Goal: Communication & Community: Answer question/provide support

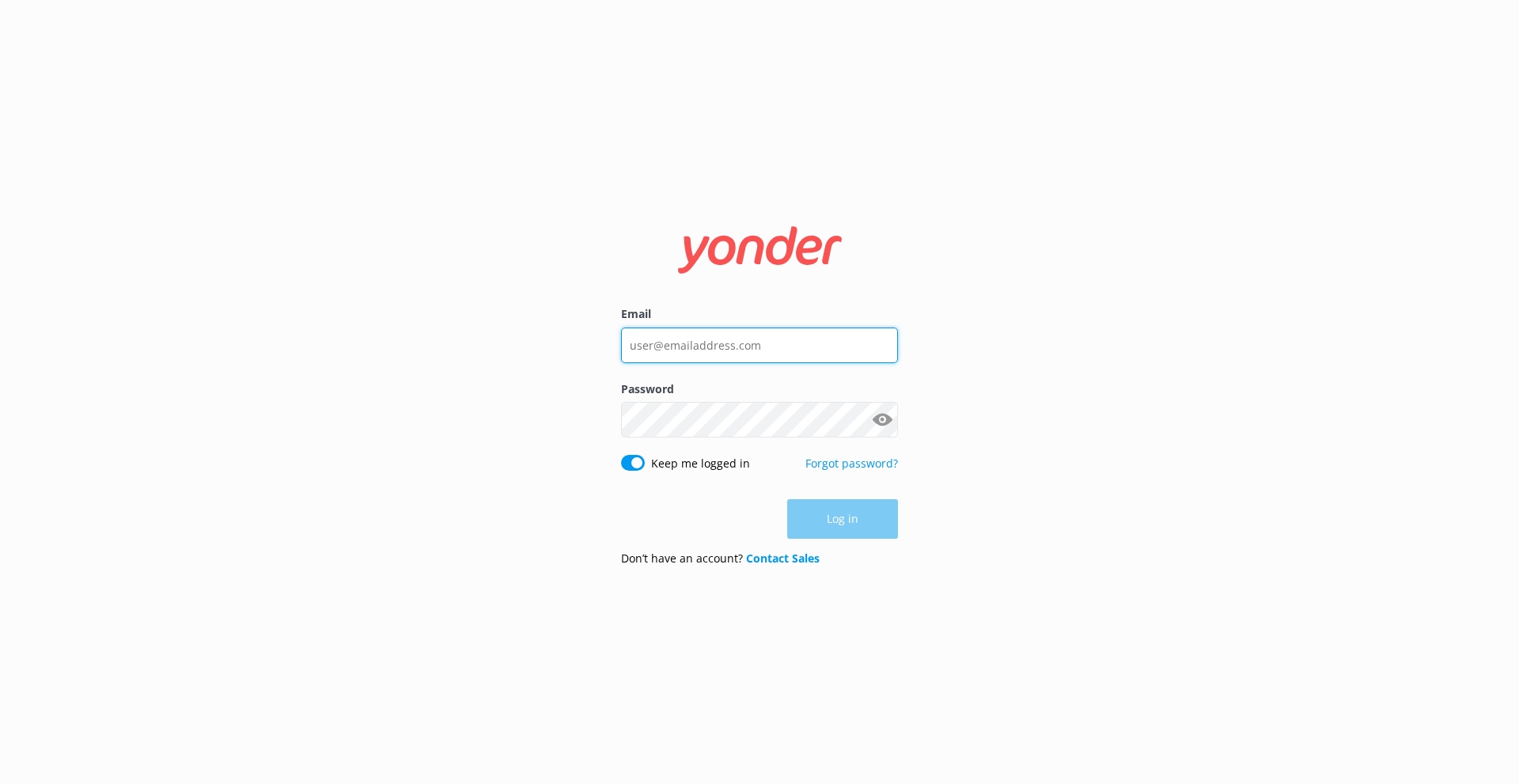
type input "info@safarijeeptours.com"
click at [829, 520] on div "Log in" at bounding box center [760, 519] width 277 height 40
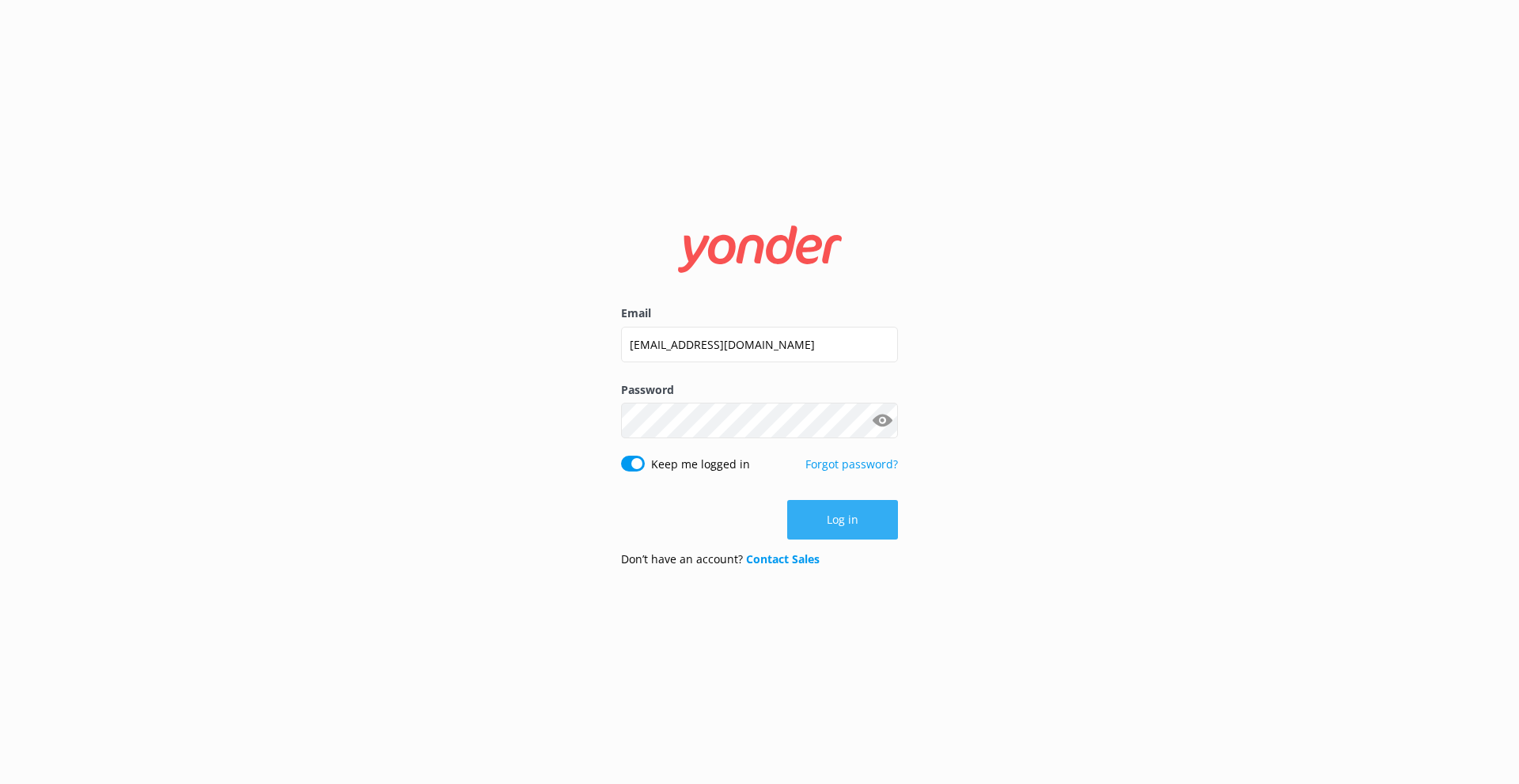
click at [837, 522] on button "Log in" at bounding box center [842, 520] width 111 height 40
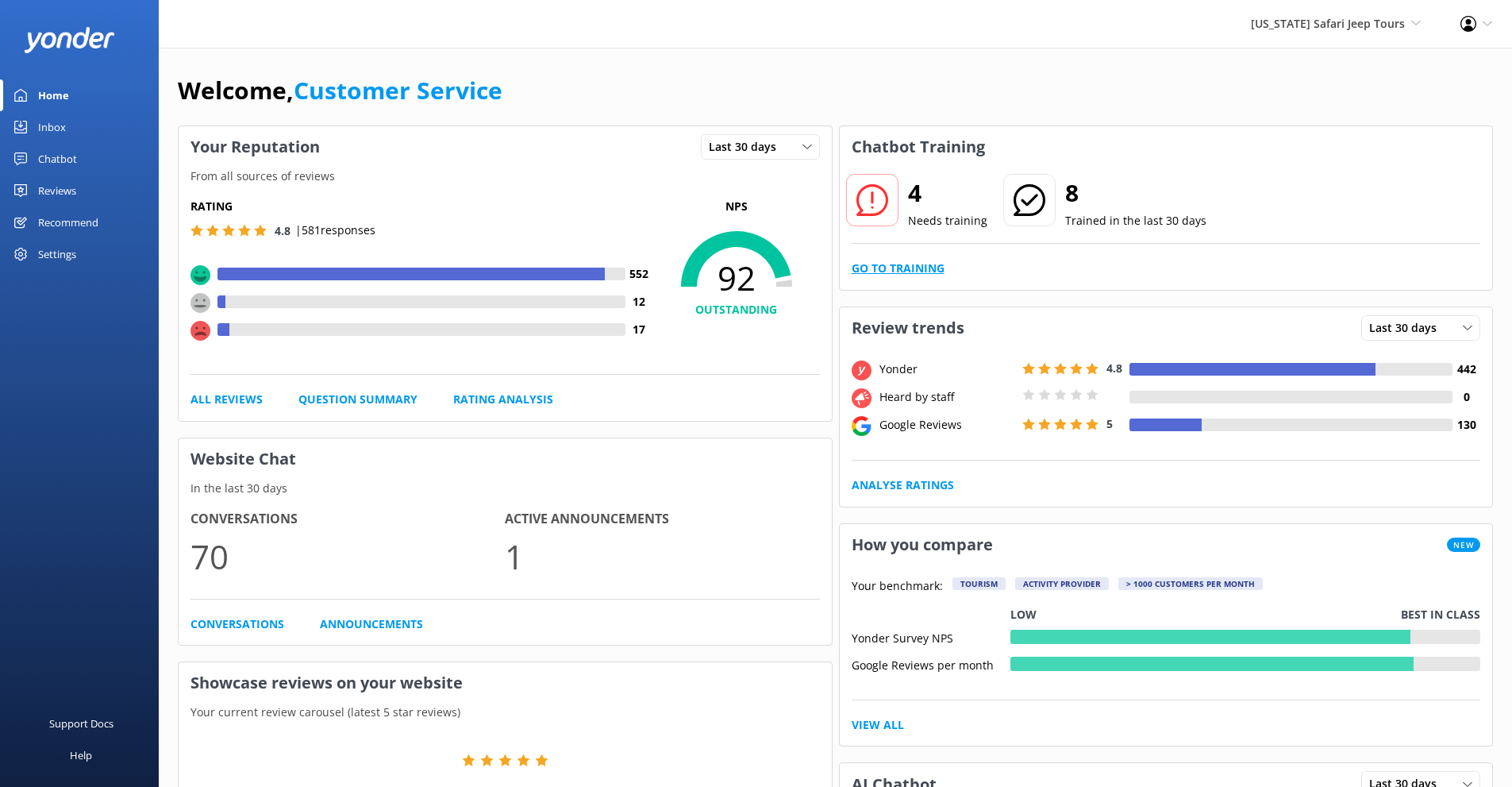
click at [926, 269] on link "Go to Training" at bounding box center [897, 269] width 93 height 17
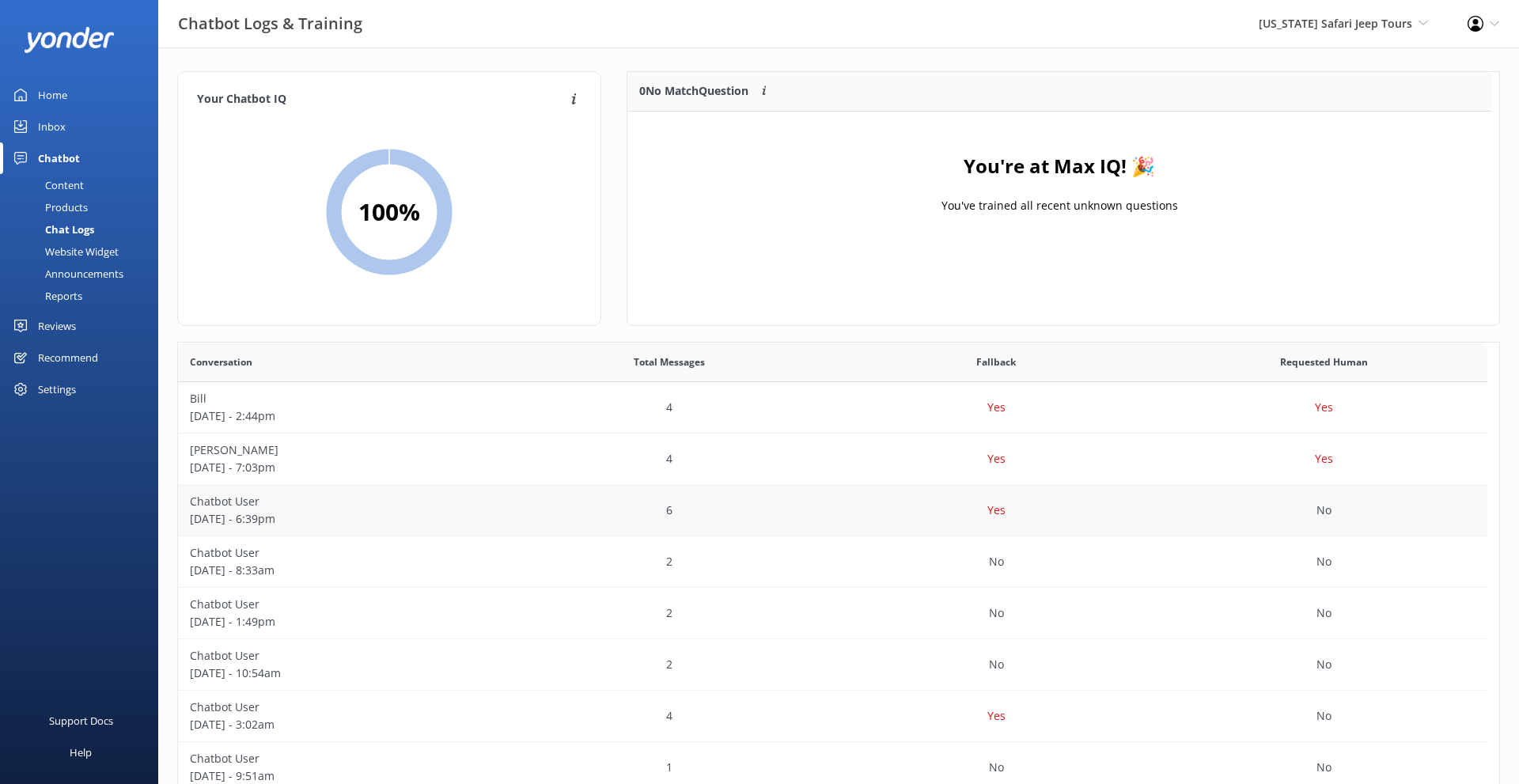
scroll to position [186, 852]
click at [55, 99] on div "Home" at bounding box center [52, 94] width 30 height 31
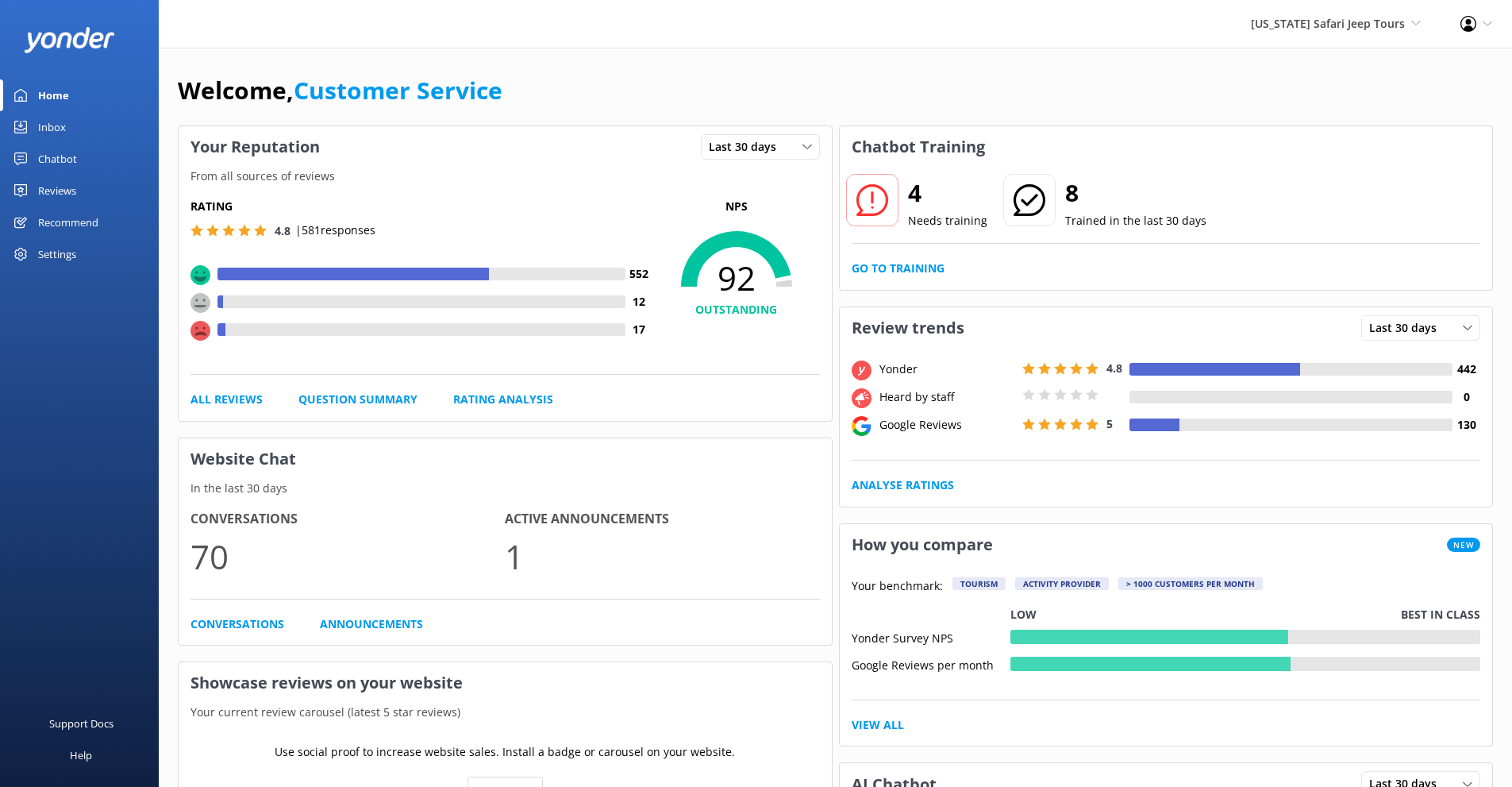
click at [53, 120] on div "Inbox" at bounding box center [52, 126] width 28 height 32
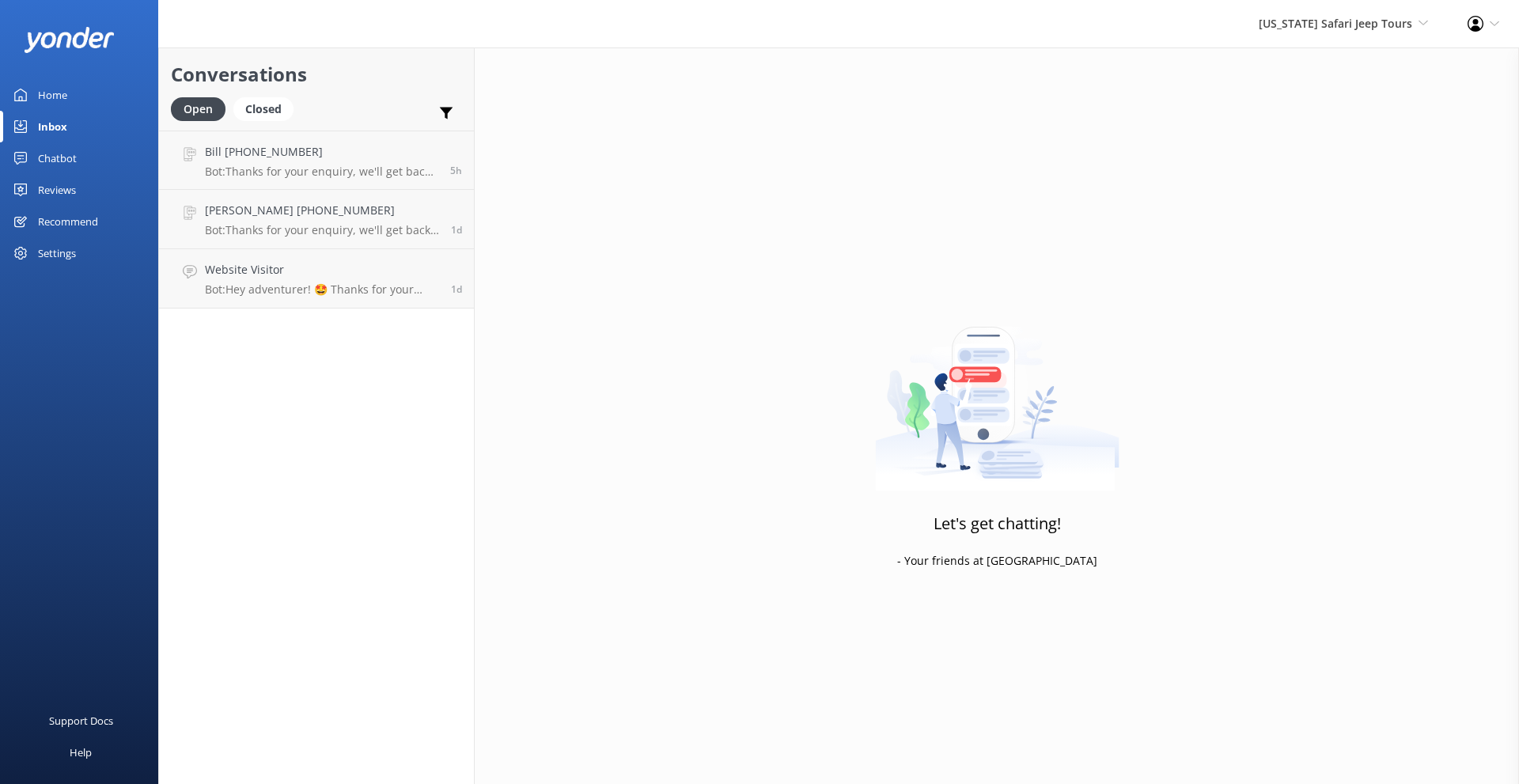
click at [377, 170] on p "Bot: Thanks for your enquiry, we'll get back to you as soon as we can during op…" at bounding box center [321, 171] width 233 height 14
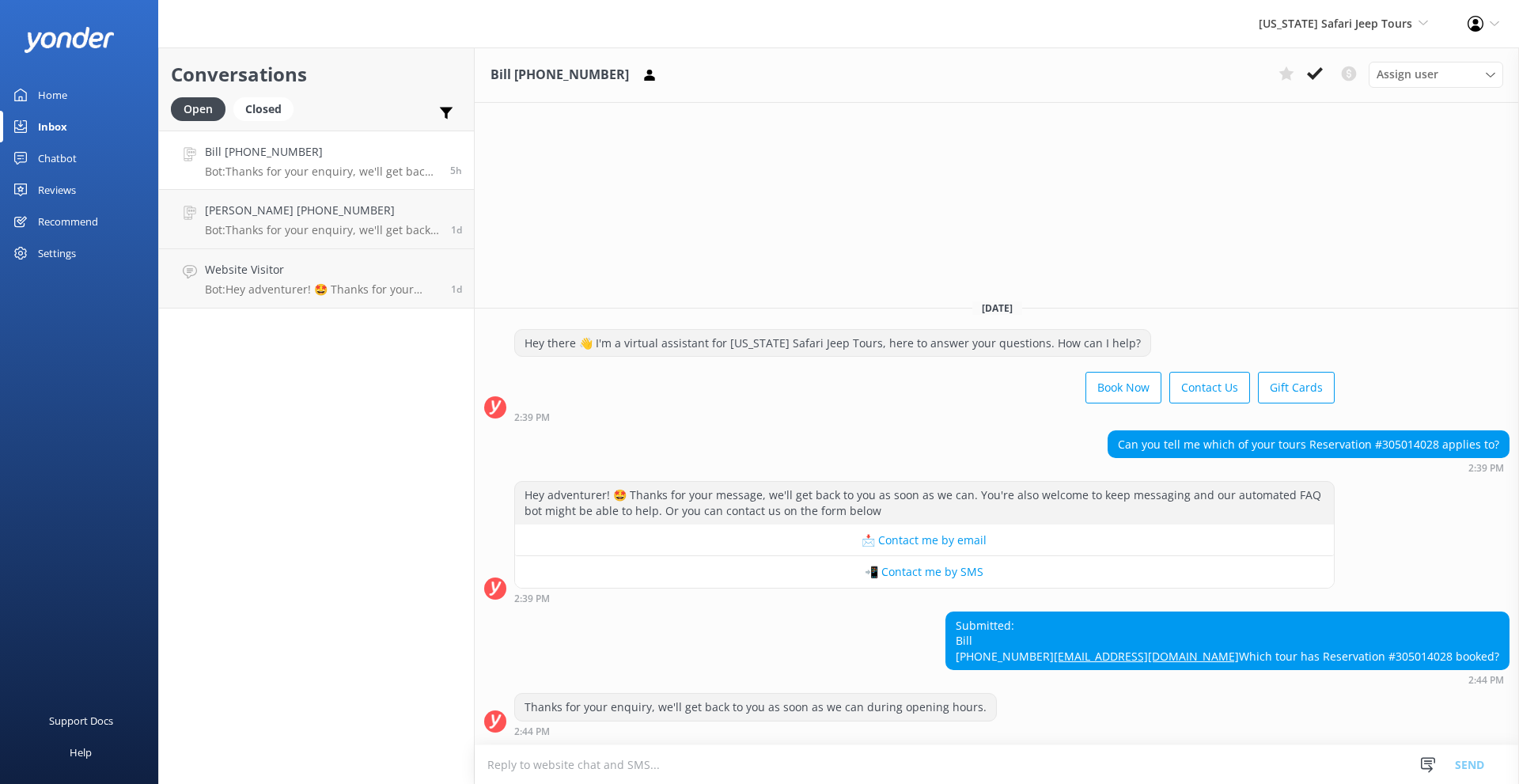
click at [1407, 432] on div "Can you tell me which of your tours Reservation #305014028 applies to?" at bounding box center [1308, 445] width 400 height 27
copy div "305014028"
click at [68, 99] on link "Home" at bounding box center [79, 94] width 158 height 31
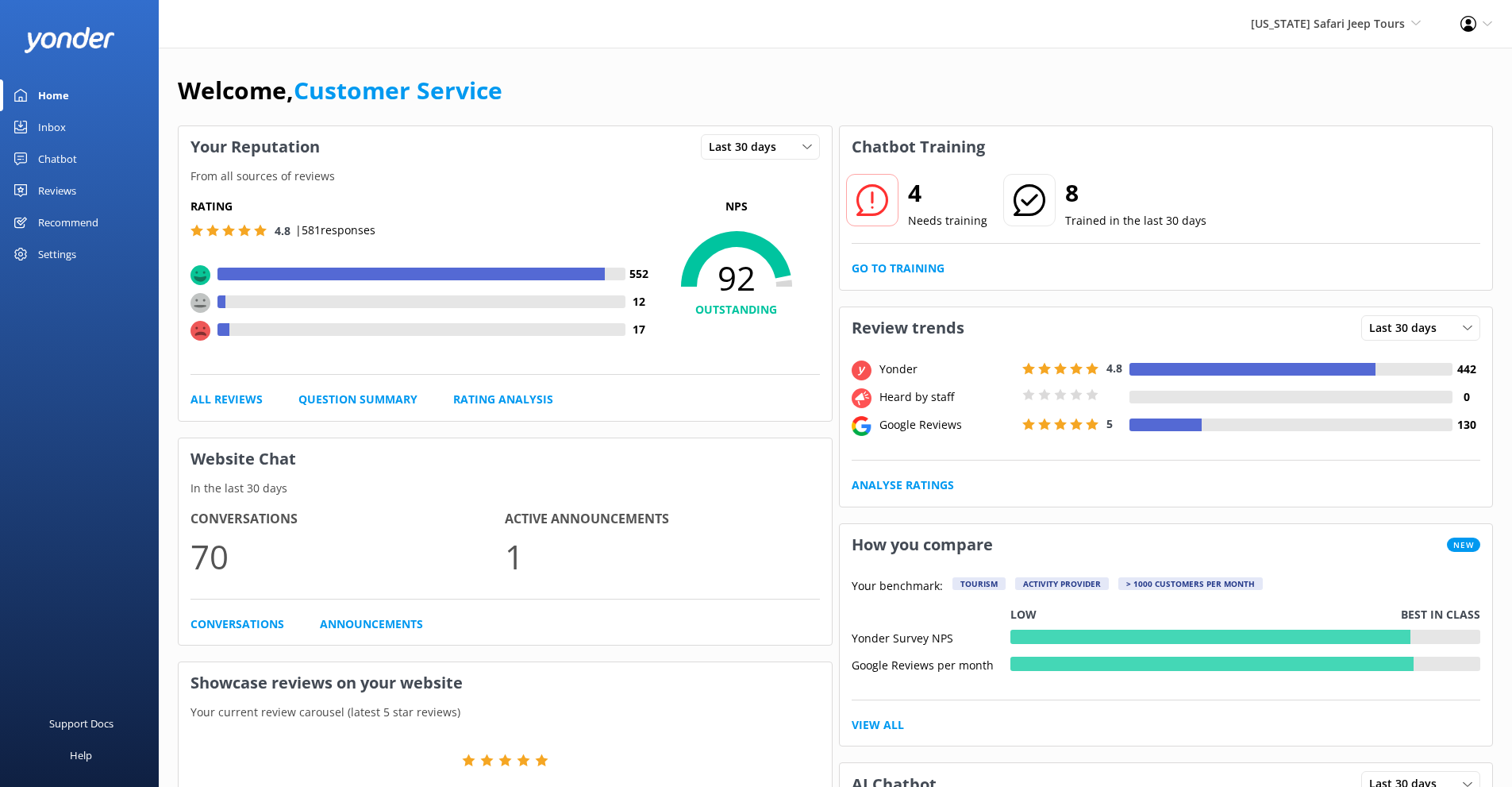
click at [63, 186] on div "Reviews" at bounding box center [57, 190] width 38 height 32
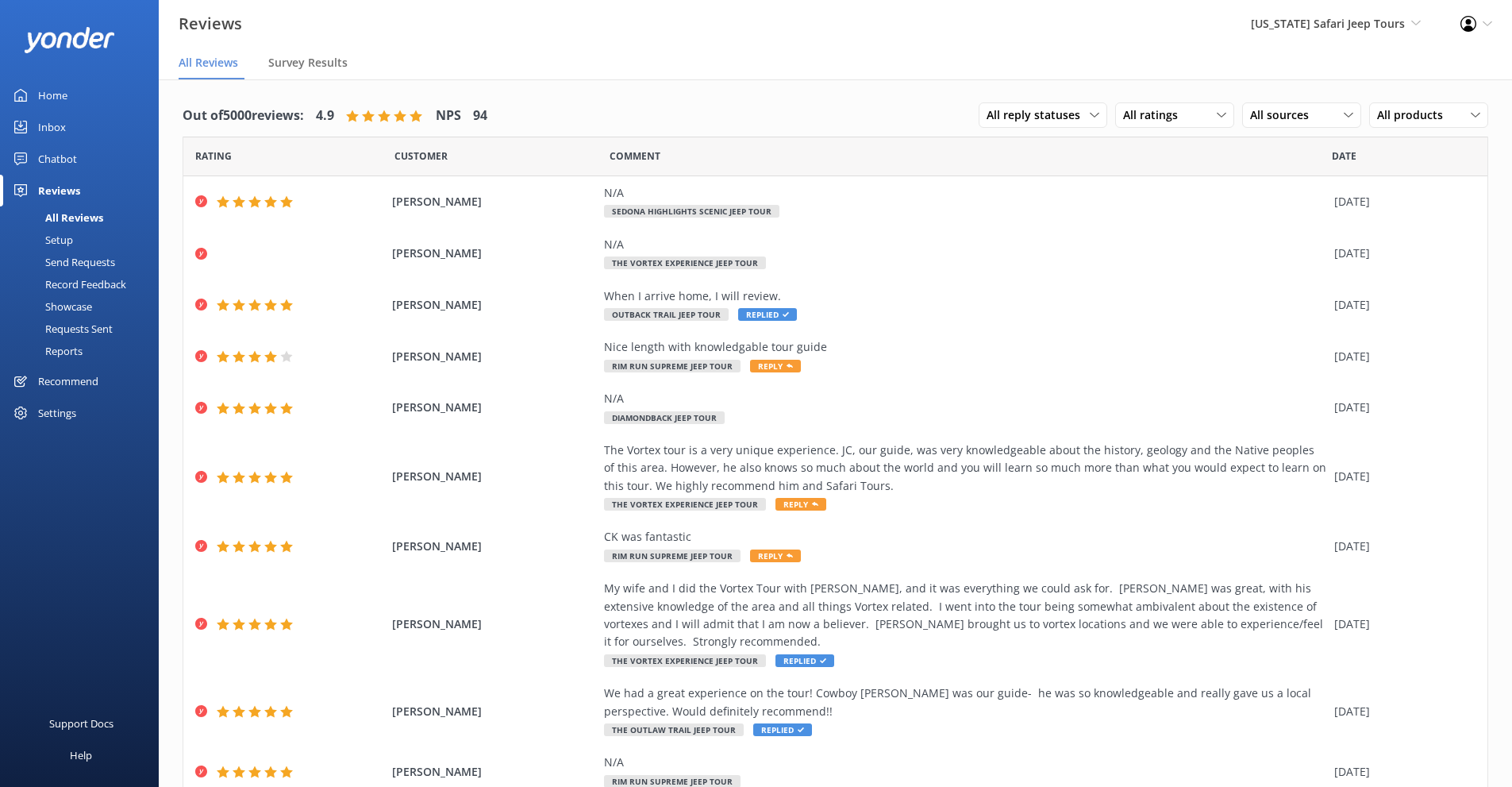
click at [65, 381] on div "Recommend" at bounding box center [68, 381] width 60 height 32
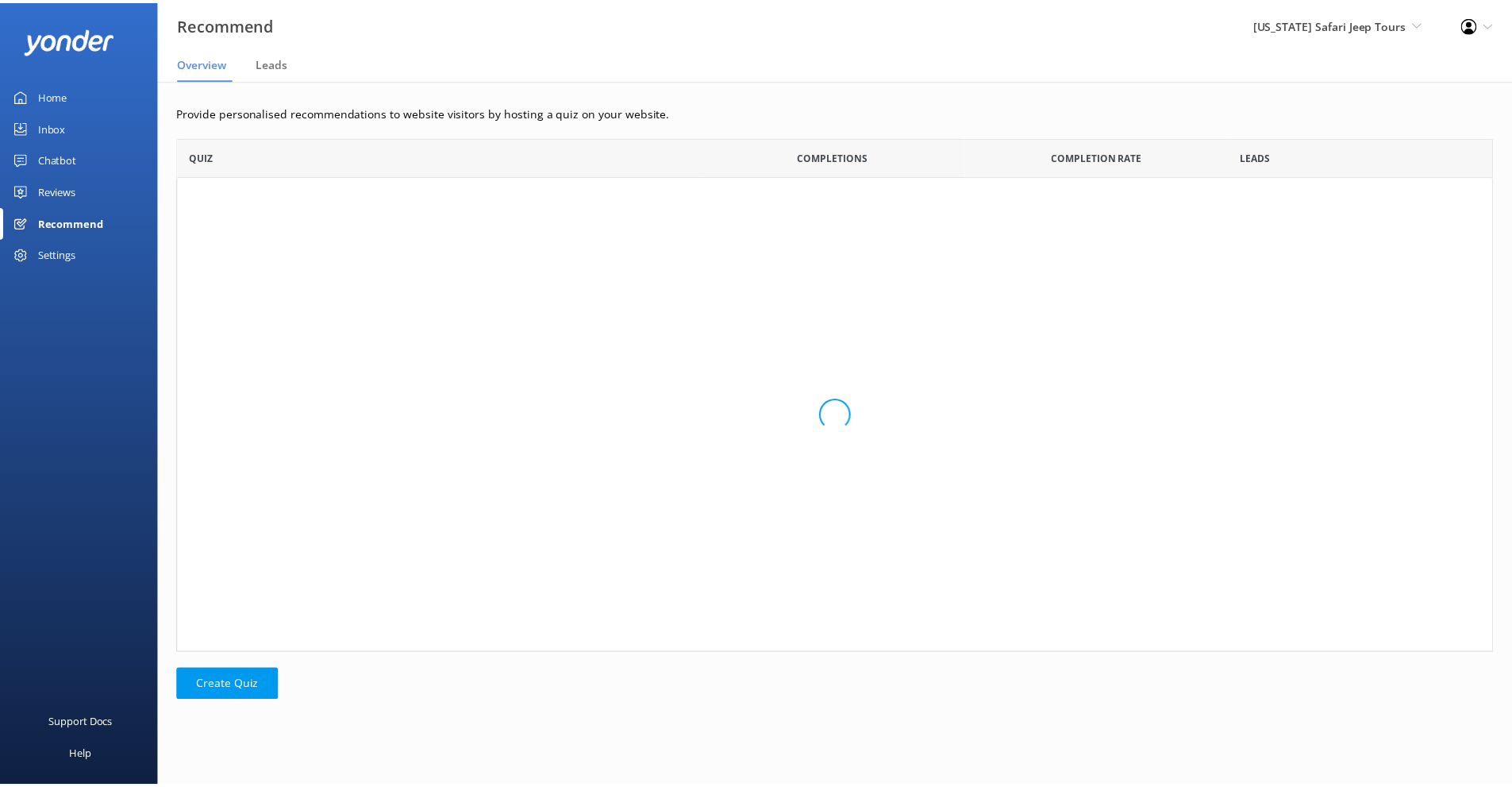
scroll to position [505, 1315]
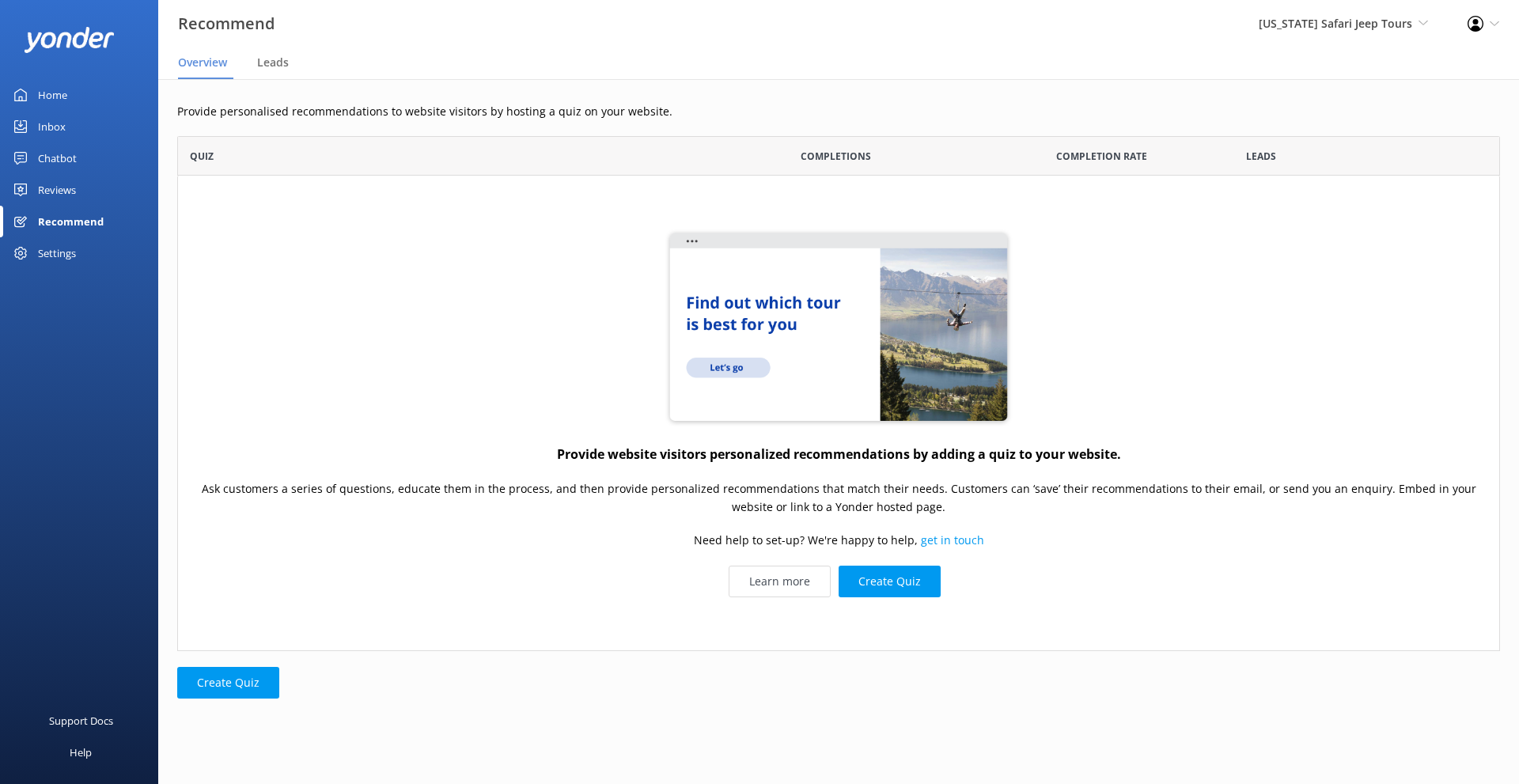
click at [68, 150] on div "Chatbot" at bounding box center [57, 157] width 39 height 31
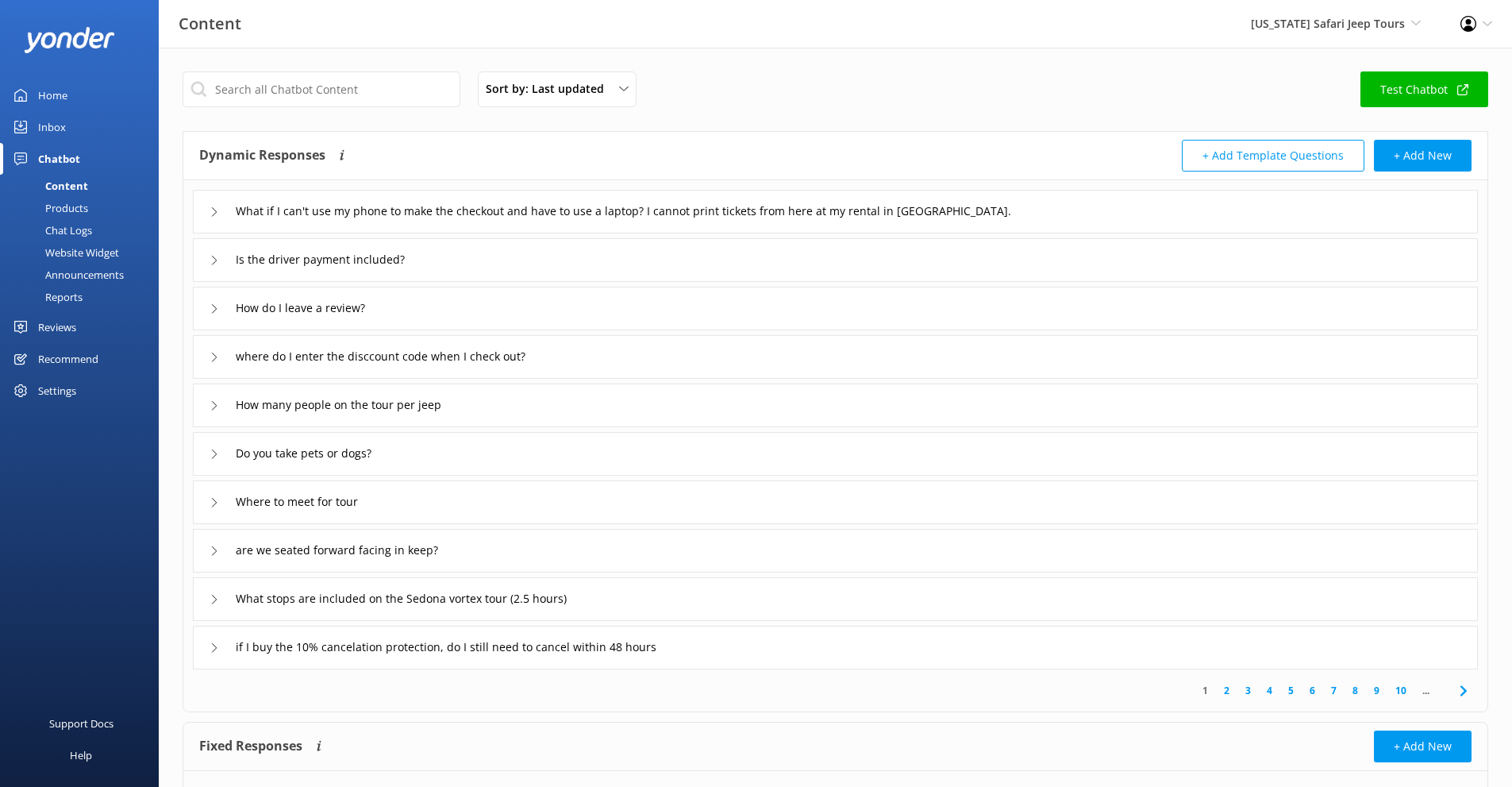
click at [67, 119] on link "Inbox" at bounding box center [79, 126] width 159 height 32
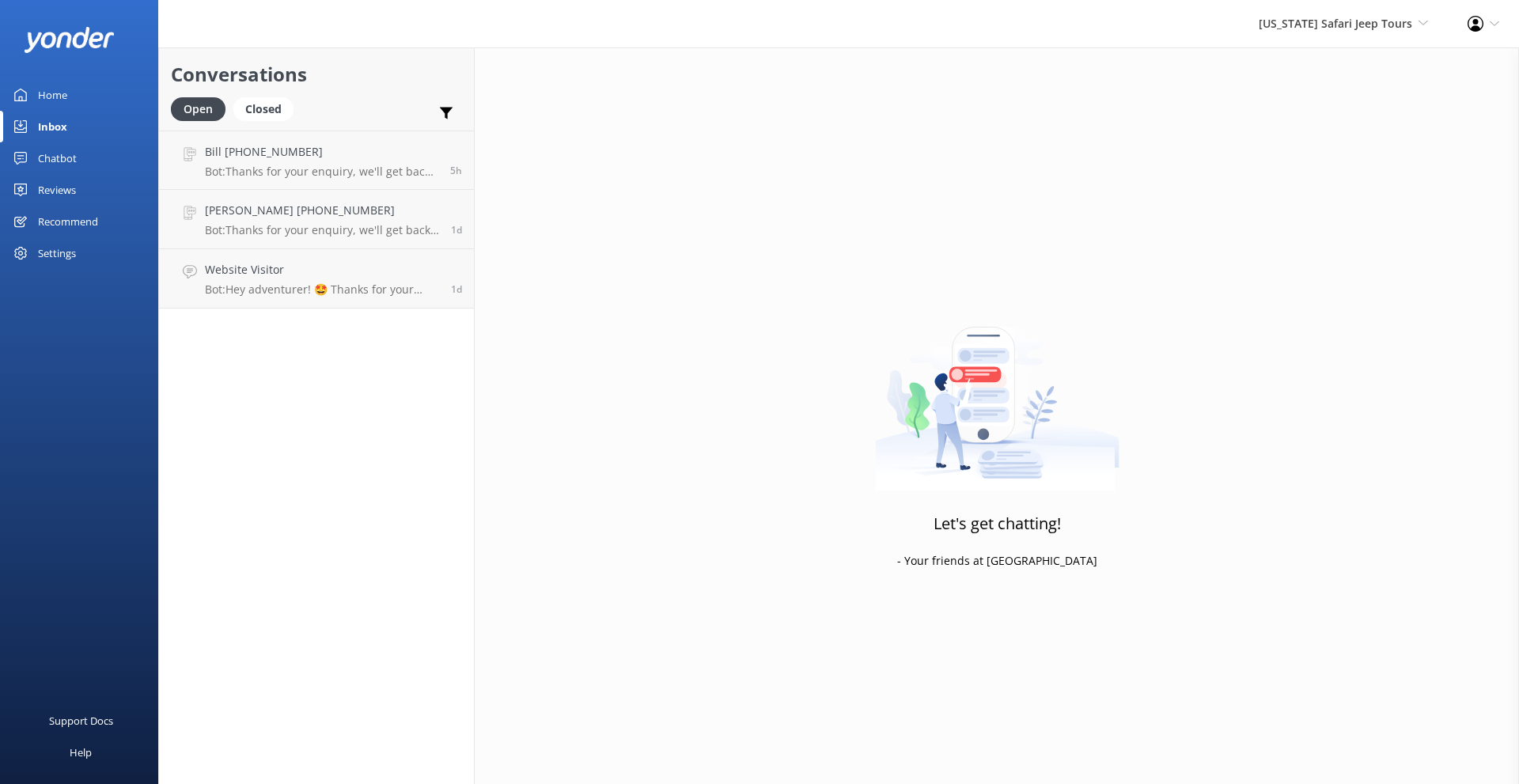
click at [62, 90] on div "Home" at bounding box center [52, 94] width 30 height 31
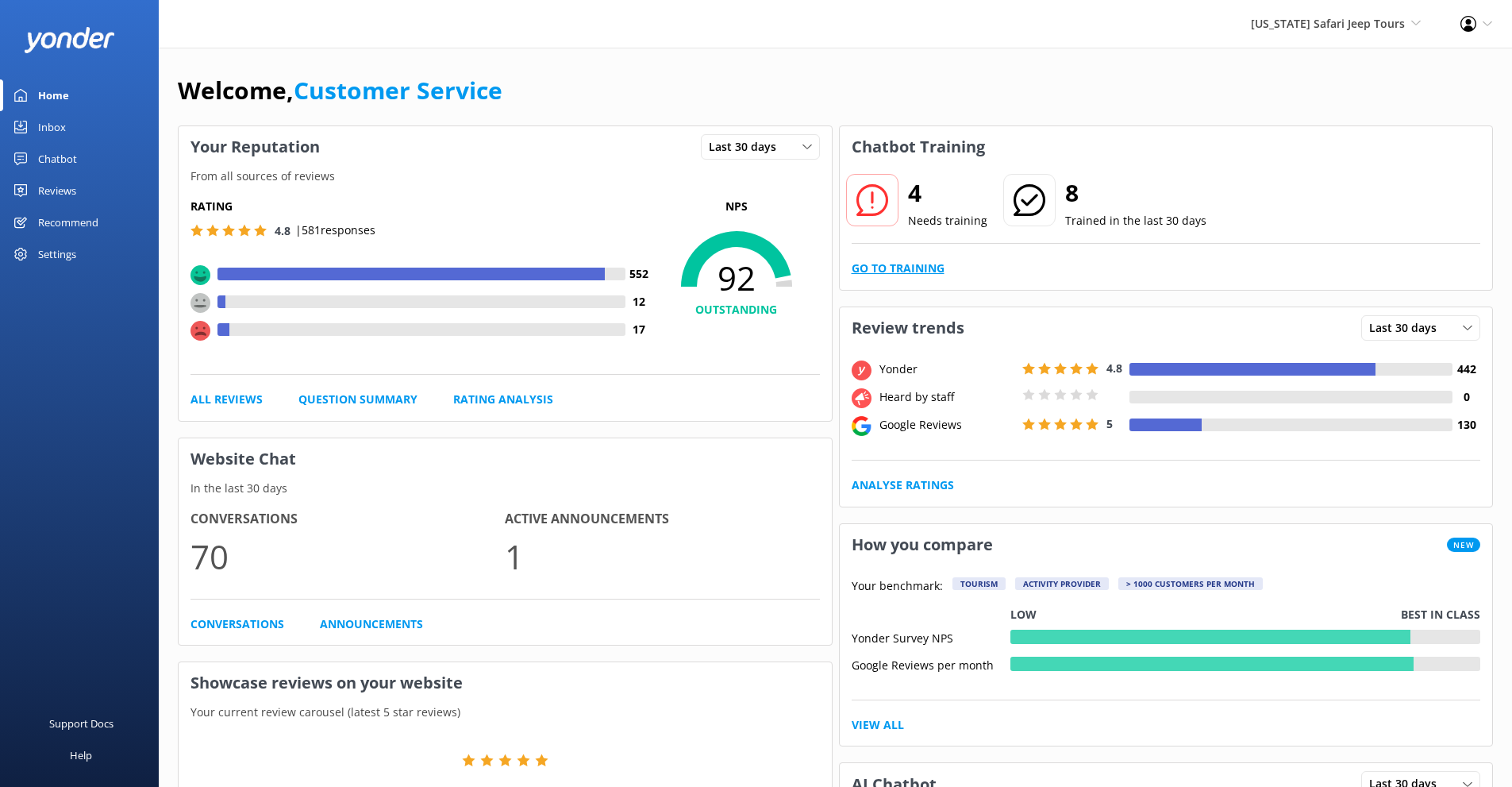
click at [900, 270] on link "Go to Training" at bounding box center [897, 269] width 93 height 17
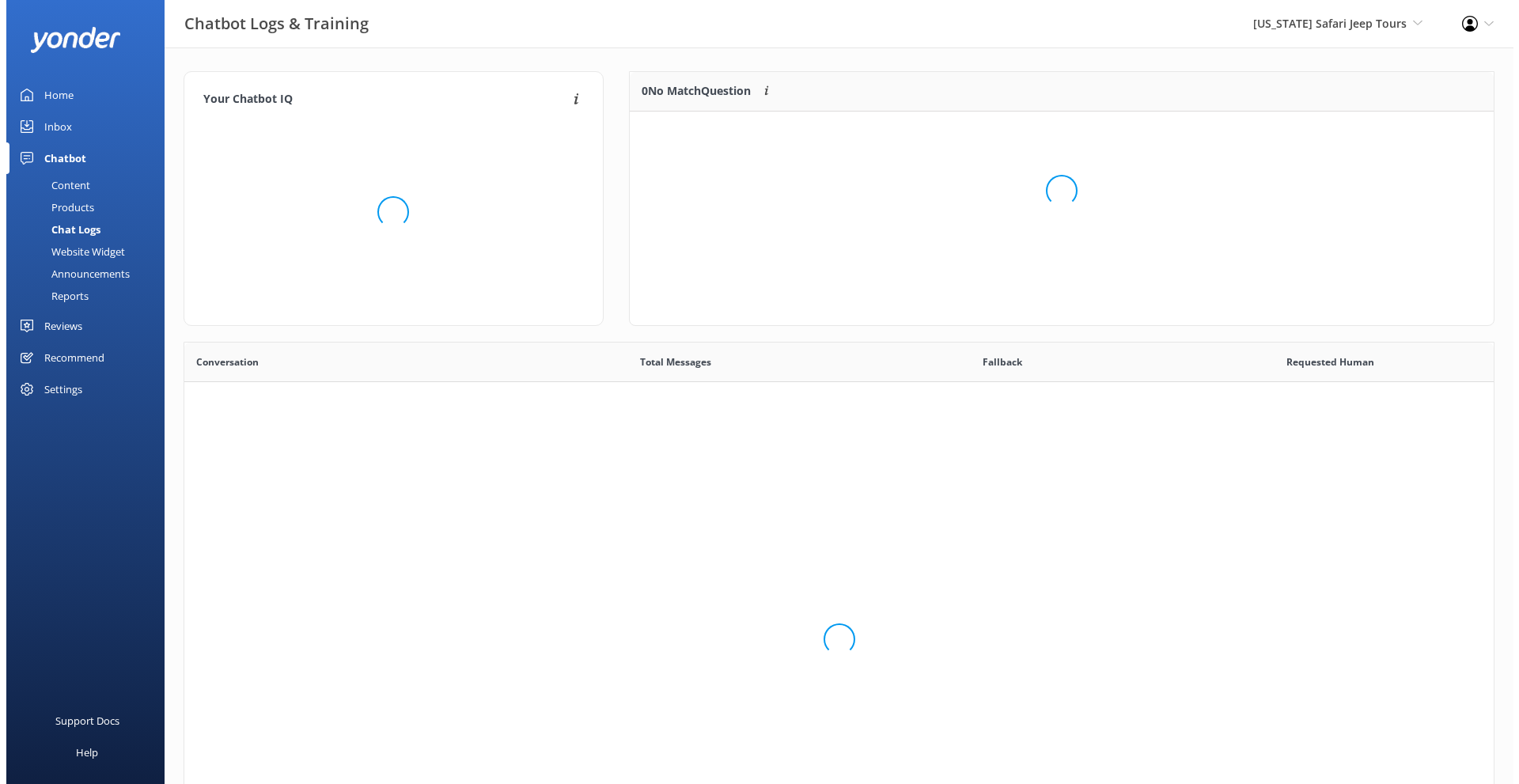
scroll to position [543, 1298]
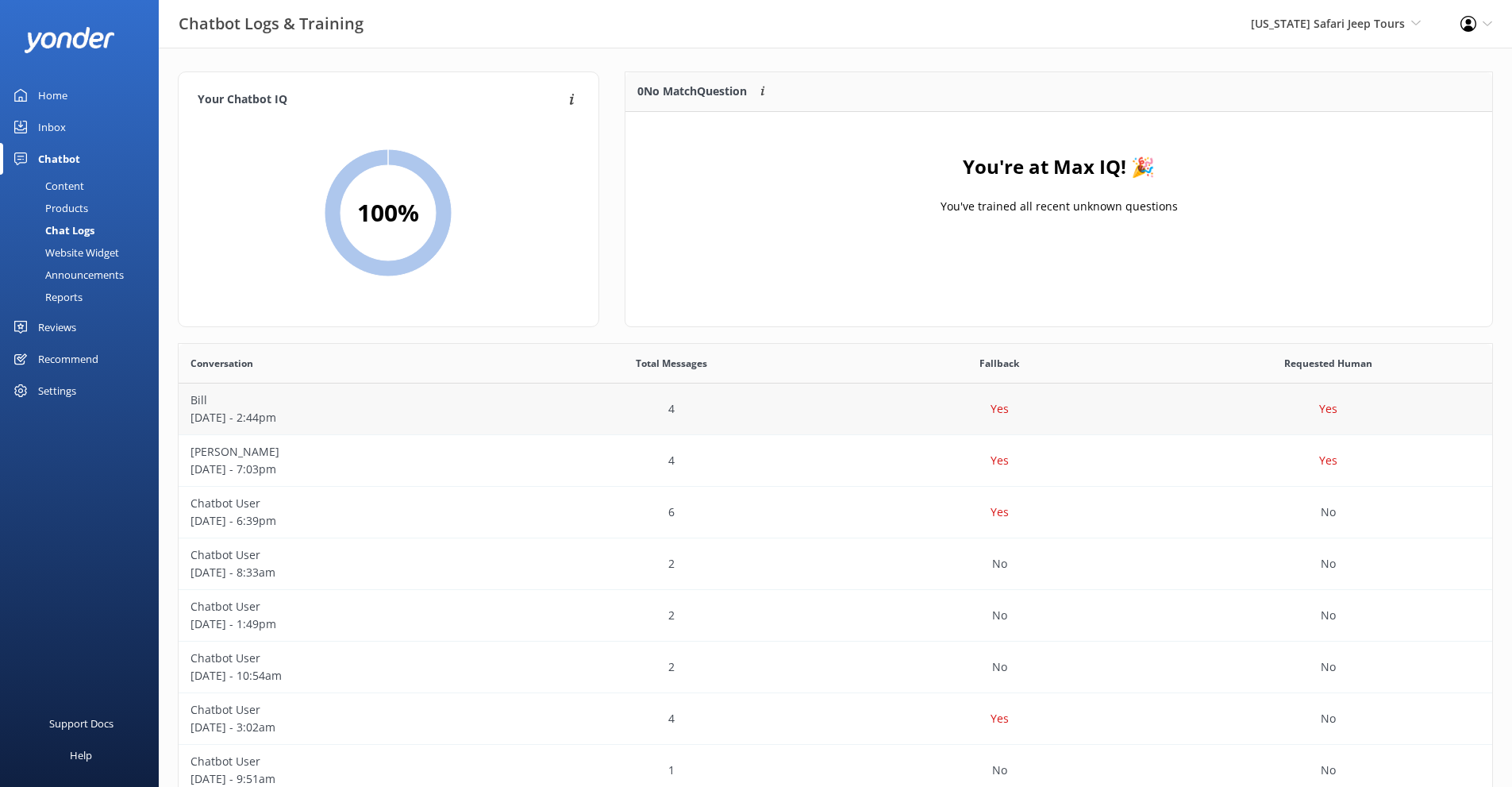
click at [365, 422] on p "[DATE] - 2:44pm" at bounding box center [342, 418] width 305 height 17
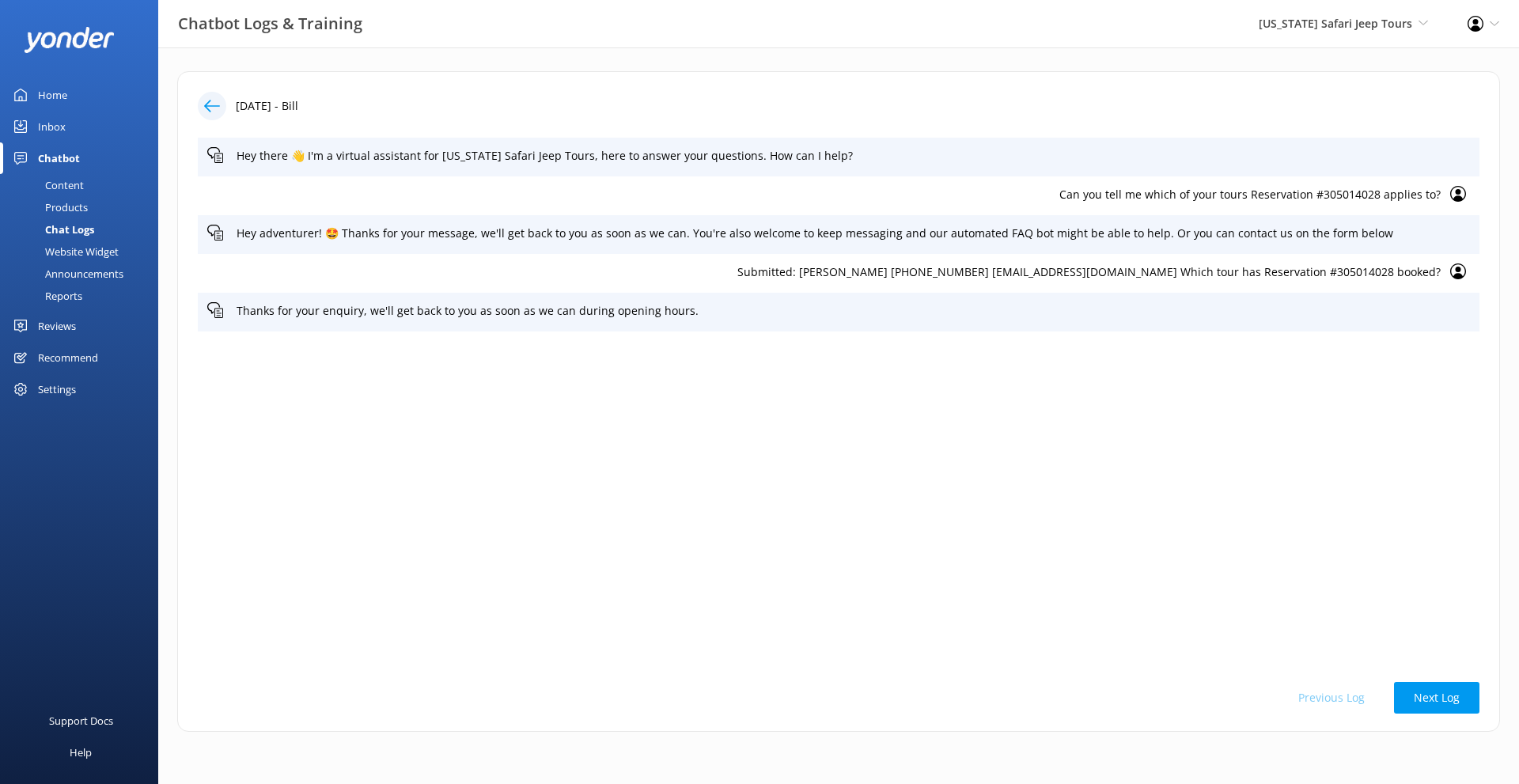
click at [209, 107] on icon at bounding box center [212, 106] width 16 height 16
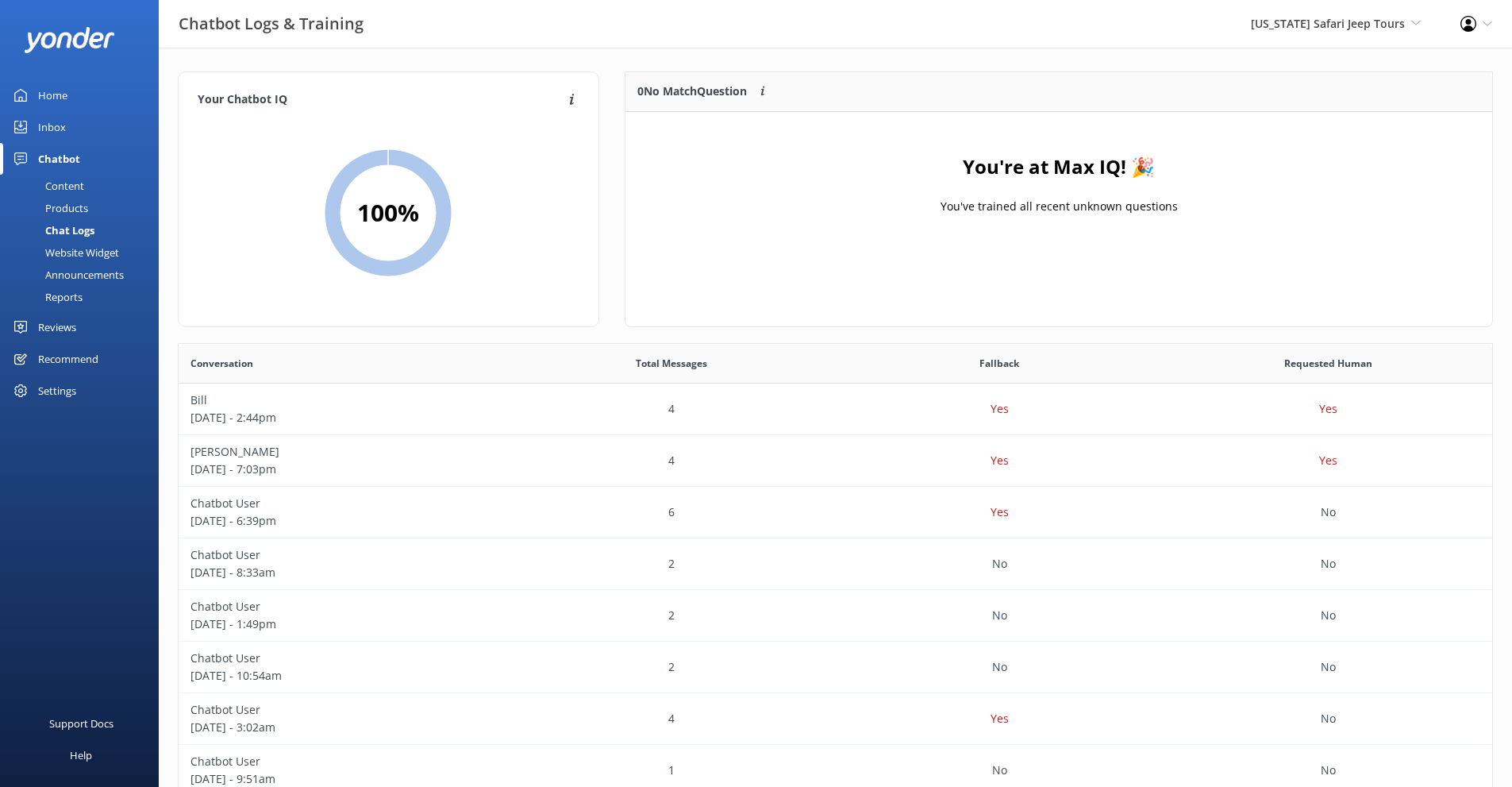
click at [53, 135] on div "Inbox" at bounding box center [52, 126] width 28 height 32
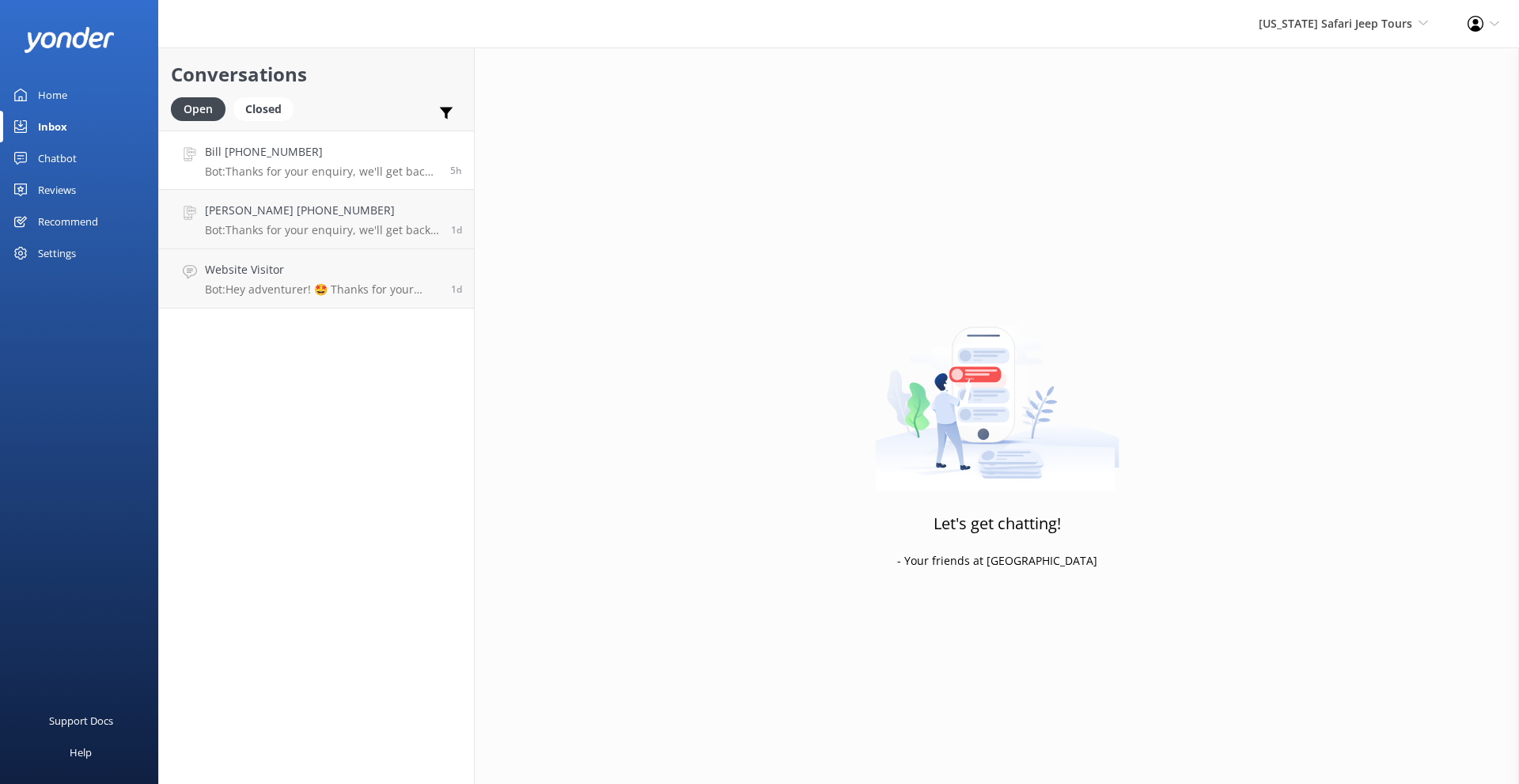
click at [376, 159] on h4 "Bill [PHONE_NUMBER]" at bounding box center [321, 151] width 233 height 17
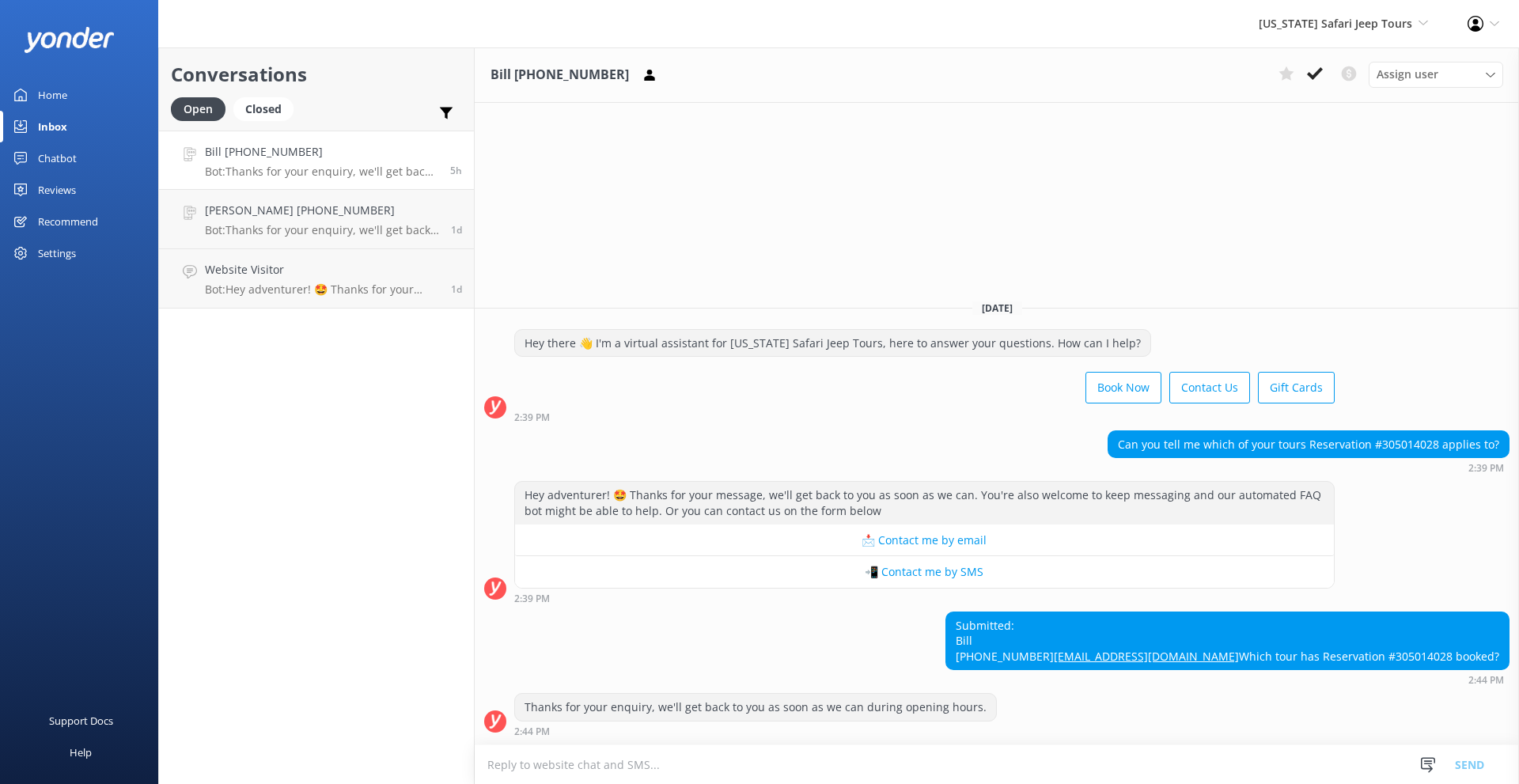
click at [1315, 622] on div "Submitted: [PERSON_NAME] [PHONE_NUMBER] [EMAIL_ADDRESS][DOMAIN_NAME] Which tour…" at bounding box center [1227, 641] width 562 height 58
click at [1315, 626] on div "Submitted: [PERSON_NAME] [PHONE_NUMBER] [EMAIL_ADDRESS][DOMAIN_NAME] Which tour…" at bounding box center [1227, 641] width 562 height 58
drag, startPoint x: 1315, startPoint y: 626, endPoint x: 1370, endPoint y: 498, distance: 139.3
click at [1370, 498] on div "Hey adventurer! 🤩 Thanks for your message, we'll get back to you as soon as we …" at bounding box center [997, 542] width 1044 height 122
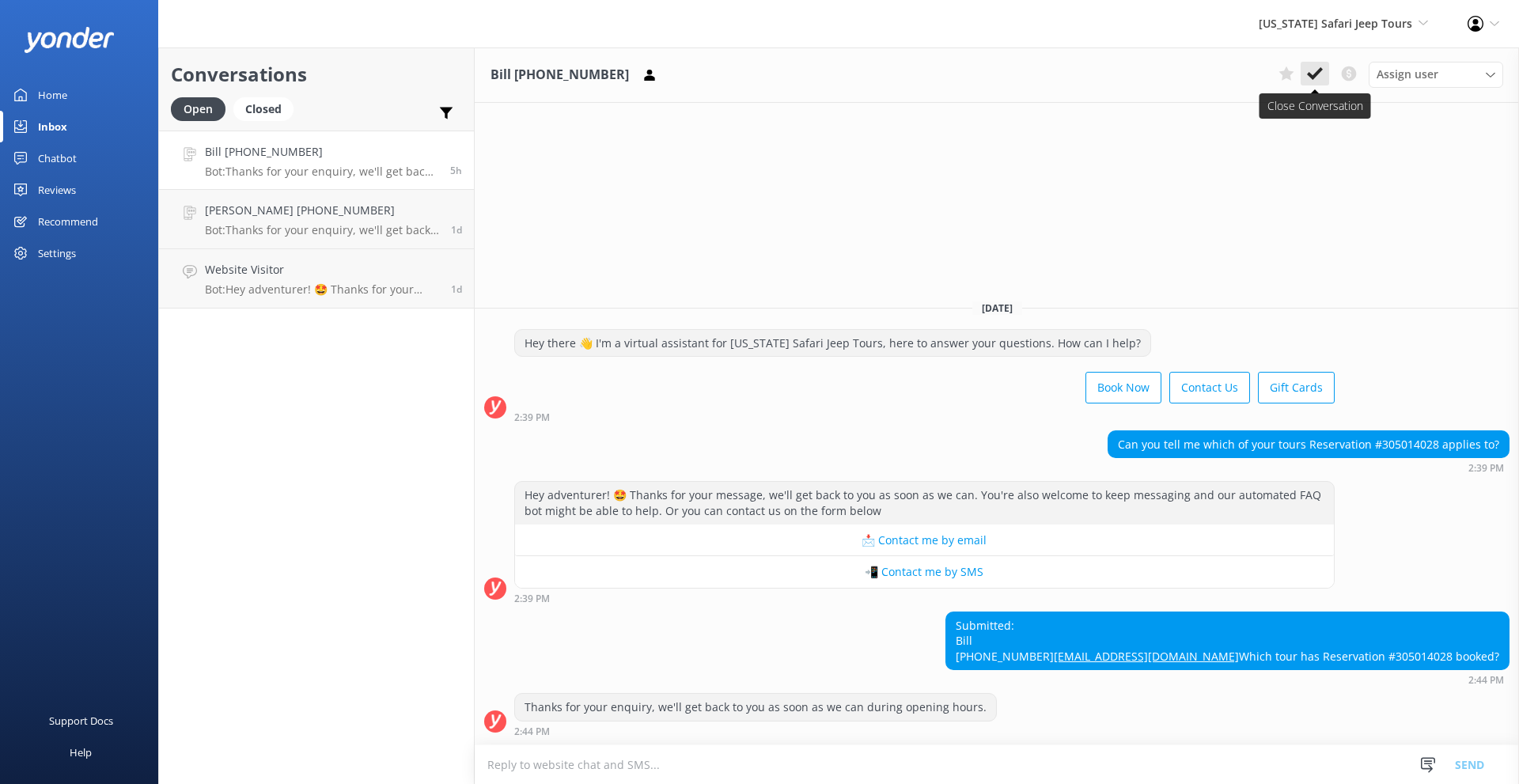
click at [1317, 72] on use at bounding box center [1315, 73] width 16 height 12
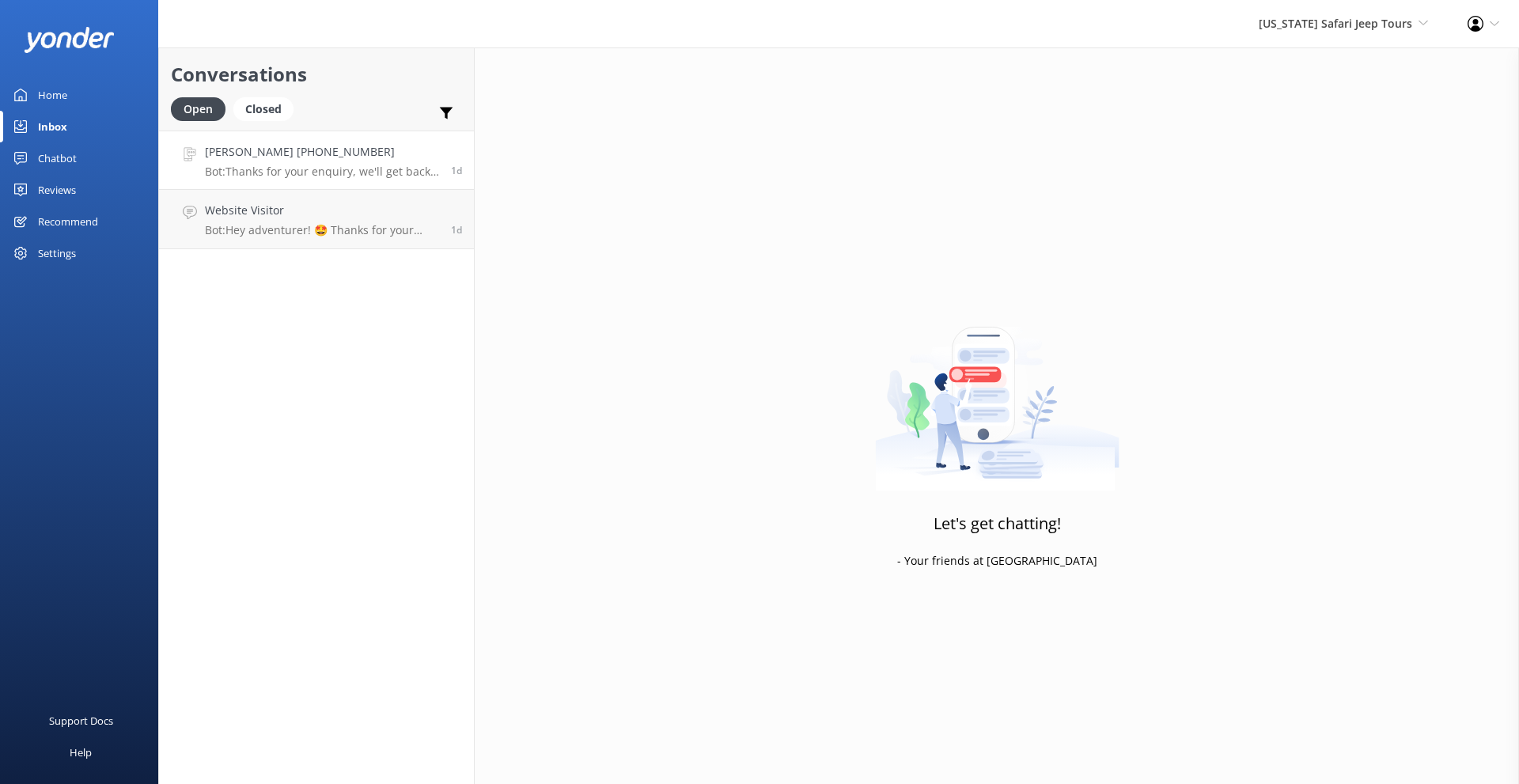
click at [367, 172] on p "Bot: Thanks for your enquiry, we'll get back to you as soon as we can during op…" at bounding box center [322, 171] width 234 height 14
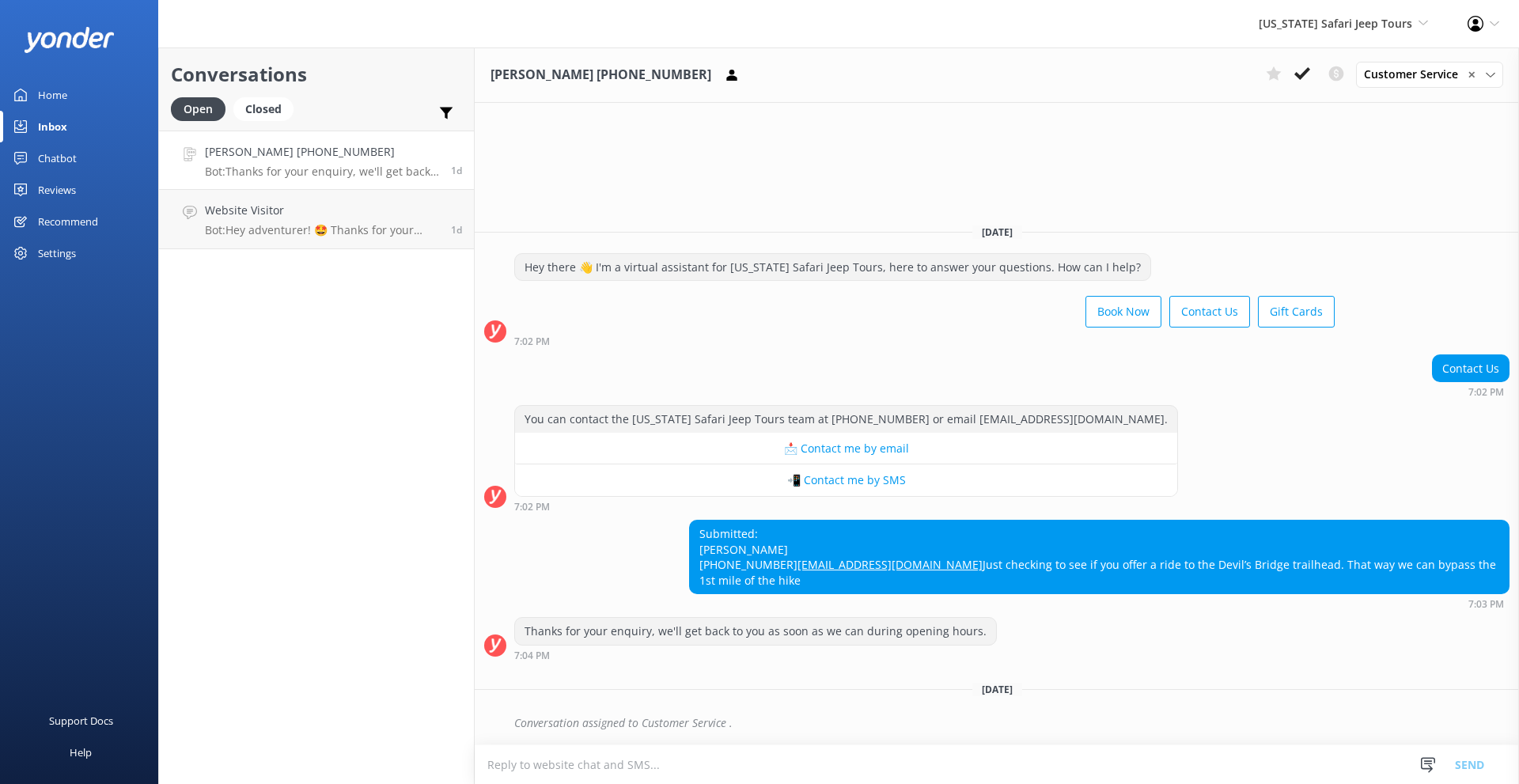
click at [783, 763] on textarea at bounding box center [997, 764] width 1044 height 39
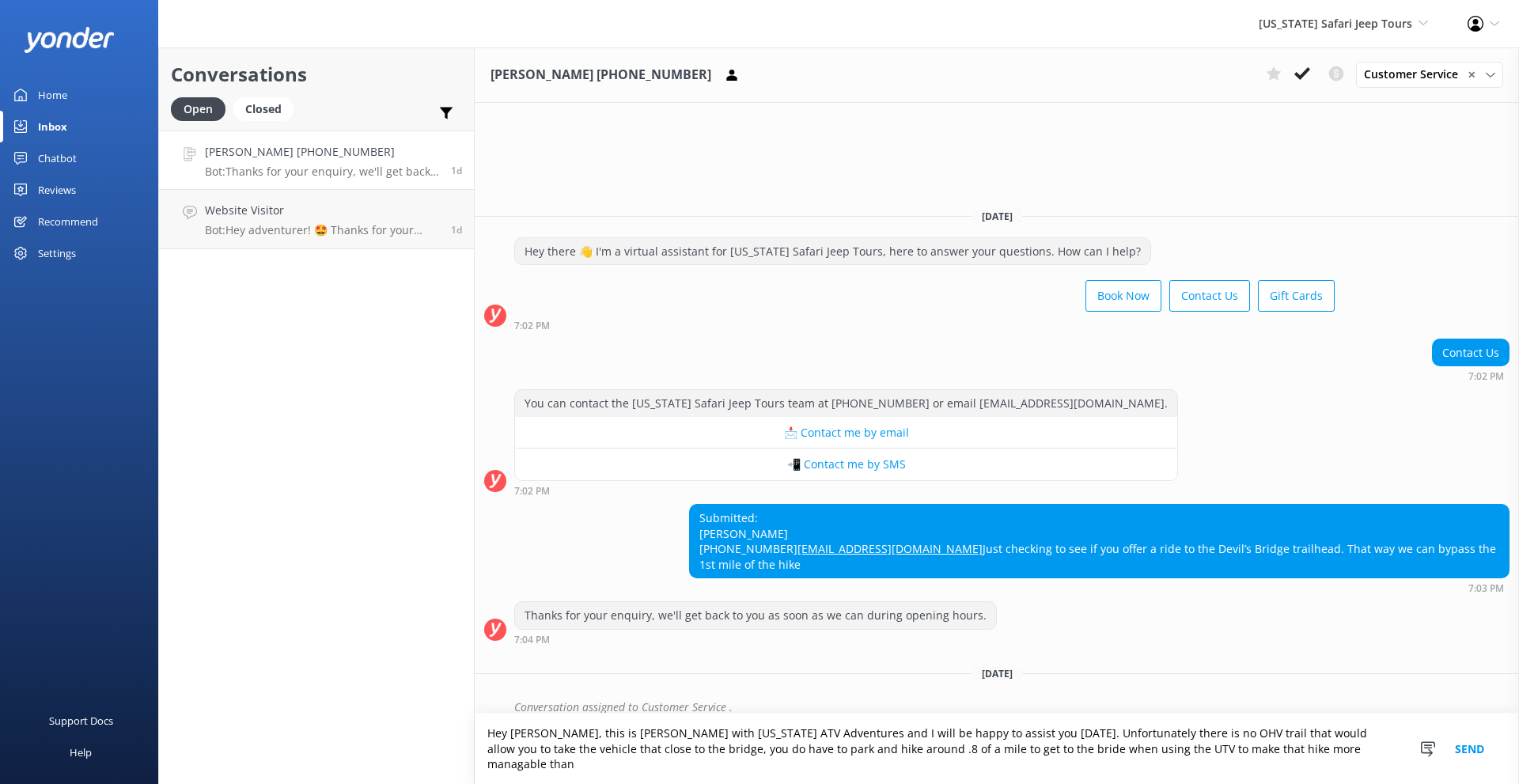
click at [1177, 768] on textarea "Hey [PERSON_NAME], this is [PERSON_NAME] with [US_STATE] ATV Adventures and I w…" at bounding box center [997, 749] width 1044 height 70
click at [1262, 771] on textarea "Hey [PERSON_NAME], this is [PERSON_NAME] with [US_STATE] ATV Adventures and I w…" at bounding box center [997, 749] width 1044 height 70
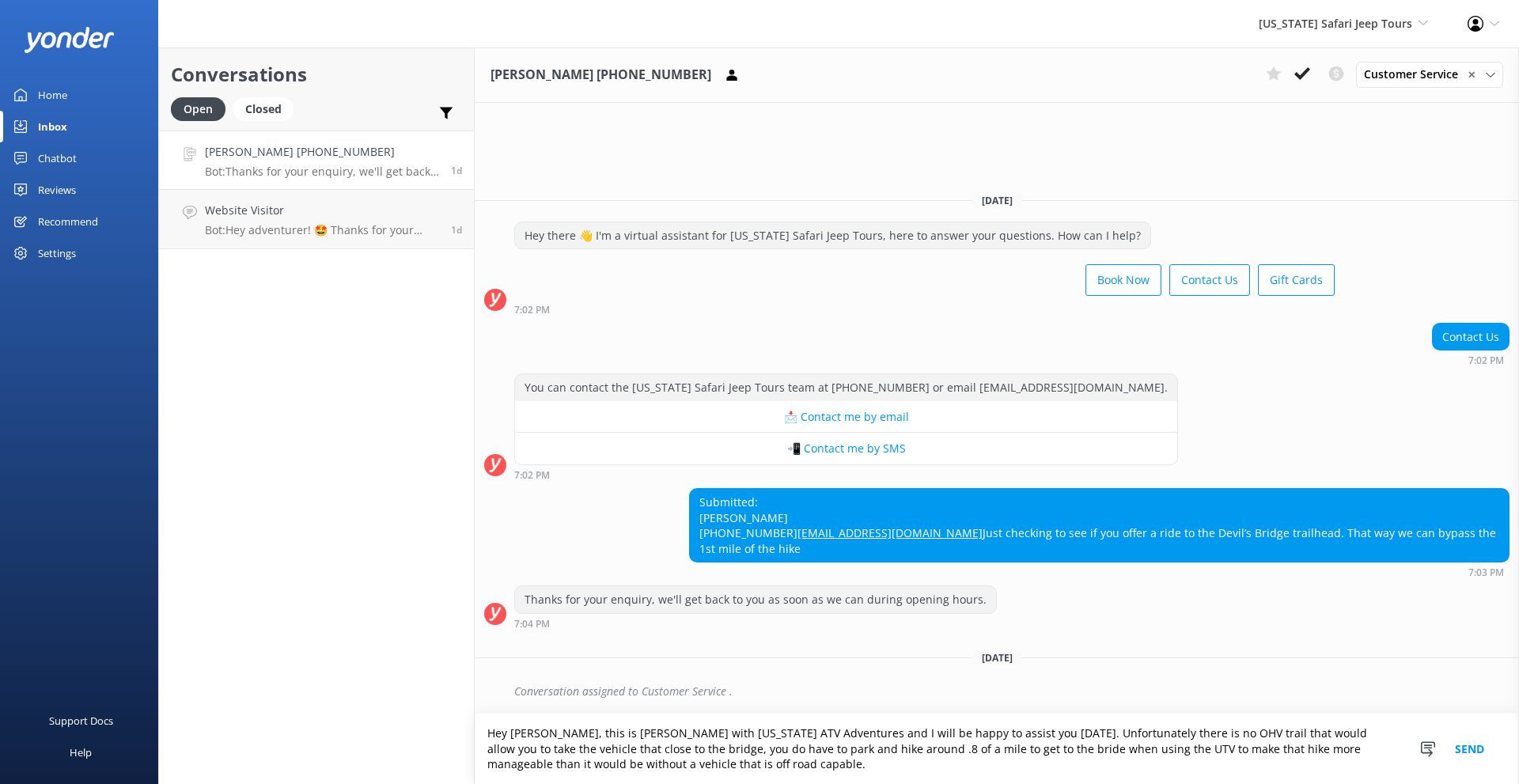
click at [548, 748] on textarea "Hey [PERSON_NAME], this is [PERSON_NAME] with [US_STATE] ATV Adventures and I w…" at bounding box center [997, 749] width 1044 height 70
click at [568, 753] on textarea "Hey [PERSON_NAME], this is [PERSON_NAME] with [US_STATE] ATV Adventures and I w…" at bounding box center [997, 749] width 1044 height 70
click at [651, 761] on textarea "Hey [PERSON_NAME], this is [PERSON_NAME] with [US_STATE] ATV Adventures and I w…" at bounding box center [997, 749] width 1044 height 70
click at [599, 750] on textarea "Hey [PERSON_NAME], this is [PERSON_NAME] with [US_STATE] ATV Adventures and I w…" at bounding box center [997, 749] width 1044 height 70
drag, startPoint x: 660, startPoint y: 773, endPoint x: 1070, endPoint y: 741, distance: 411.2
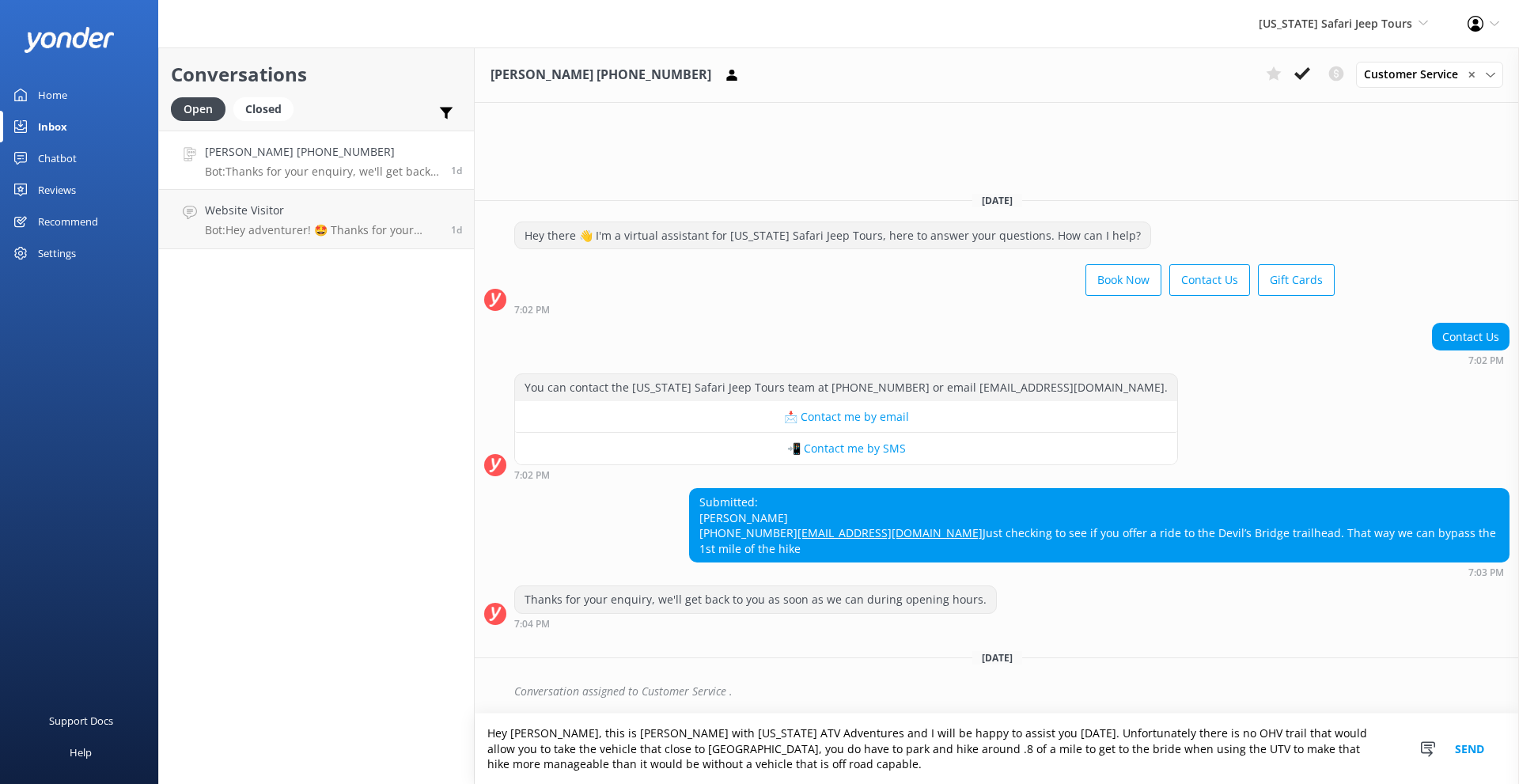
click at [1070, 741] on textarea "Hey [PERSON_NAME], this is [PERSON_NAME] with [US_STATE] ATV Adventures and I w…" at bounding box center [997, 749] width 1044 height 70
drag, startPoint x: 1313, startPoint y: 753, endPoint x: 1292, endPoint y: 743, distance: 23.3
click at [1292, 743] on textarea "Hey [PERSON_NAME], this is [PERSON_NAME] with [US_STATE] ATV Adventures and I w…" at bounding box center [997, 749] width 1044 height 70
click at [1385, 778] on textarea "Hey [PERSON_NAME], this is [PERSON_NAME] with [US_STATE] ATV Adventures and I w…" at bounding box center [997, 749] width 1044 height 70
click at [1374, 773] on textarea "Hey [PERSON_NAME], this is [PERSON_NAME] with [US_STATE] ATV Adventures and I w…" at bounding box center [997, 749] width 1044 height 70
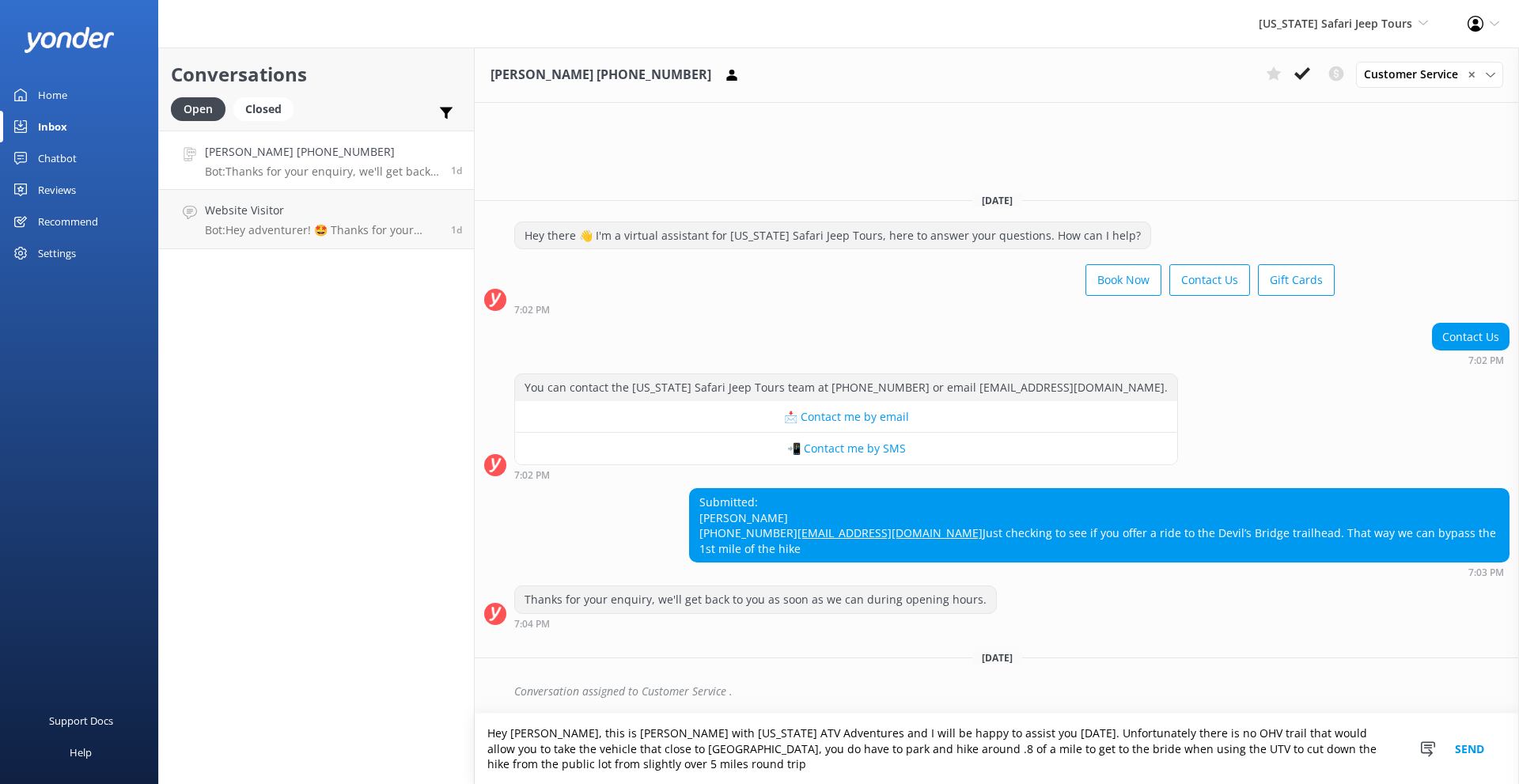
click at [796, 753] on textarea "Hey [PERSON_NAME], this is [PERSON_NAME] with [US_STATE] ATV Adventures and I w…" at bounding box center [997, 749] width 1044 height 70
drag, startPoint x: 954, startPoint y: 753, endPoint x: 878, endPoint y: 753, distance: 76.0
click at [878, 753] on textarea "Hey [PERSON_NAME], this is [PERSON_NAME] with [US_STATE] ATV Adventures and I w…" at bounding box center [997, 749] width 1044 height 70
drag, startPoint x: 1217, startPoint y: 749, endPoint x: 1096, endPoint y: 747, distance: 121.0
click at [1096, 747] on textarea "Hey [PERSON_NAME], this is [PERSON_NAME] with [US_STATE] ATV Adventures and I w…" at bounding box center [997, 749] width 1044 height 70
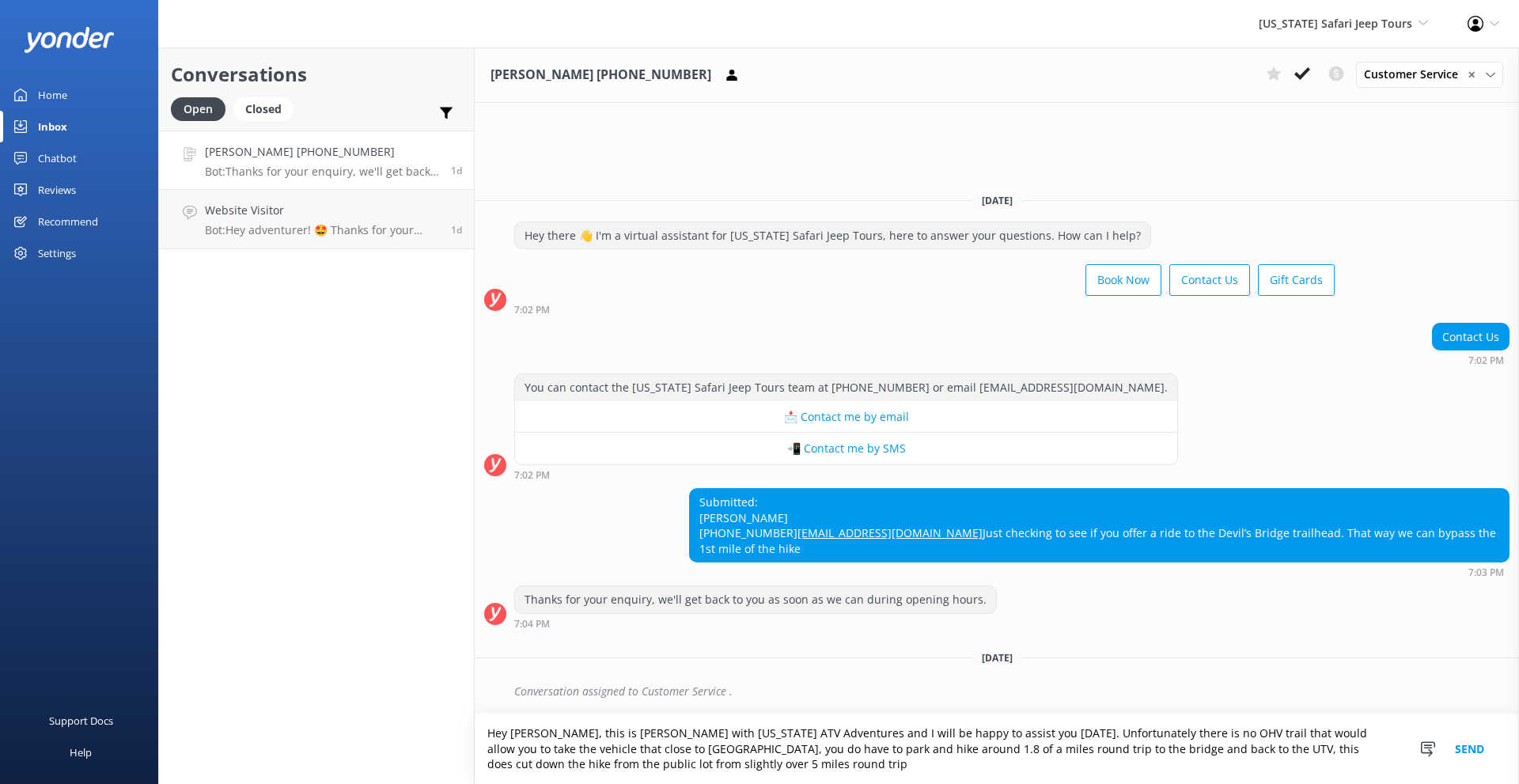
click at [651, 767] on textarea "Hey [PERSON_NAME], this is [PERSON_NAME] with [US_STATE] ATV Adventures and I w…" at bounding box center [997, 749] width 1044 height 70
click at [797, 767] on textarea "Hey [PERSON_NAME], this is [PERSON_NAME] with [US_STATE] ATV Adventures and I w…" at bounding box center [997, 749] width 1044 height 70
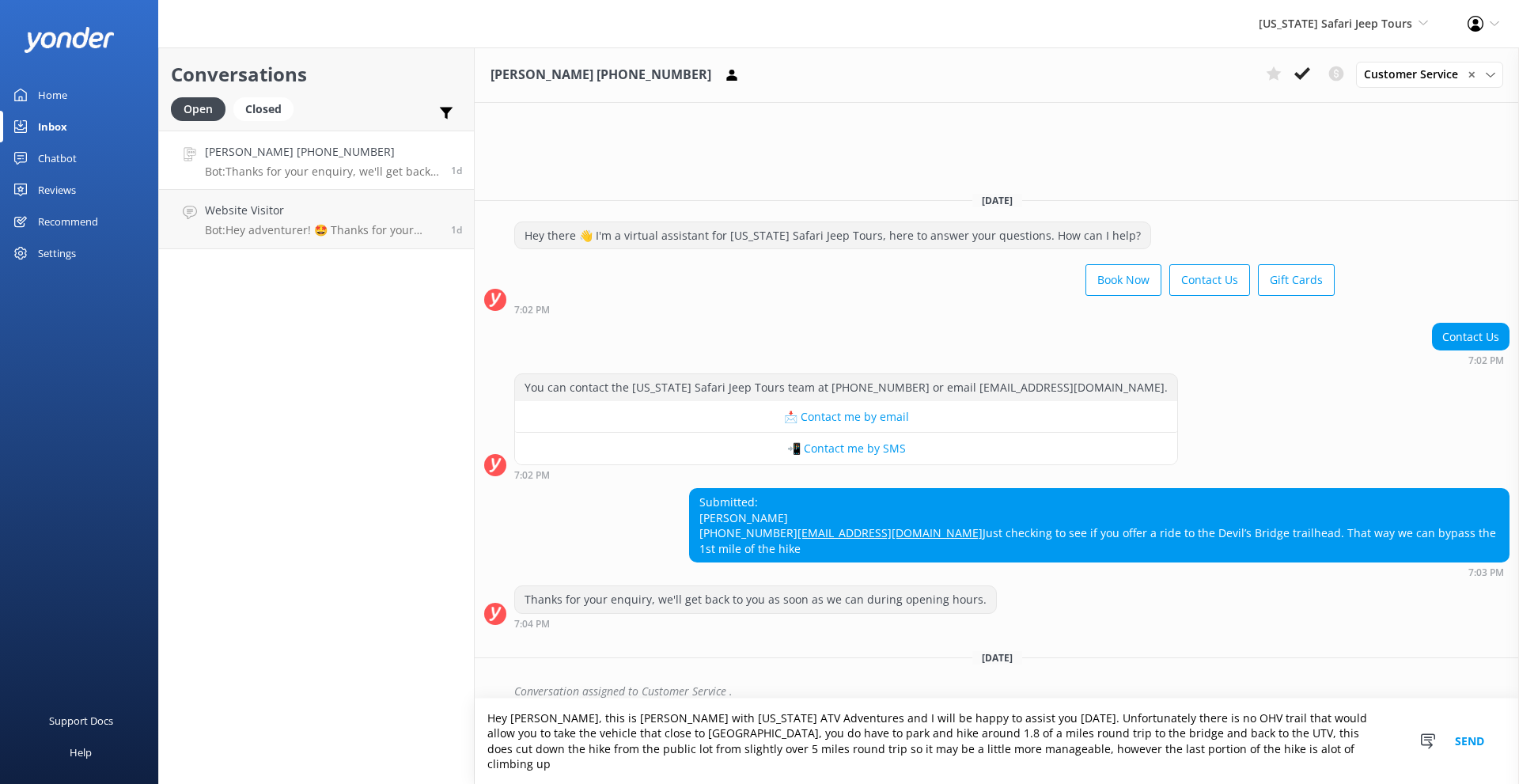
click at [1057, 769] on textarea "Hey [PERSON_NAME], this is [PERSON_NAME] with [US_STATE] ATV Adventures and I w…" at bounding box center [997, 741] width 1044 height 86
click at [1041, 769] on textarea "Hey [PERSON_NAME], this is [PERSON_NAME] with [US_STATE] ATV Adventures and I w…" at bounding box center [997, 741] width 1044 height 86
click at [1044, 768] on textarea "Hey [PERSON_NAME], this is [PERSON_NAME] with [US_STATE] ATV Adventures and I w…" at bounding box center [997, 741] width 1044 height 86
click at [1049, 767] on textarea "Hey [PERSON_NAME], this is [PERSON_NAME] with [US_STATE] ATV Adventures and I w…" at bounding box center [997, 741] width 1044 height 86
click at [1149, 767] on textarea "Hey [PERSON_NAME], this is [PERSON_NAME] with [US_STATE] ATV Adventures and I w…" at bounding box center [997, 741] width 1044 height 86
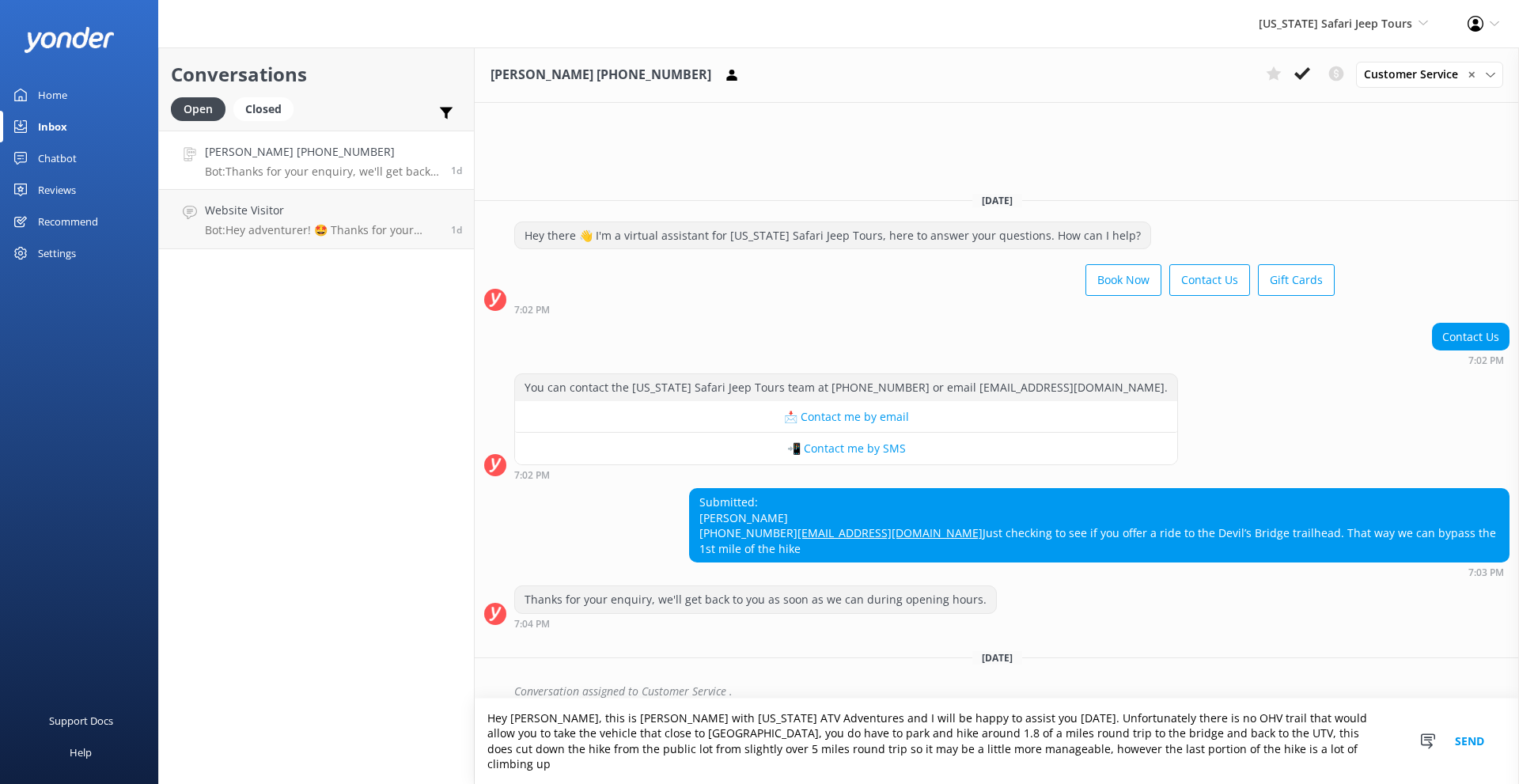
click at [1185, 773] on textarea "Hey [PERSON_NAME], this is [PERSON_NAME] with [US_STATE] ATV Adventures and I w…" at bounding box center [997, 741] width 1044 height 86
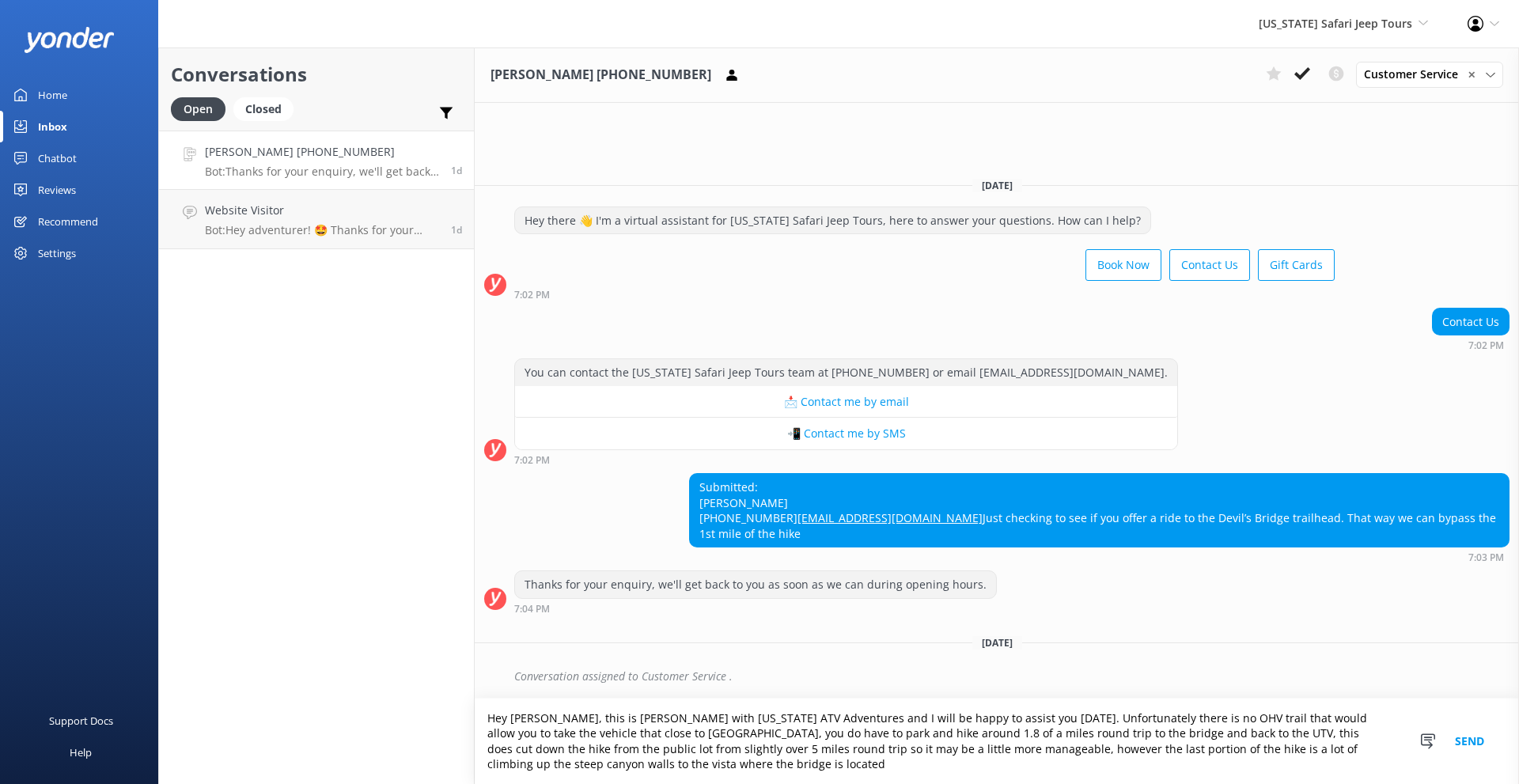
drag, startPoint x: 1065, startPoint y: 749, endPoint x: 1053, endPoint y: 743, distance: 13.4
click at [1053, 743] on textarea "Hey [PERSON_NAME], this is [PERSON_NAME] with [US_STATE] ATV Adventures and I w…" at bounding box center [997, 741] width 1044 height 86
click at [1131, 783] on textarea "Hey [PERSON_NAME], this is [PERSON_NAME] with [US_STATE] ATV Adventures and I w…" at bounding box center [997, 741] width 1044 height 86
click at [1142, 771] on textarea "Hey [PERSON_NAME], this is [PERSON_NAME] with [US_STATE] ATV Adventures and I w…" at bounding box center [997, 741] width 1044 height 86
drag, startPoint x: 1193, startPoint y: 754, endPoint x: 1164, endPoint y: 749, distance: 29.4
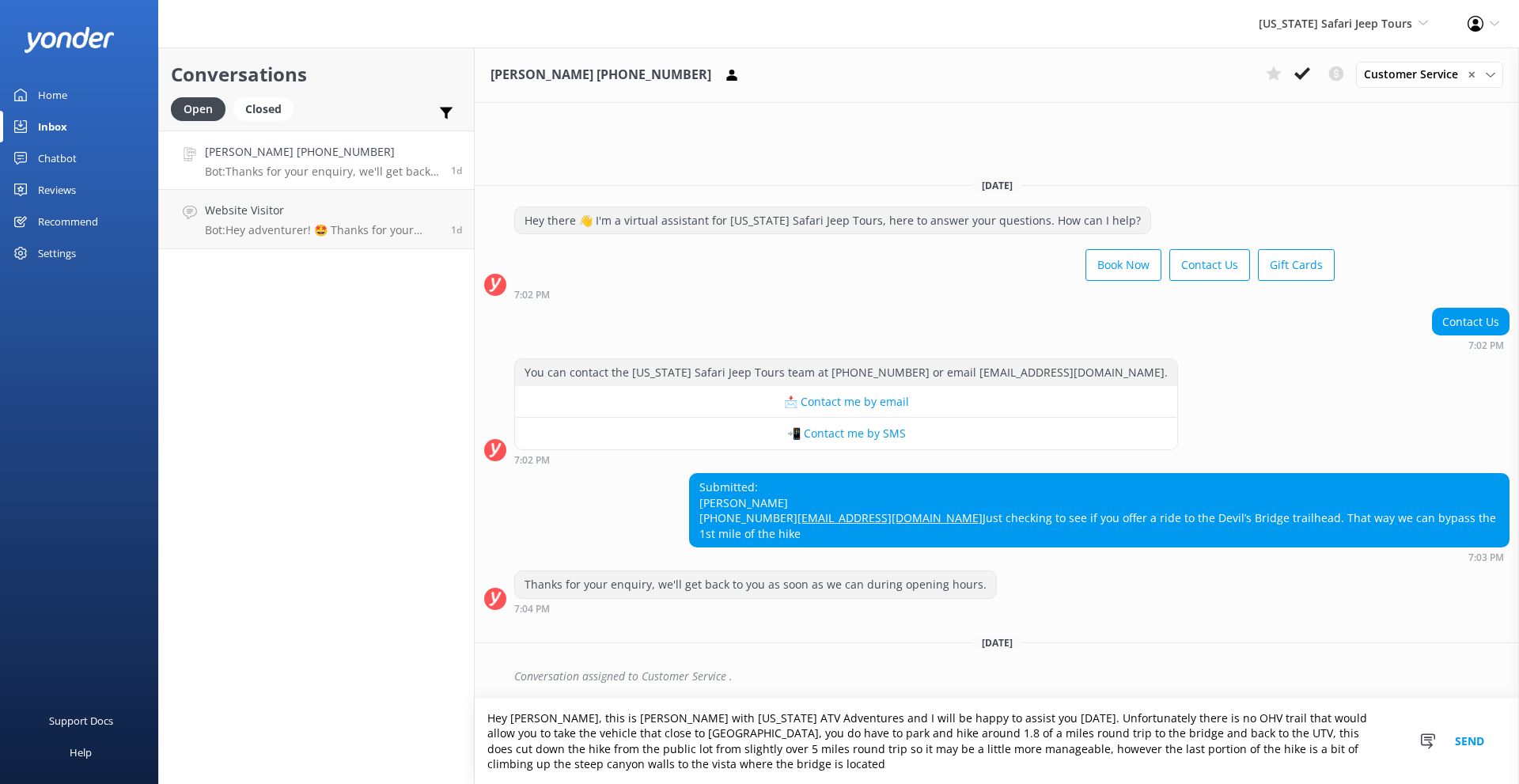
click at [1164, 749] on textarea "Hey [PERSON_NAME], this is [PERSON_NAME] with [US_STATE] ATV Adventures and I w…" at bounding box center [997, 741] width 1044 height 86
click at [1316, 766] on textarea "Hey [PERSON_NAME], this is [PERSON_NAME] with [US_STATE] ATV Adventures and I w…" at bounding box center [997, 741] width 1044 height 86
click at [597, 764] on textarea "Hey [PERSON_NAME], this is [PERSON_NAME] with [US_STATE] ATV Adventures and I w…" at bounding box center [997, 741] width 1044 height 86
type textarea "Hey [PERSON_NAME], this is [PERSON_NAME] with [US_STATE] ATV Adventures and I w…"
click at [1479, 744] on button "Send" at bounding box center [1469, 741] width 59 height 86
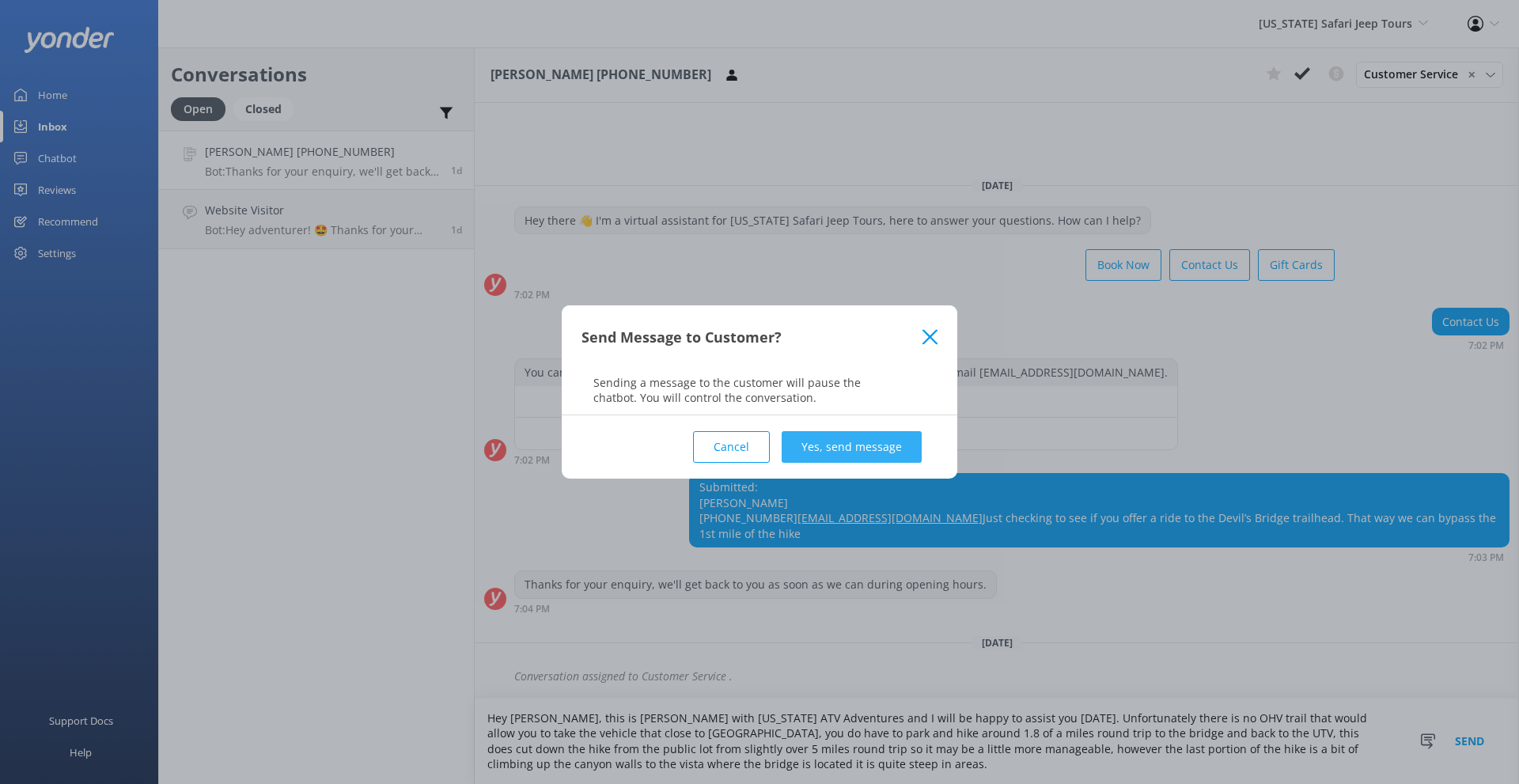
click at [794, 448] on button "Yes, send message" at bounding box center [851, 447] width 140 height 31
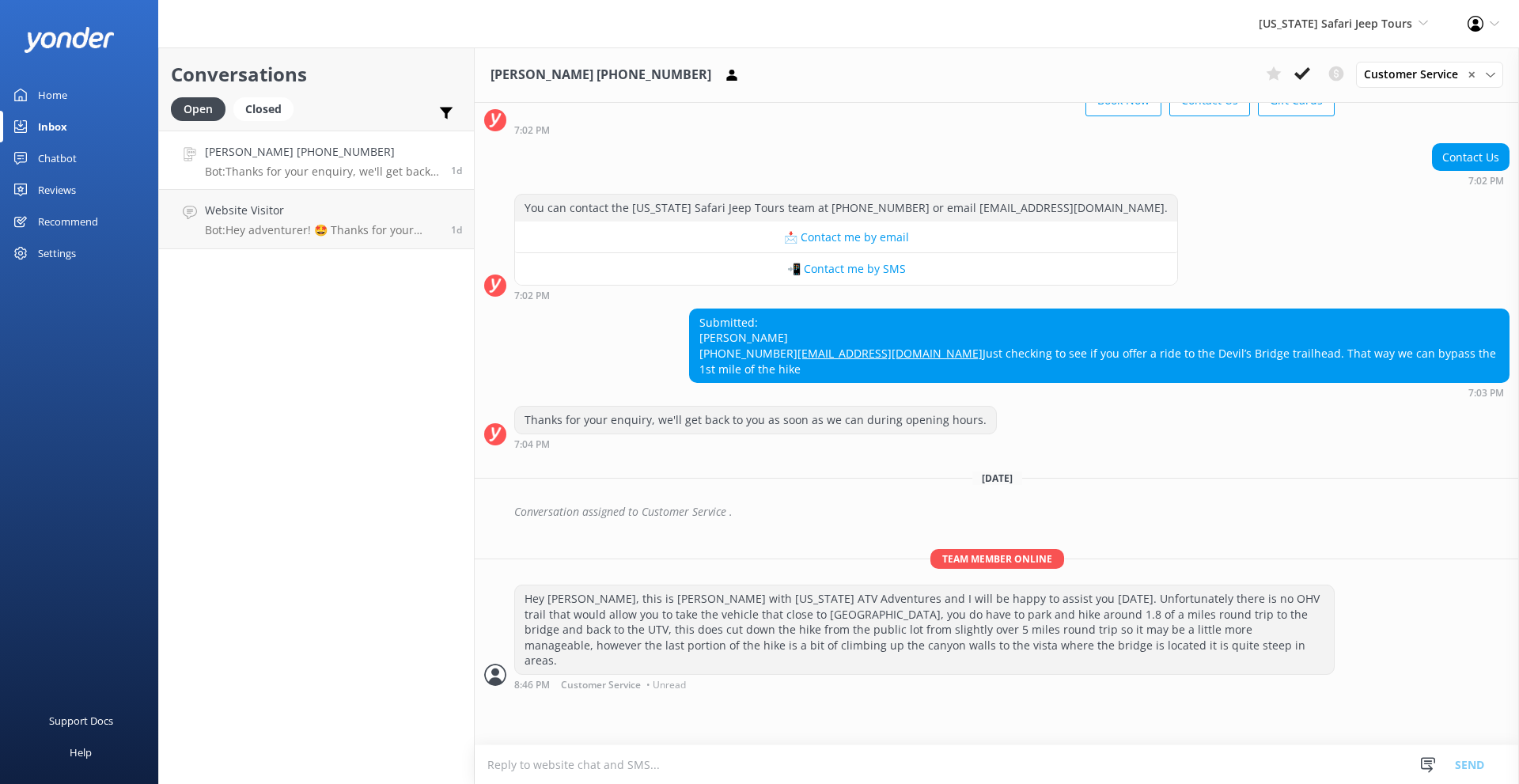
scroll to position [56, 0]
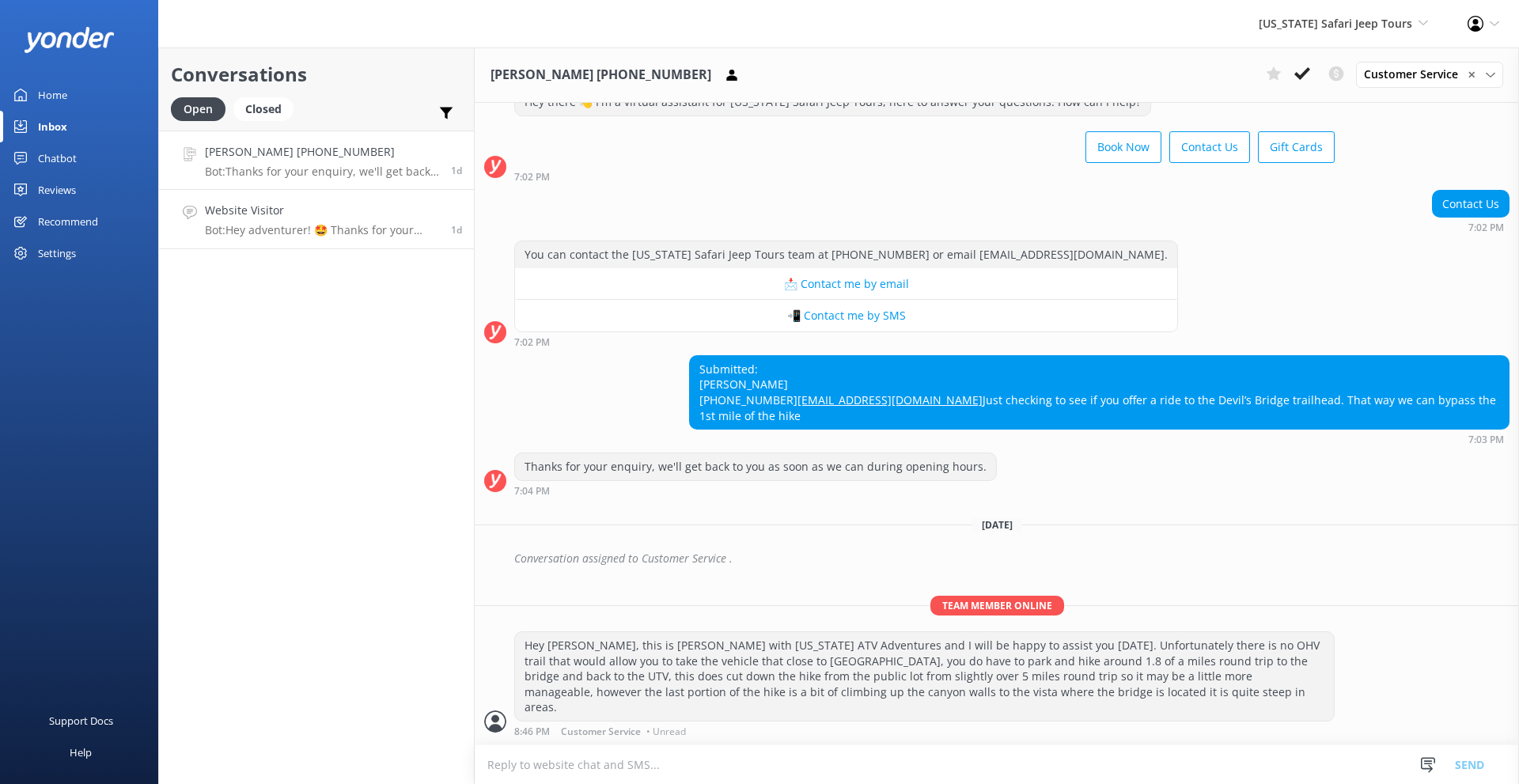
click at [369, 211] on h4 "Website Visitor" at bounding box center [322, 211] width 234 height 17
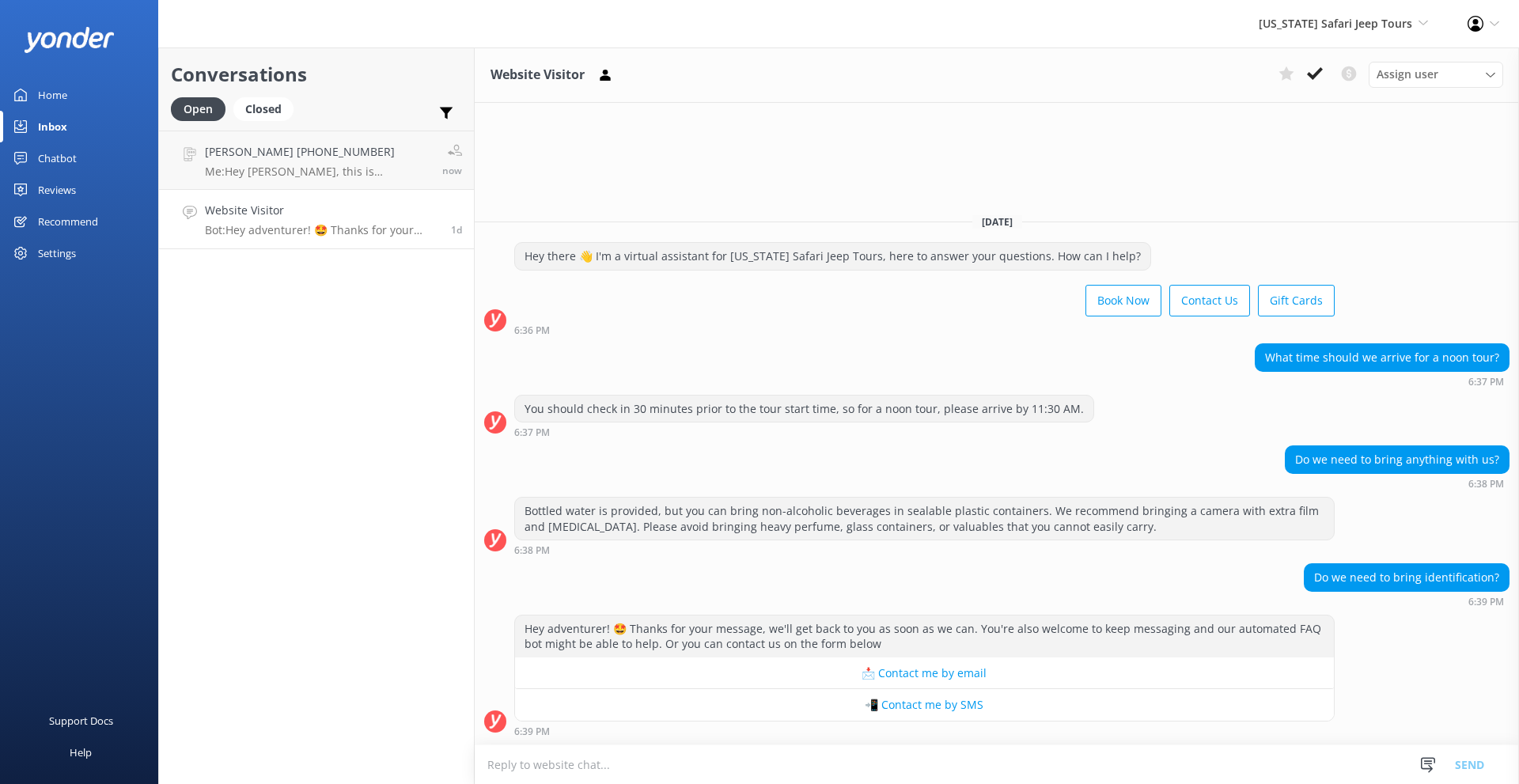
click at [761, 761] on textarea at bounding box center [997, 764] width 1044 height 39
type textarea "Y"
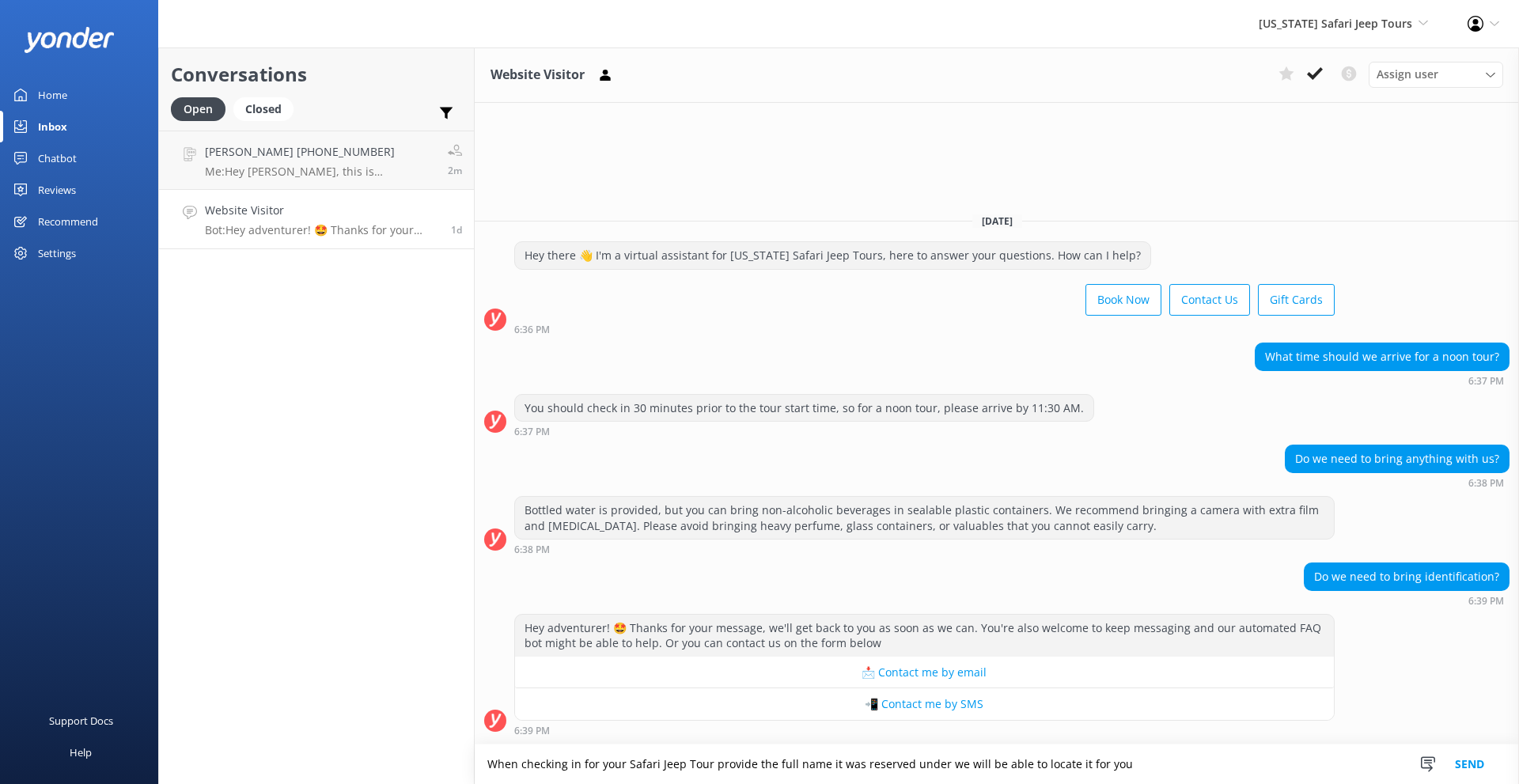
click at [819, 761] on textarea "When checking in for your Safari Jeep Tour provide the full name it was reserve…" at bounding box center [997, 764] width 1044 height 40
click at [935, 765] on textarea "When checking in for your Safari Jeep Tour provide the full name it was reserve…" at bounding box center [997, 764] width 1044 height 40
drag, startPoint x: 1315, startPoint y: 762, endPoint x: 1108, endPoint y: 776, distance: 207.5
click at [1108, 776] on textarea "When checking in for your Safari Jeep Tour provide the full name it was reserve…" at bounding box center [997, 764] width 1044 height 40
click at [707, 763] on textarea "When checking in for your Safari Jeep Tour provide the full name it was reserve…" at bounding box center [997, 764] width 1044 height 40
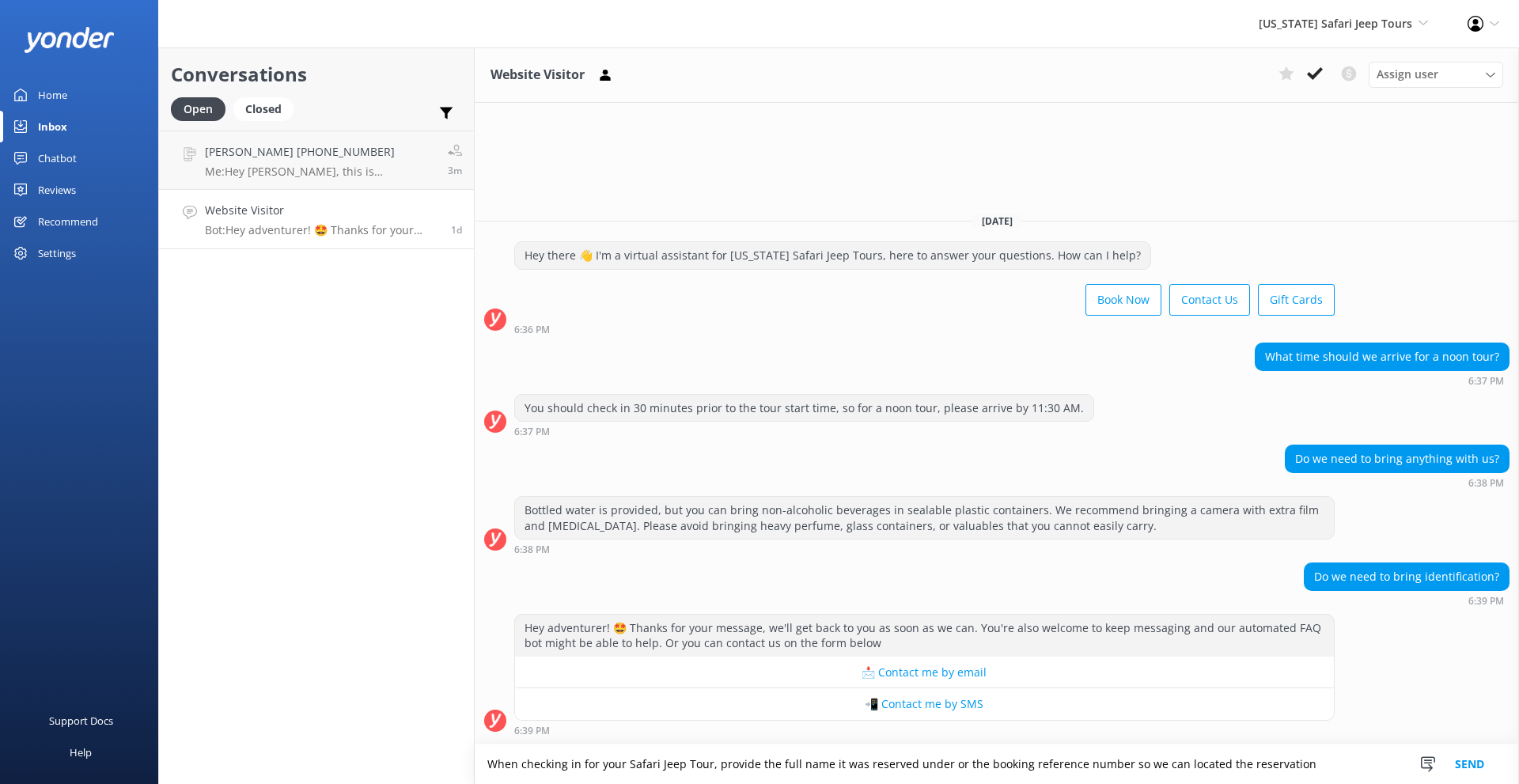
click at [935, 768] on textarea "When checking in for your Safari Jeep Tour, provide the full name it was reserv…" at bounding box center [997, 764] width 1044 height 40
drag, startPoint x: 856, startPoint y: 763, endPoint x: 823, endPoint y: 764, distance: 33.0
click at [823, 764] on textarea "When checking in for your Safari Jeep Tour, provide the full name it was reserv…" at bounding box center [997, 764] width 1044 height 40
drag, startPoint x: 1178, startPoint y: 767, endPoint x: 1168, endPoint y: 761, distance: 11.7
click at [1168, 761] on textarea "When checking in for your Safari Jeep Tour, provide the full name reserved unde…" at bounding box center [997, 764] width 1044 height 40
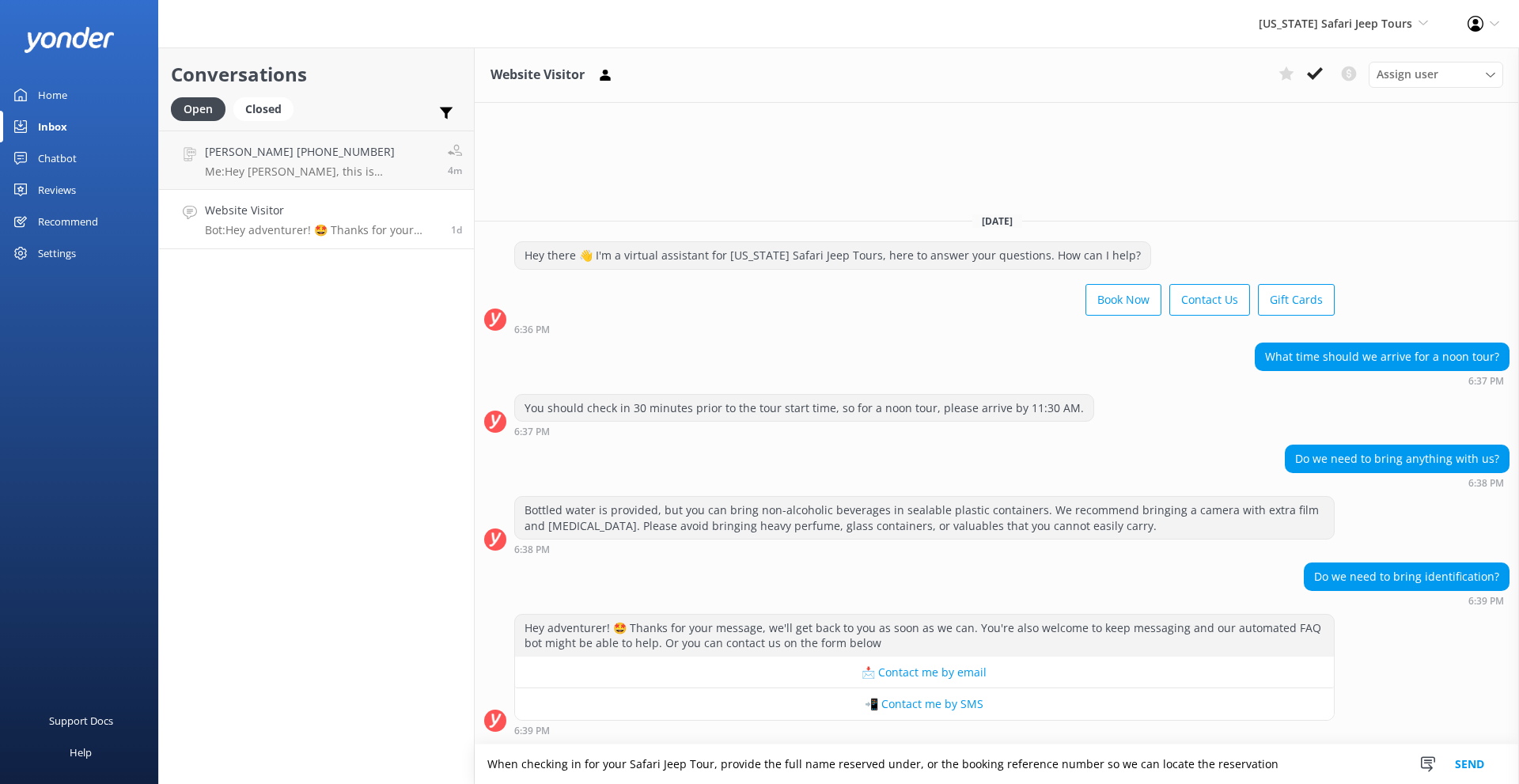
click at [1288, 764] on textarea "When checking in for your Safari Jeep Tour, provide the full name reserved unde…" at bounding box center [997, 764] width 1044 height 40
type textarea "When checking in for your Safari Jeep Tour, provide the full name reserved unde…"
click at [1475, 769] on button "Send" at bounding box center [1469, 764] width 59 height 40
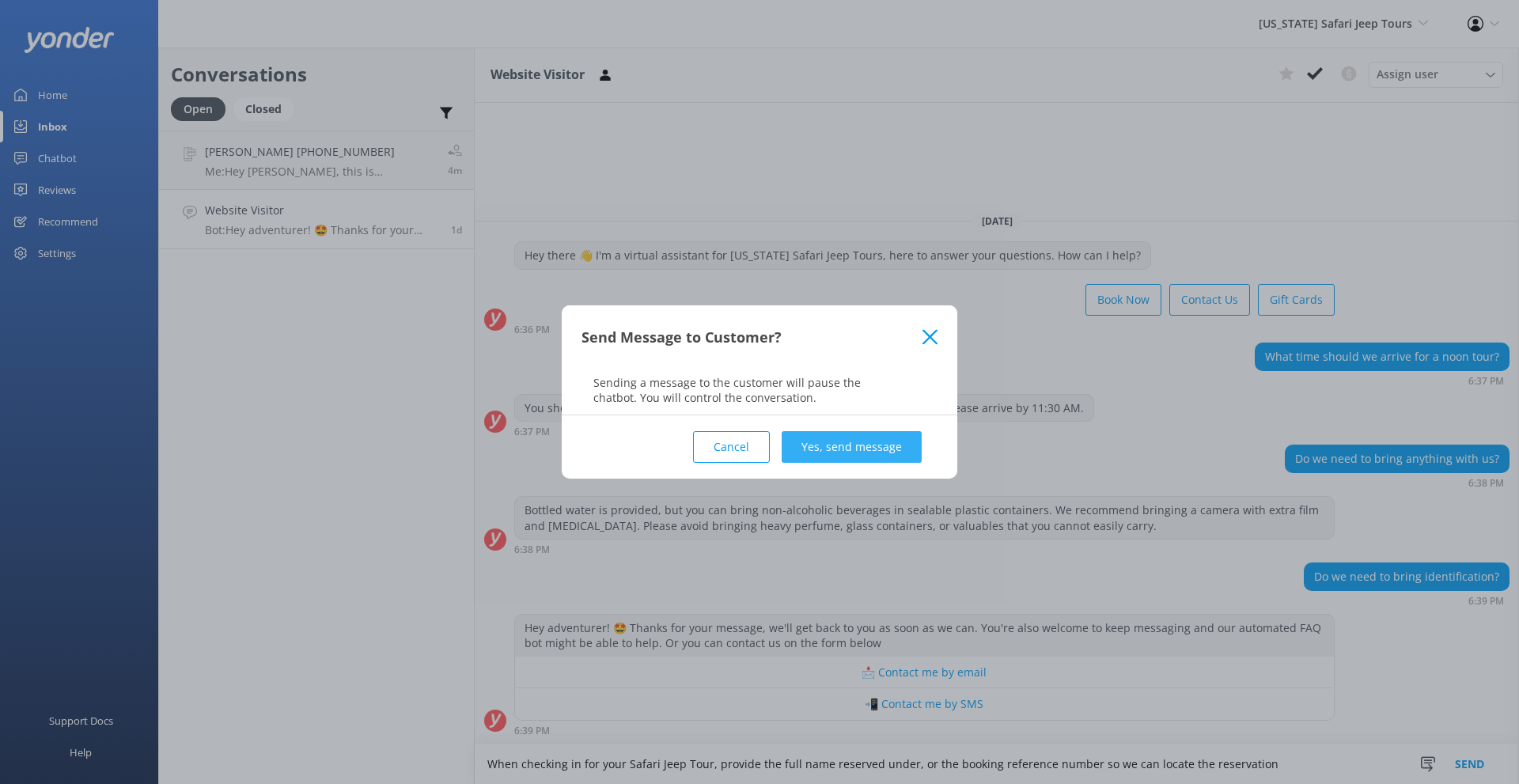
click at [833, 441] on button "Yes, send message" at bounding box center [851, 447] width 140 height 31
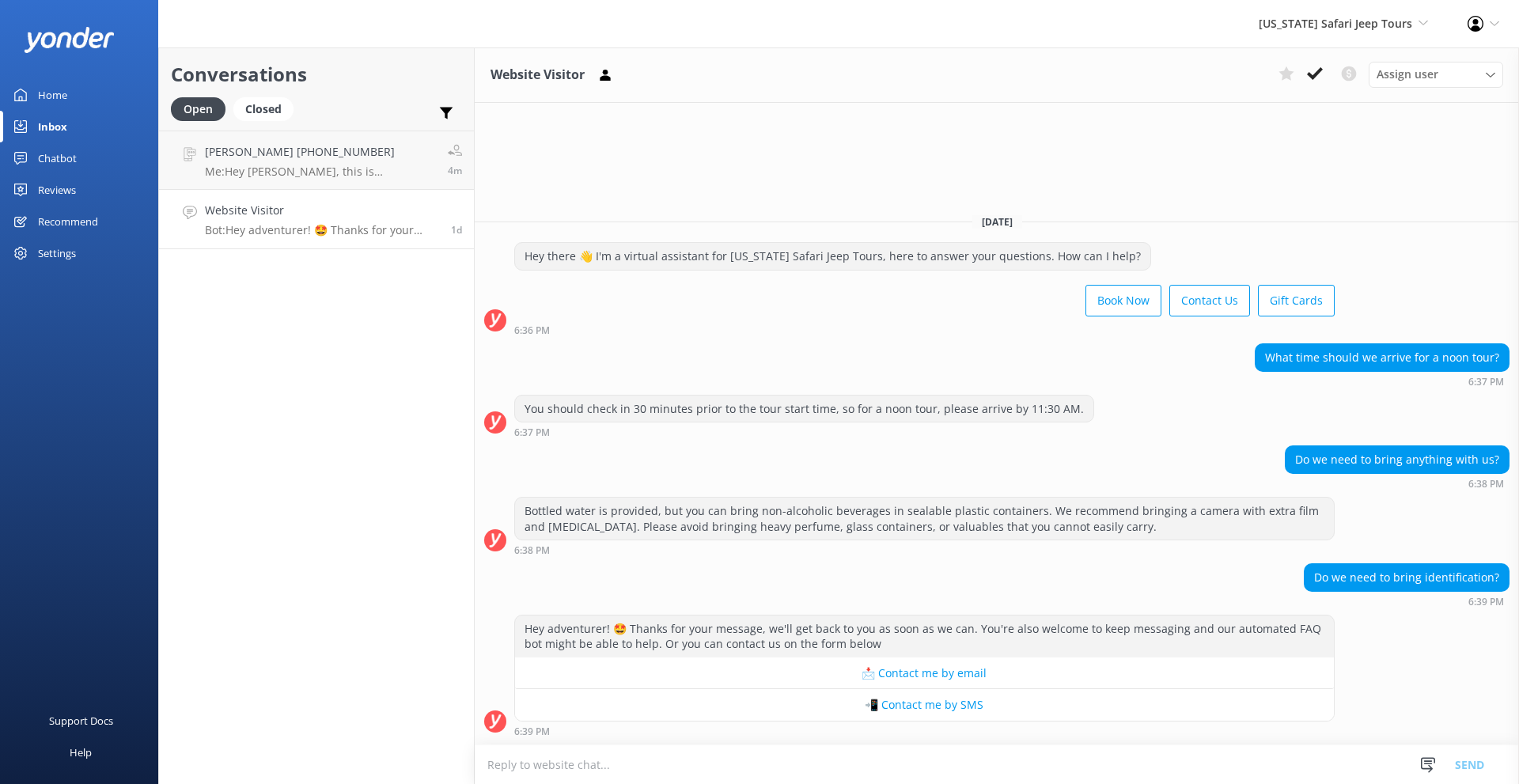
scroll to position [35, 0]
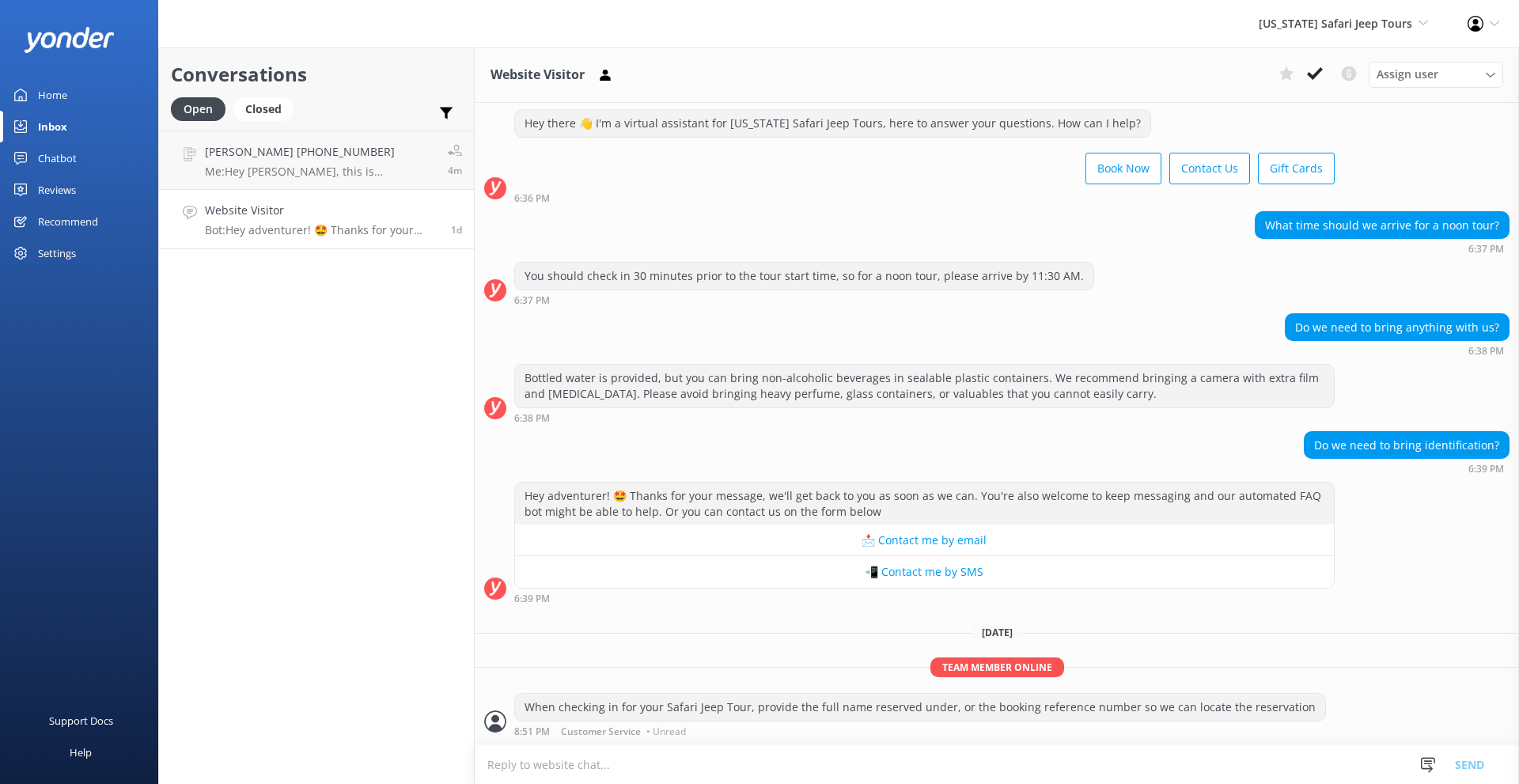
click at [79, 200] on link "Reviews" at bounding box center [79, 190] width 158 height 31
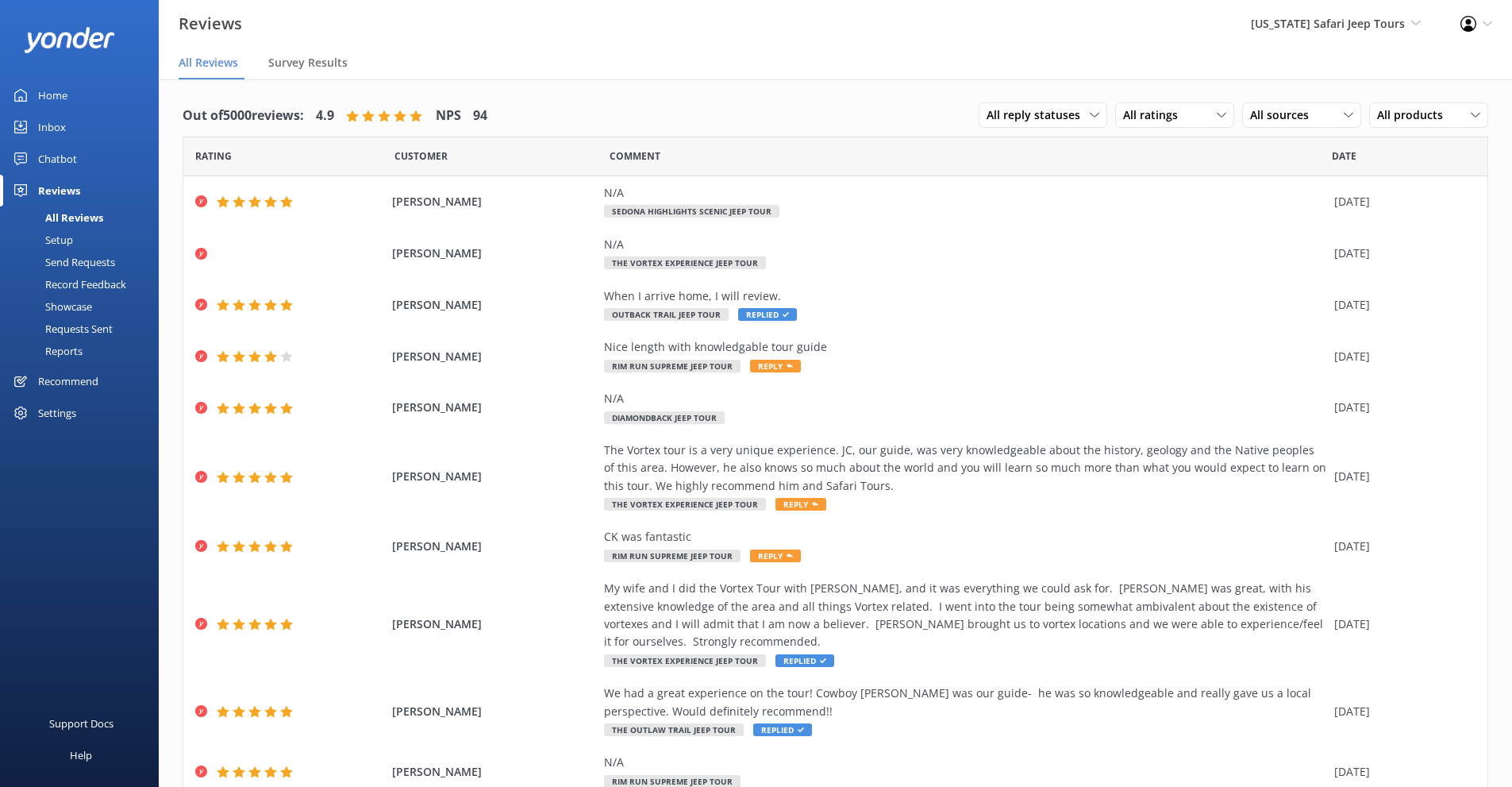
click at [84, 385] on div "Recommend" at bounding box center [68, 381] width 60 height 32
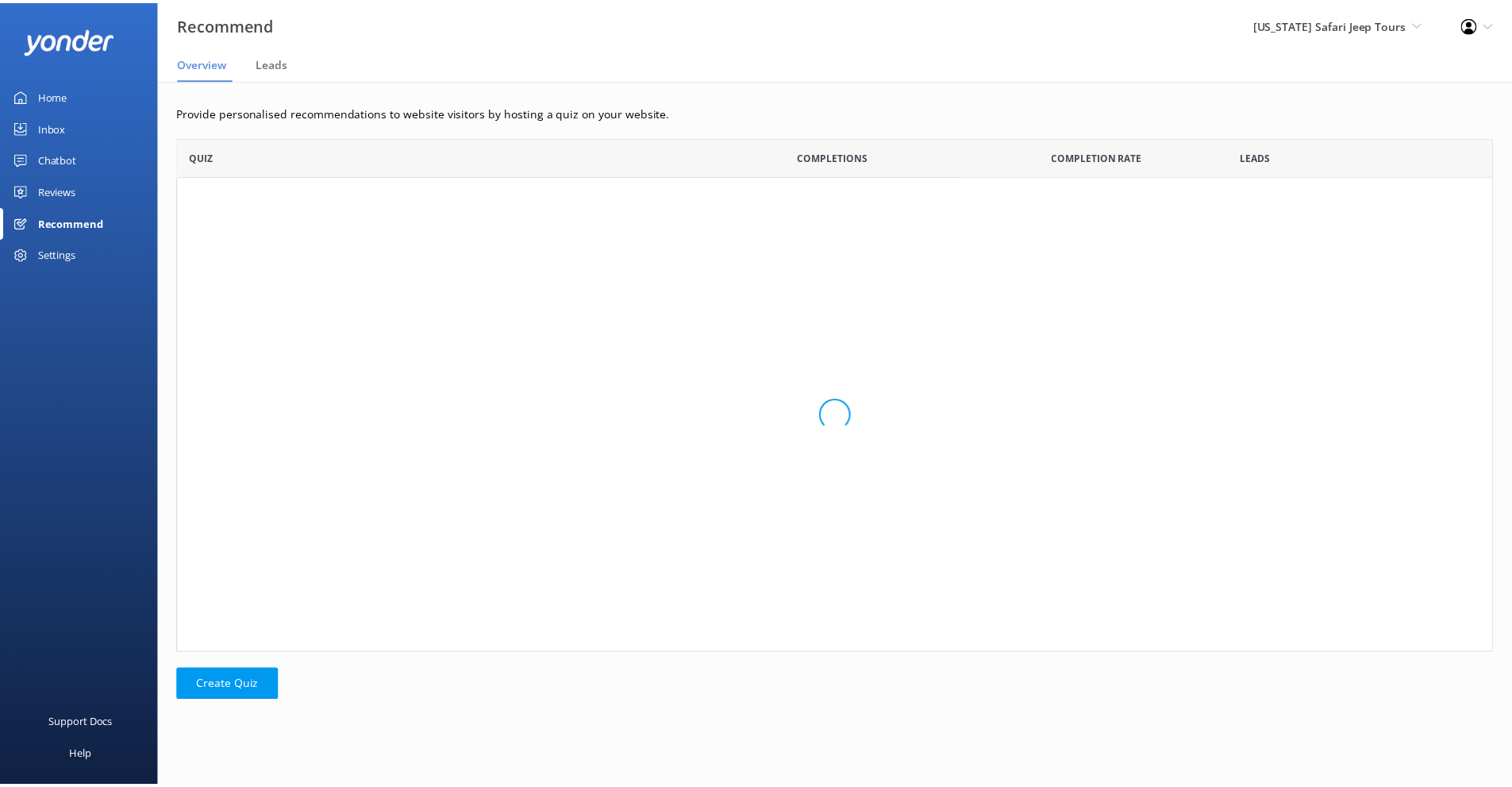
scroll to position [505, 1315]
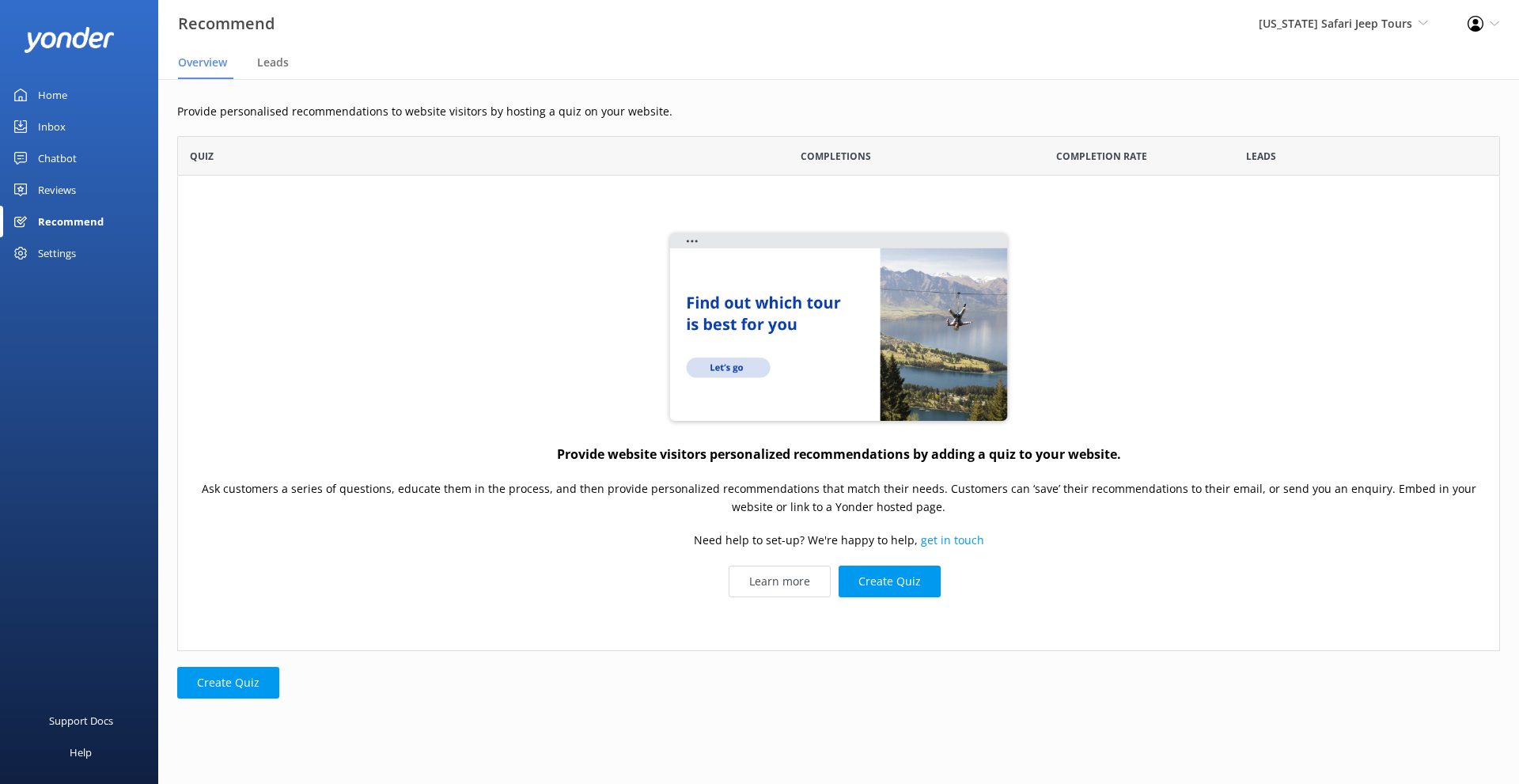
click at [70, 90] on link "Home" at bounding box center [79, 94] width 158 height 31
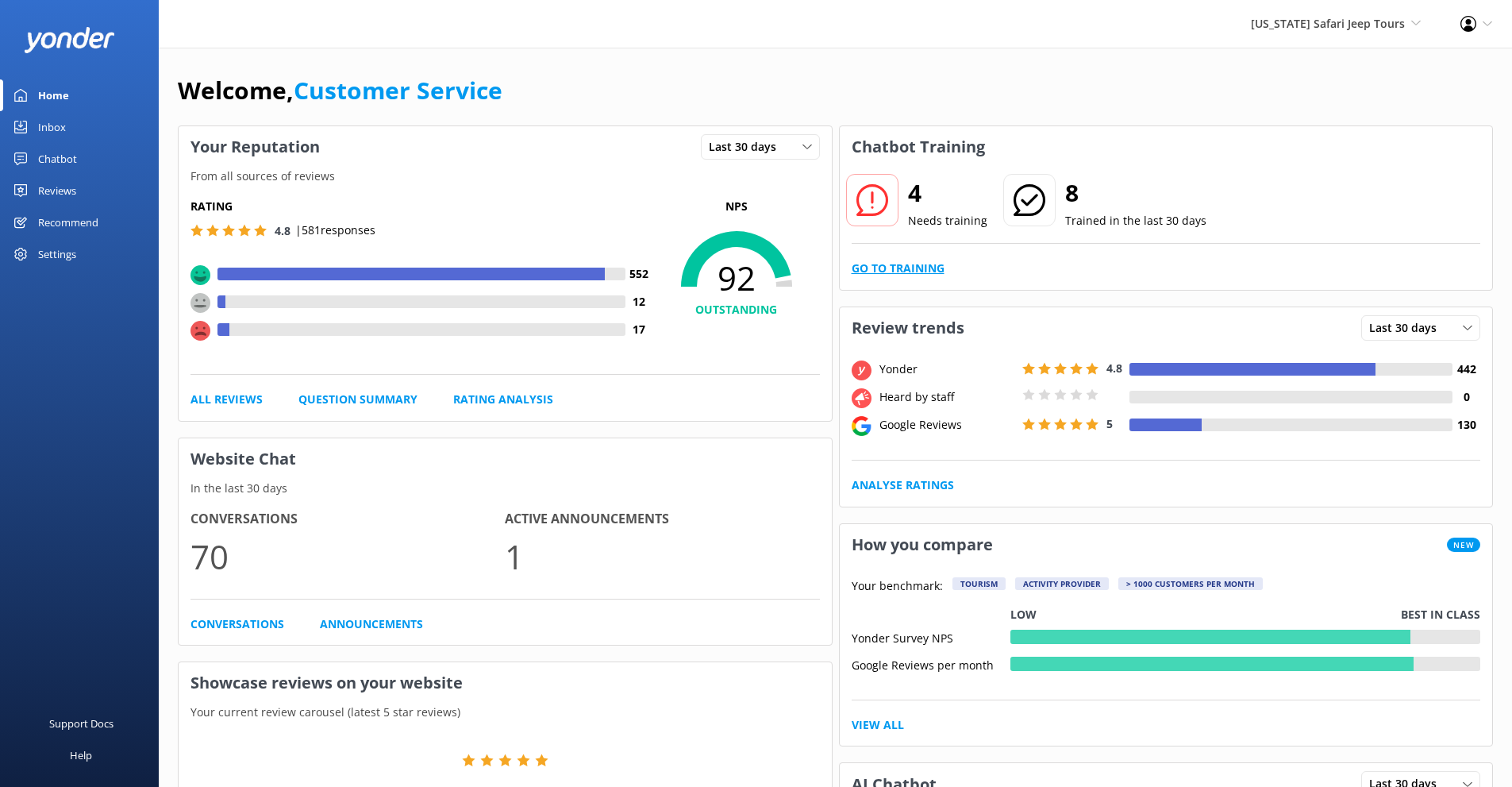
click at [906, 263] on link "Go to Training" at bounding box center [897, 269] width 93 height 17
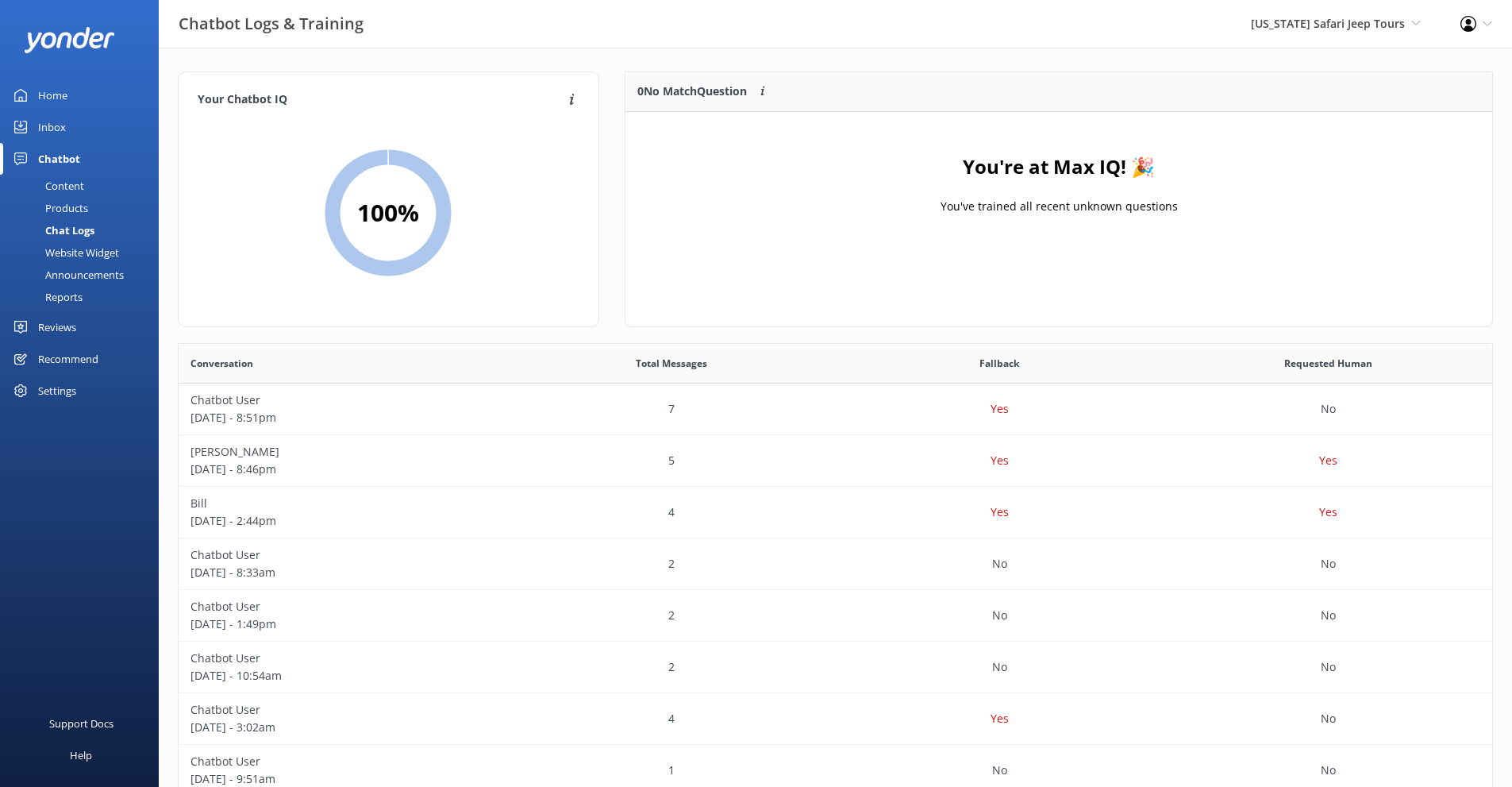
click at [57, 92] on div "Home" at bounding box center [53, 95] width 30 height 32
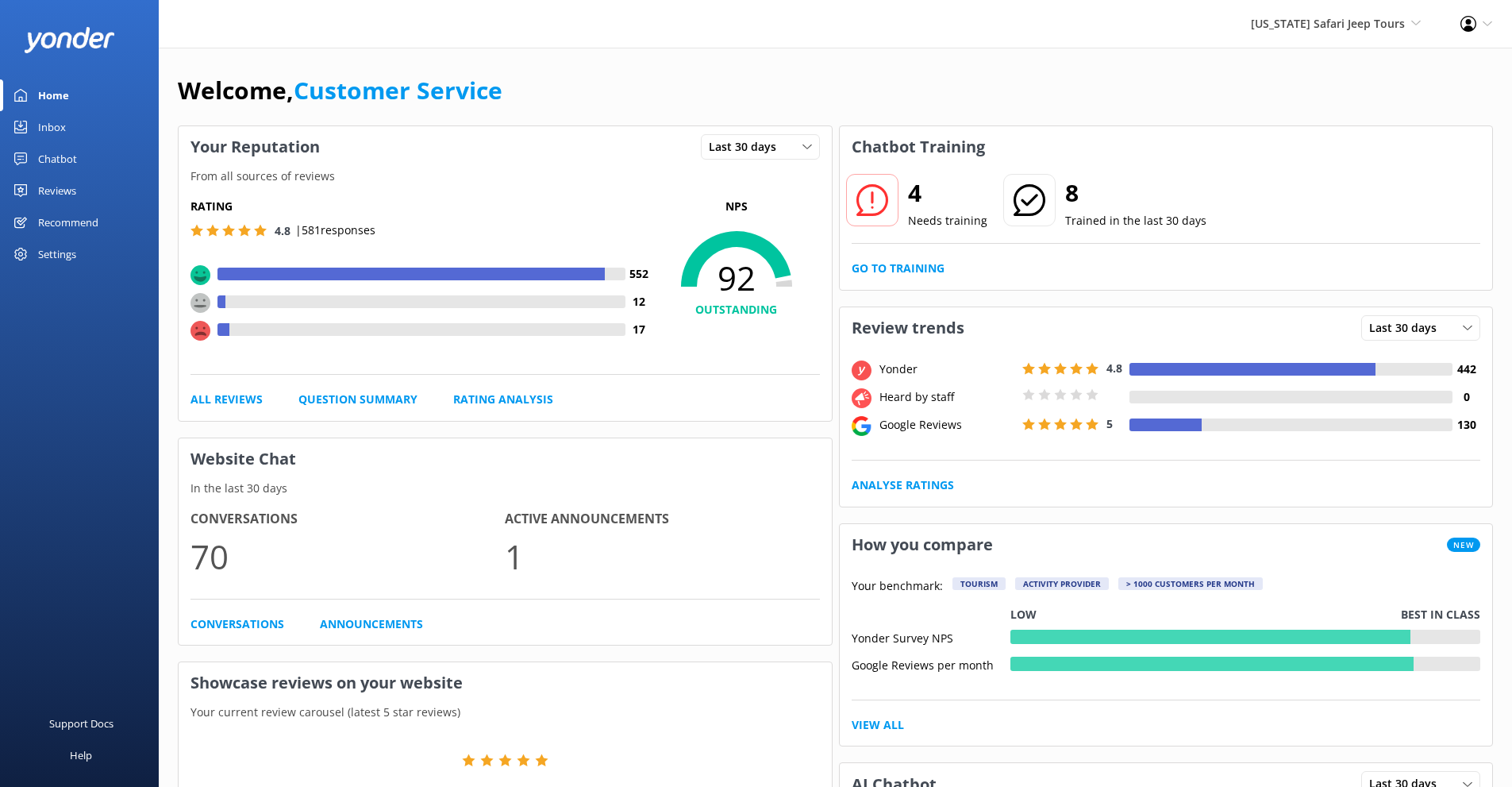
click at [915, 192] on h2 "4" at bounding box center [947, 193] width 79 height 38
click at [873, 205] on icon at bounding box center [872, 200] width 32 height 32
click at [1356, 32] on span "[US_STATE] Safari Jeep Tours Sedona Off-Road Center [US_STATE] Safari Jeep Tour…" at bounding box center [1336, 24] width 170 height 17
click at [1353, 86] on link "[GEOGRAPHIC_DATA]" at bounding box center [1362, 68] width 159 height 38
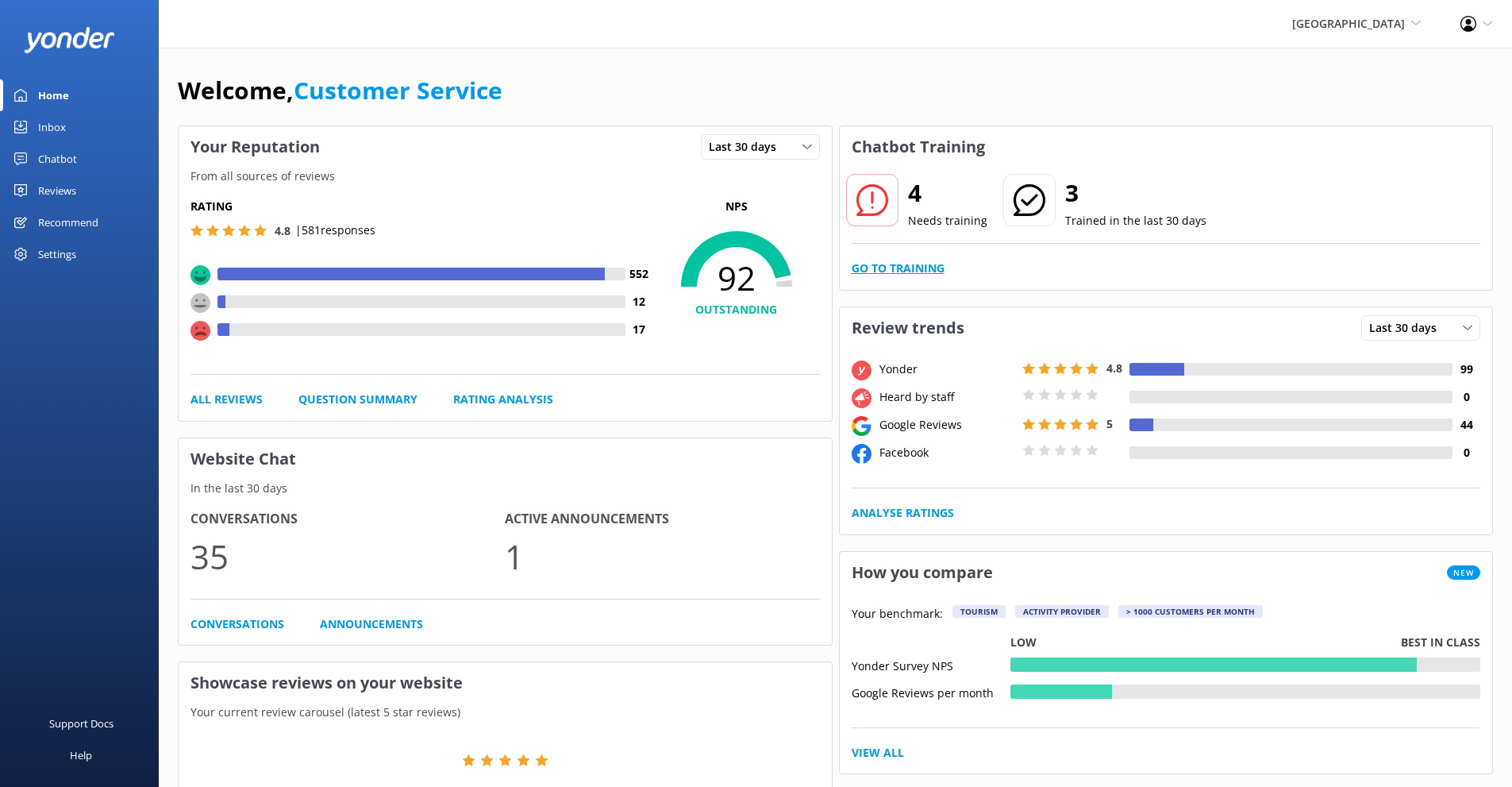
click at [891, 262] on link "Go to Training" at bounding box center [897, 269] width 93 height 17
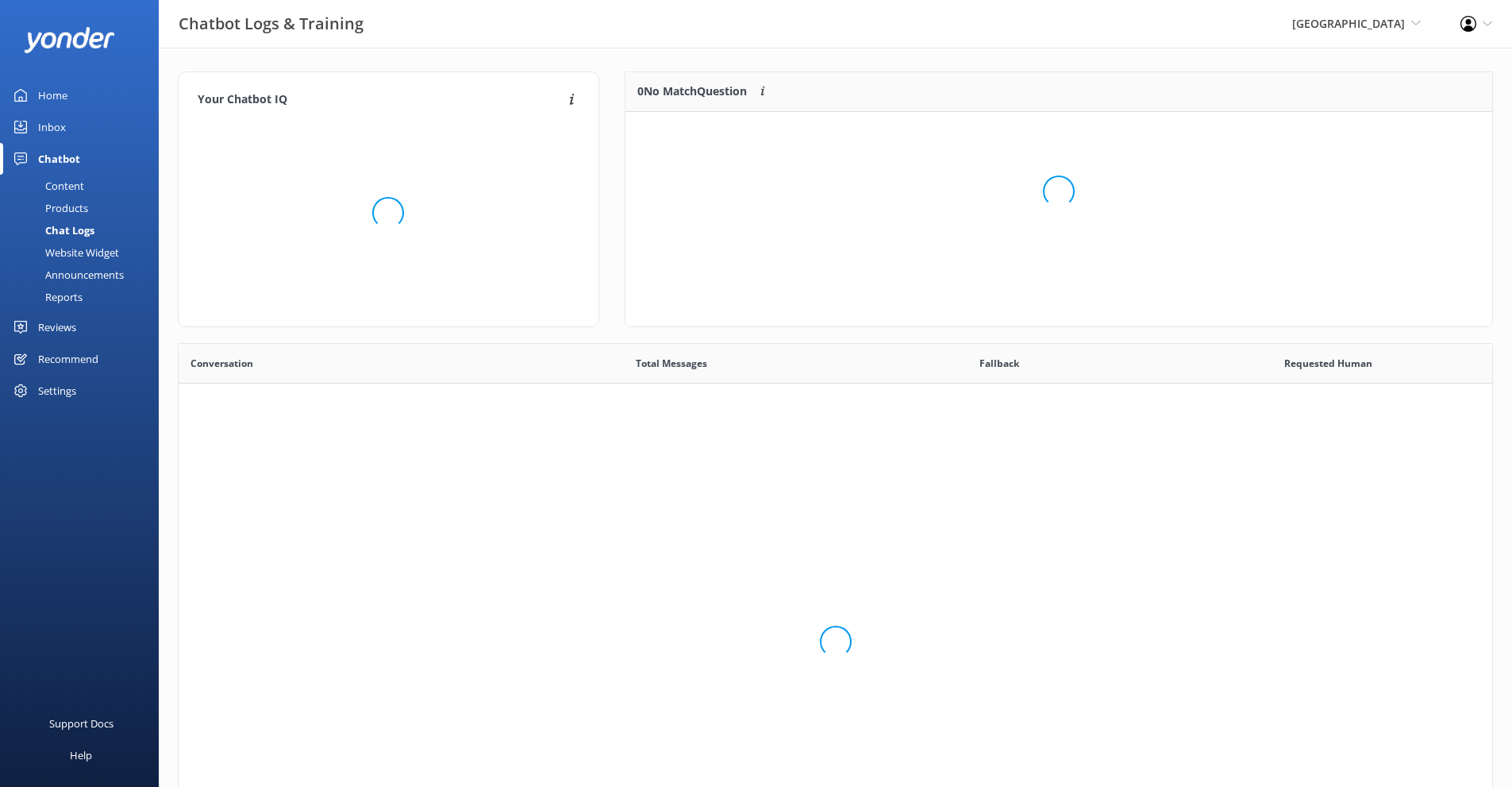
scroll to position [545, 1302]
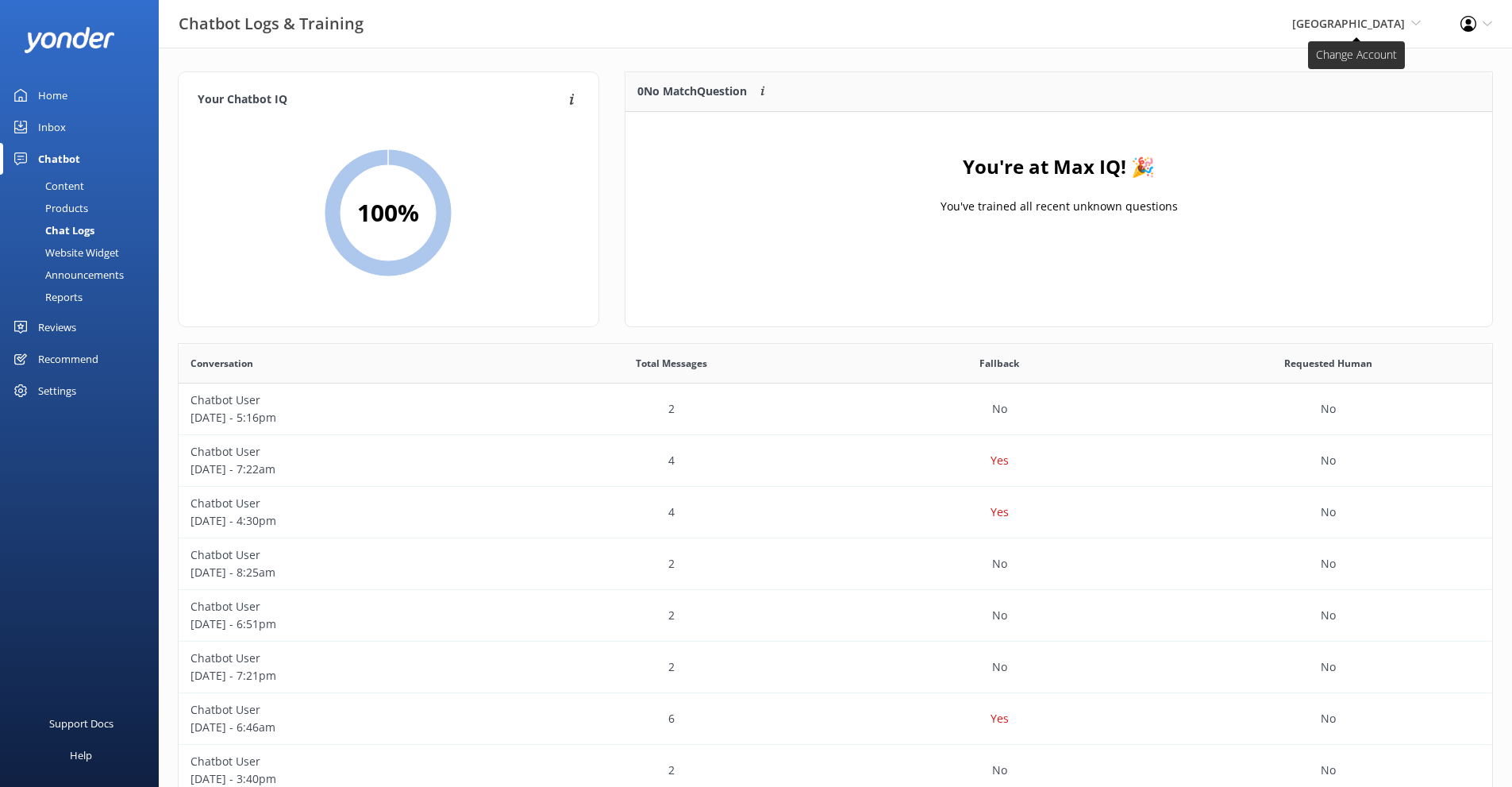
click at [1312, 32] on span "[GEOGRAPHIC_DATA] Sedona Off-Road Center [US_STATE] Safari Jeep Tours [US_STATE…" at bounding box center [1356, 24] width 129 height 17
click at [1332, 144] on link "[US_STATE] ATV Adventures" at bounding box center [1362, 144] width 159 height 38
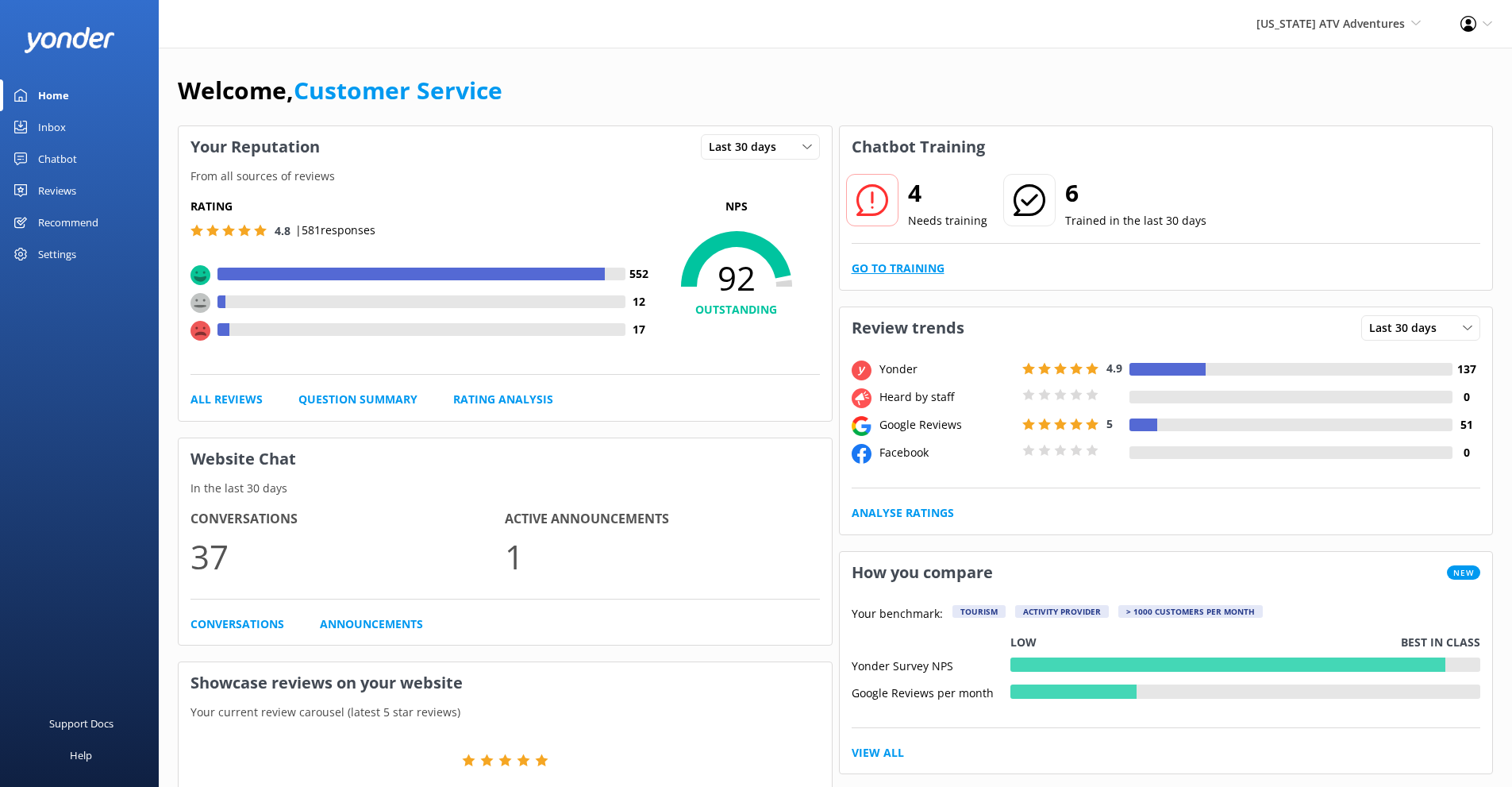
click at [916, 277] on link "Go to Training" at bounding box center [897, 269] width 93 height 17
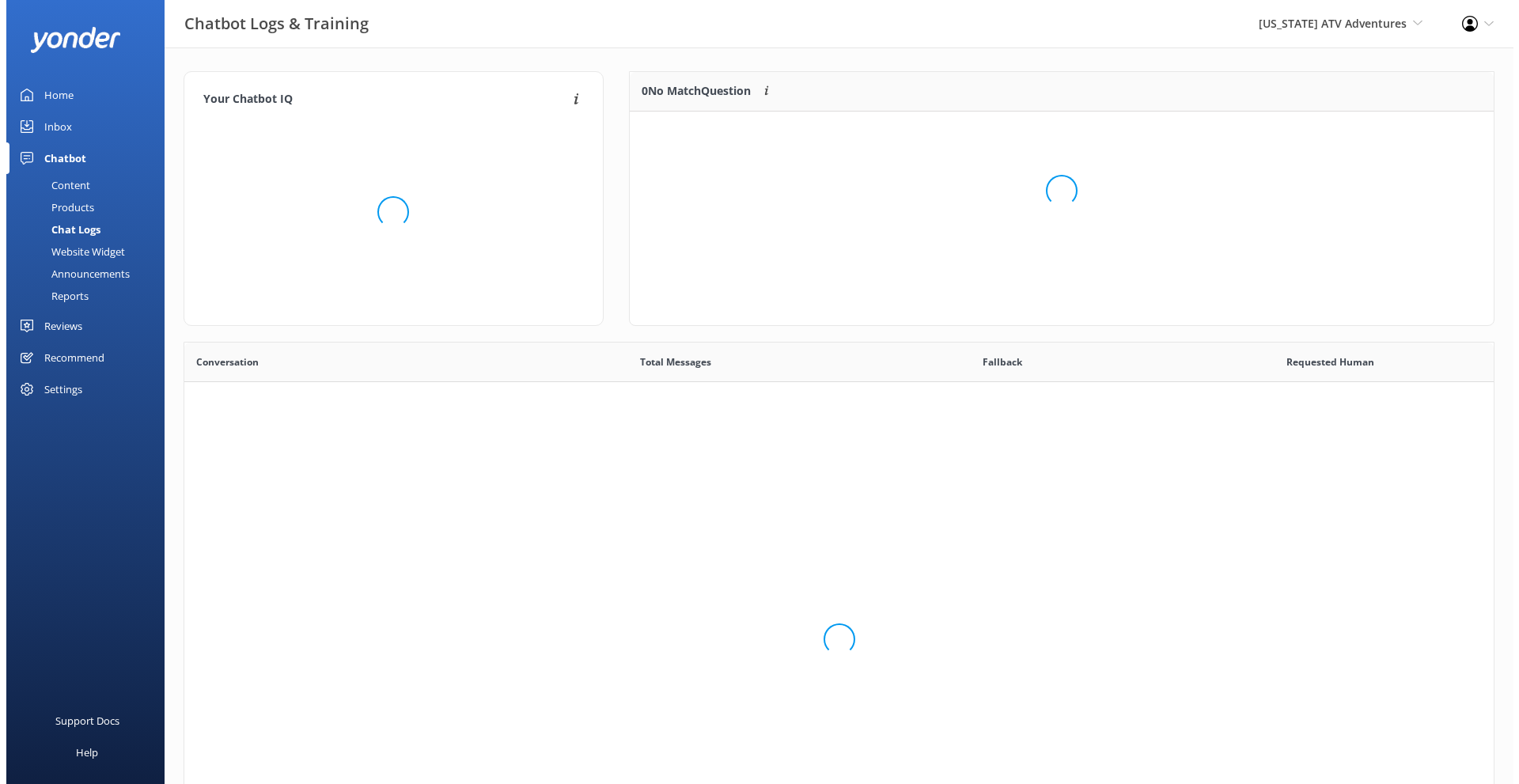
scroll to position [543, 1298]
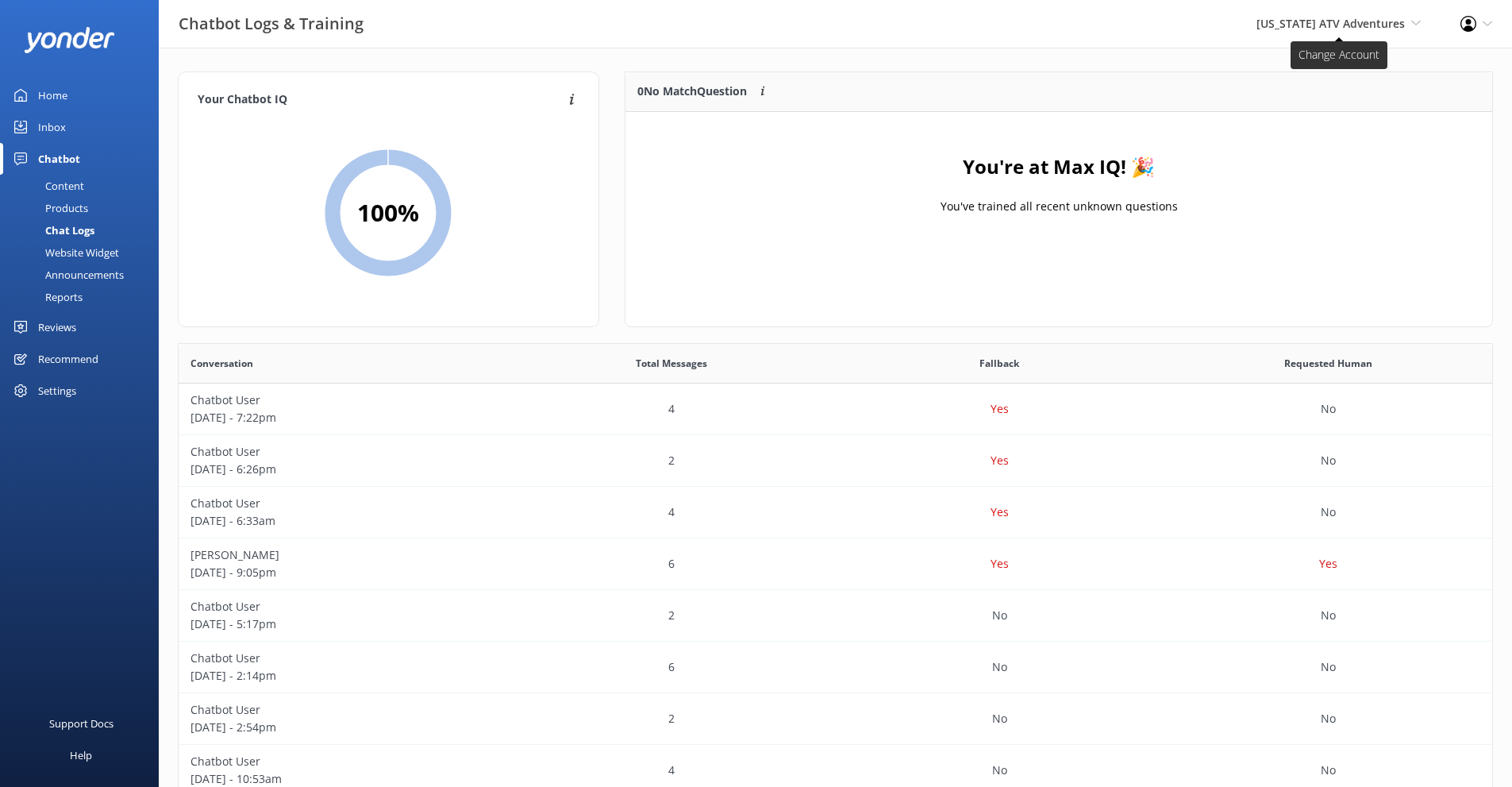
click at [1350, 20] on span "[US_STATE] ATV Adventures" at bounding box center [1329, 24] width 148 height 15
click at [51, 121] on div "Inbox" at bounding box center [52, 126] width 28 height 32
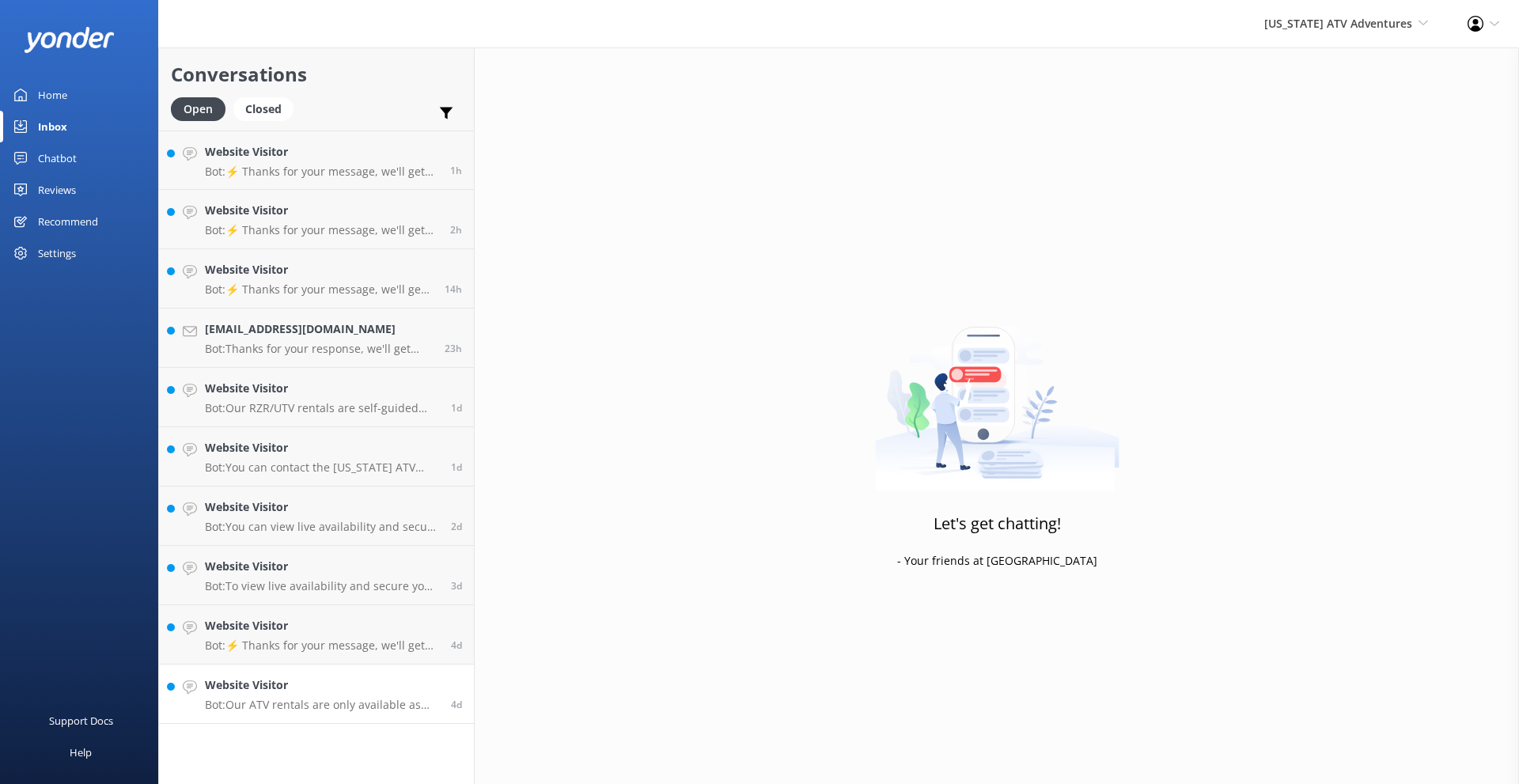
click at [339, 690] on h4 "Website Visitor" at bounding box center [322, 685] width 234 height 17
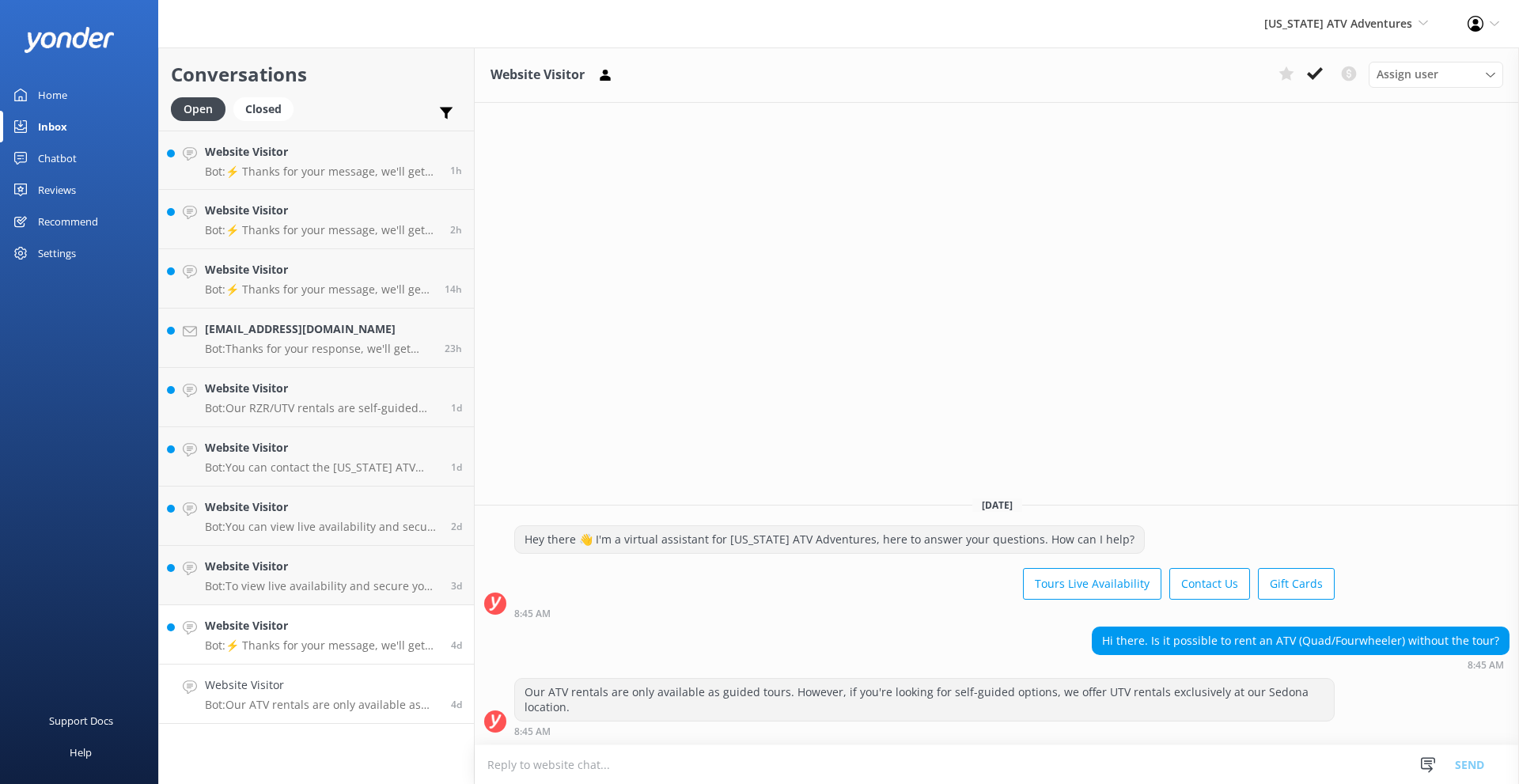
click at [334, 646] on p "Bot: ⚡ Thanks for your message, we'll get back to you as soon as we can. You're…" at bounding box center [322, 645] width 234 height 14
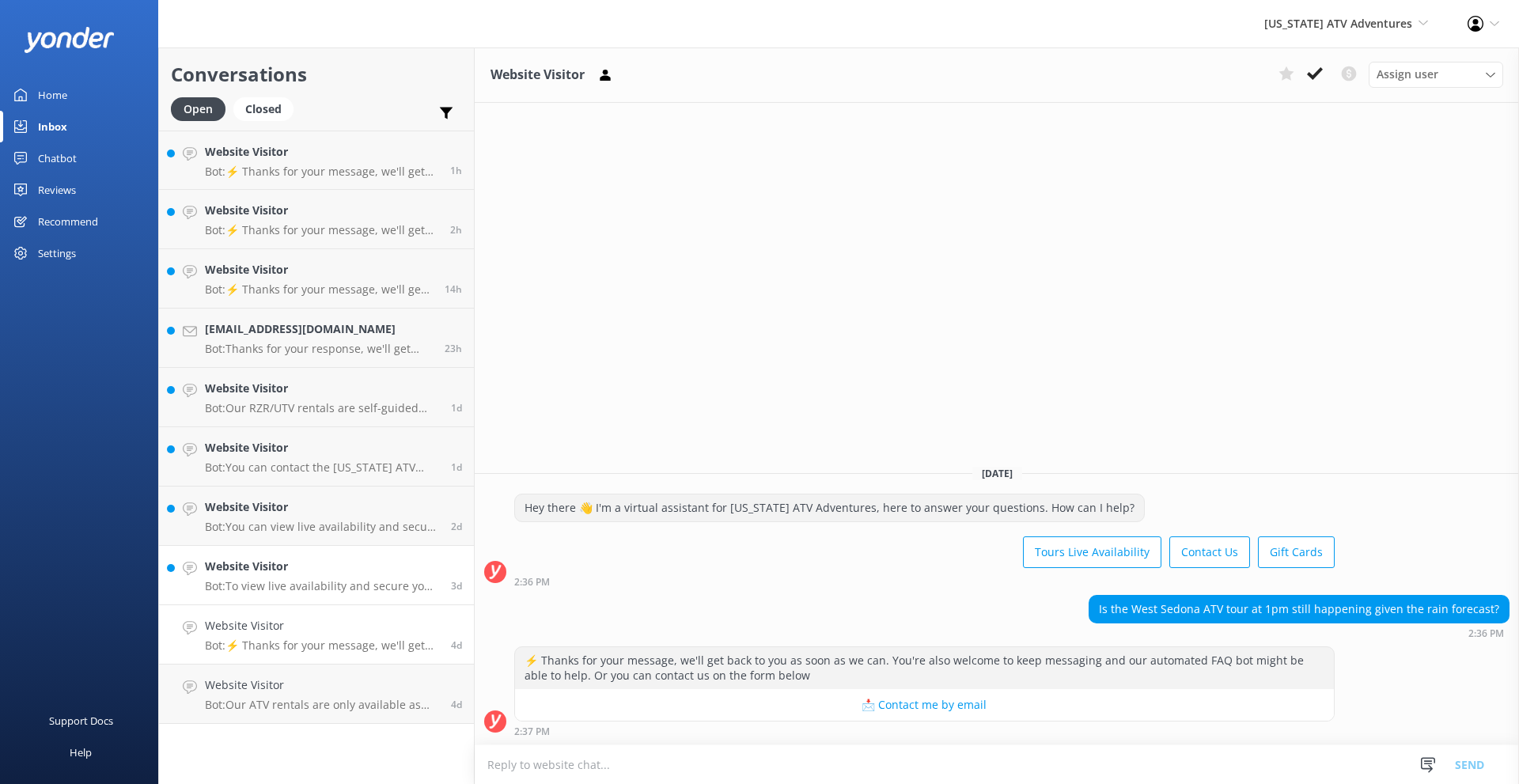
click at [305, 590] on p "Bot: To view live availability and secure your spot online for the ATV Tours, p…" at bounding box center [322, 586] width 234 height 14
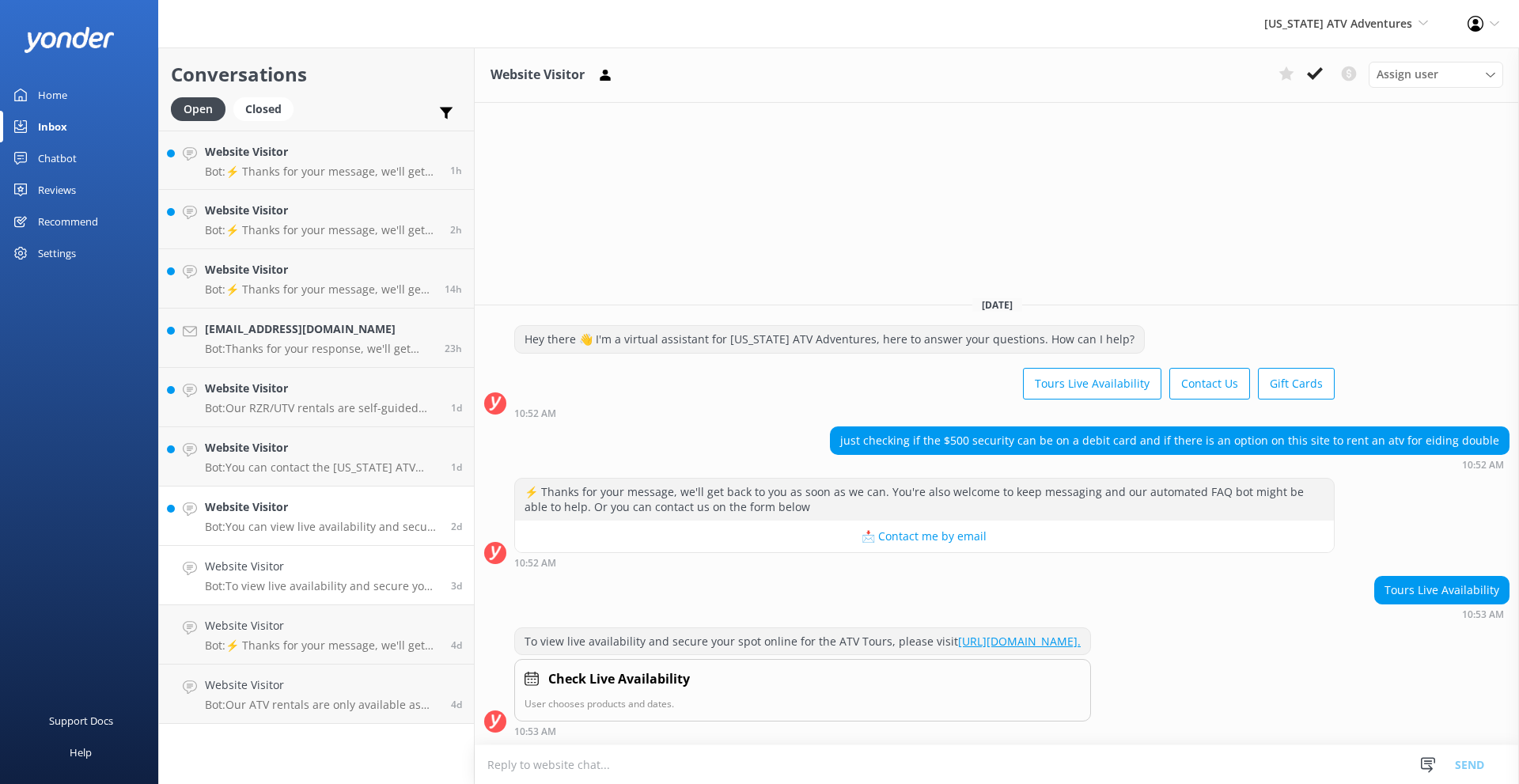
click at [294, 526] on p "Bot: You can view live availability and secure your spot online at [URL][DOMAIN…" at bounding box center [322, 527] width 234 height 14
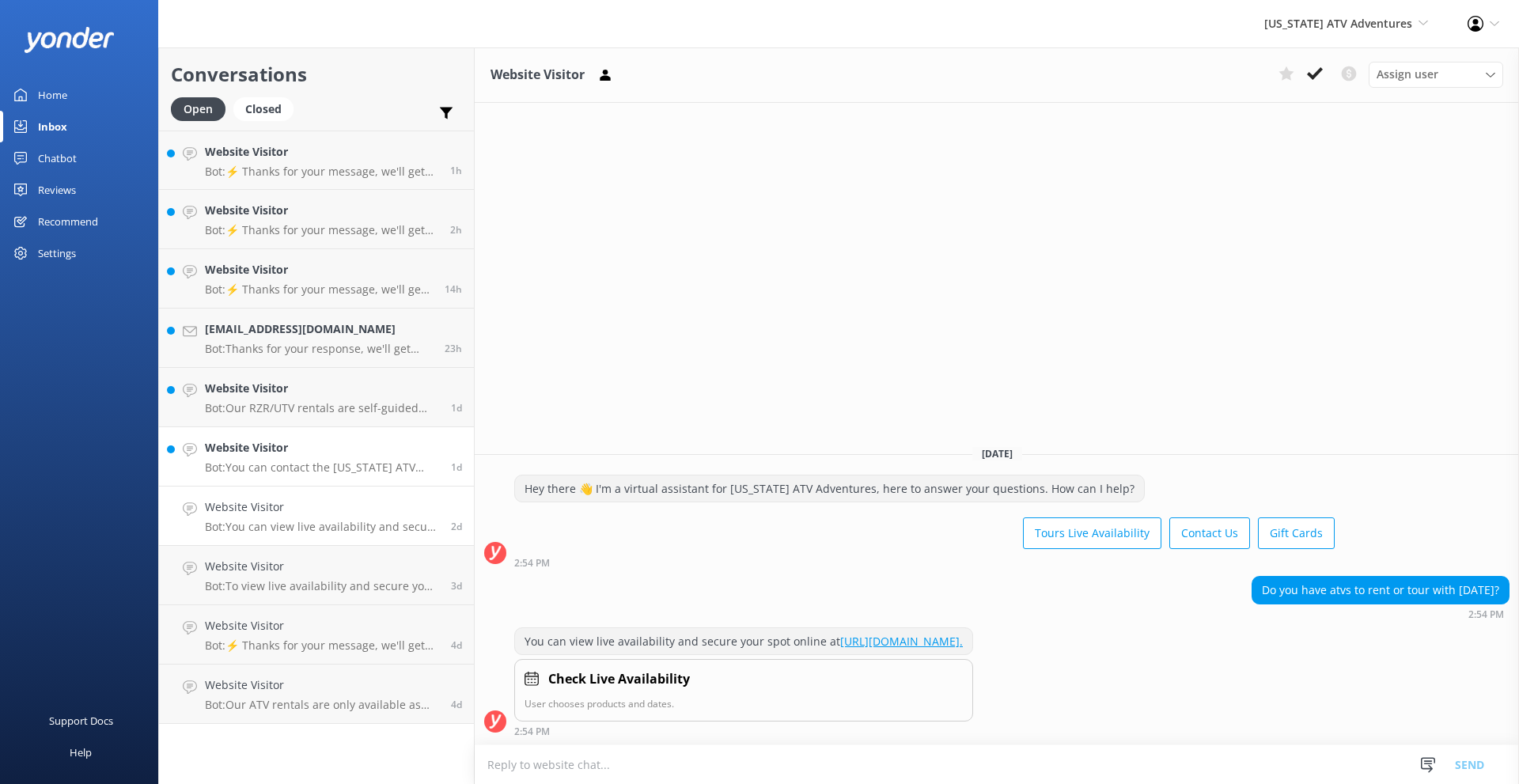
click at [292, 482] on link "Website Visitor Bot: You can contact the [US_STATE] ATV Adventures team at [PHO…" at bounding box center [316, 456] width 314 height 59
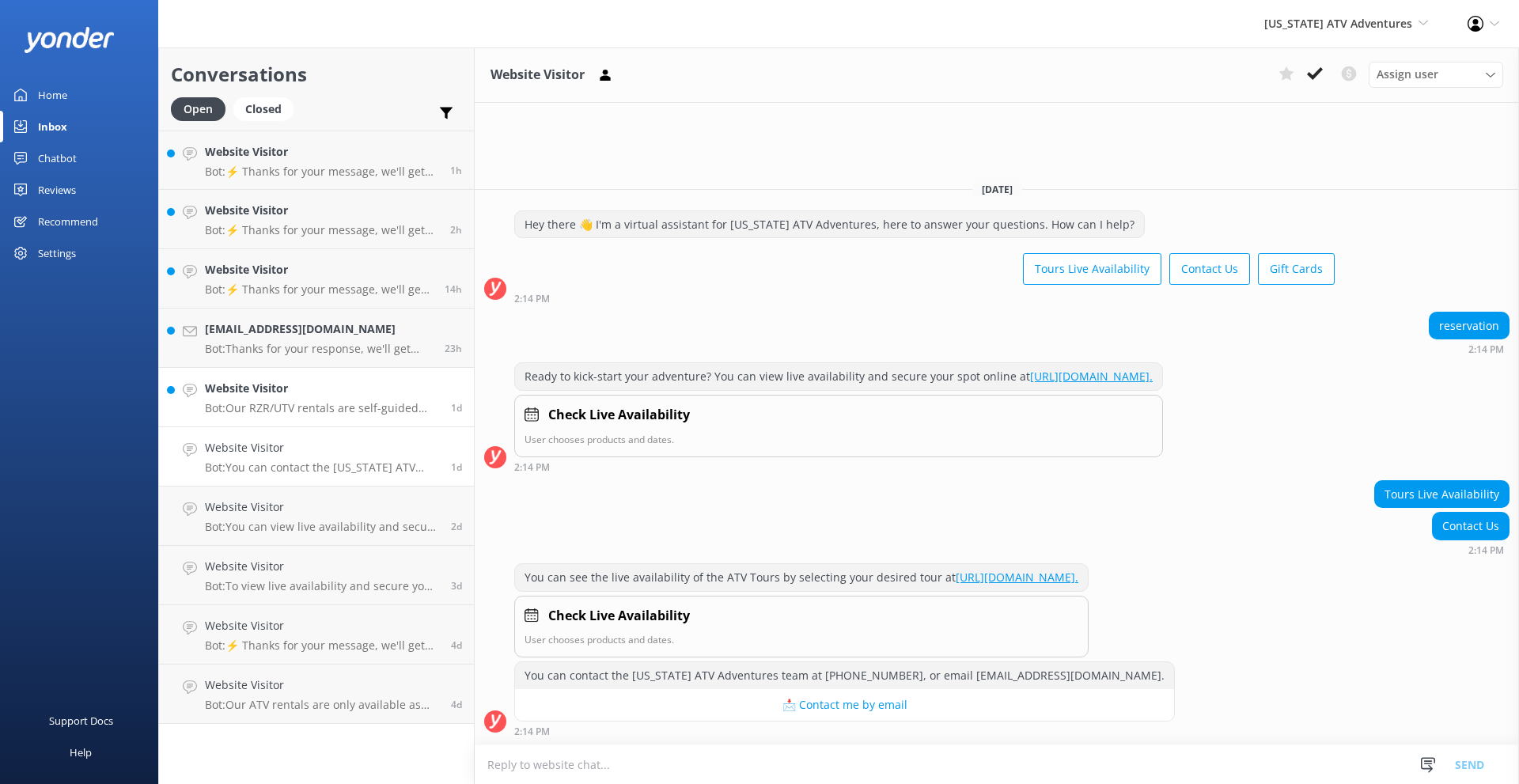
click at [299, 412] on p "Bot: Our RZR/UTV rentals are self-guided only. If you're looking for guided tou…" at bounding box center [322, 408] width 234 height 14
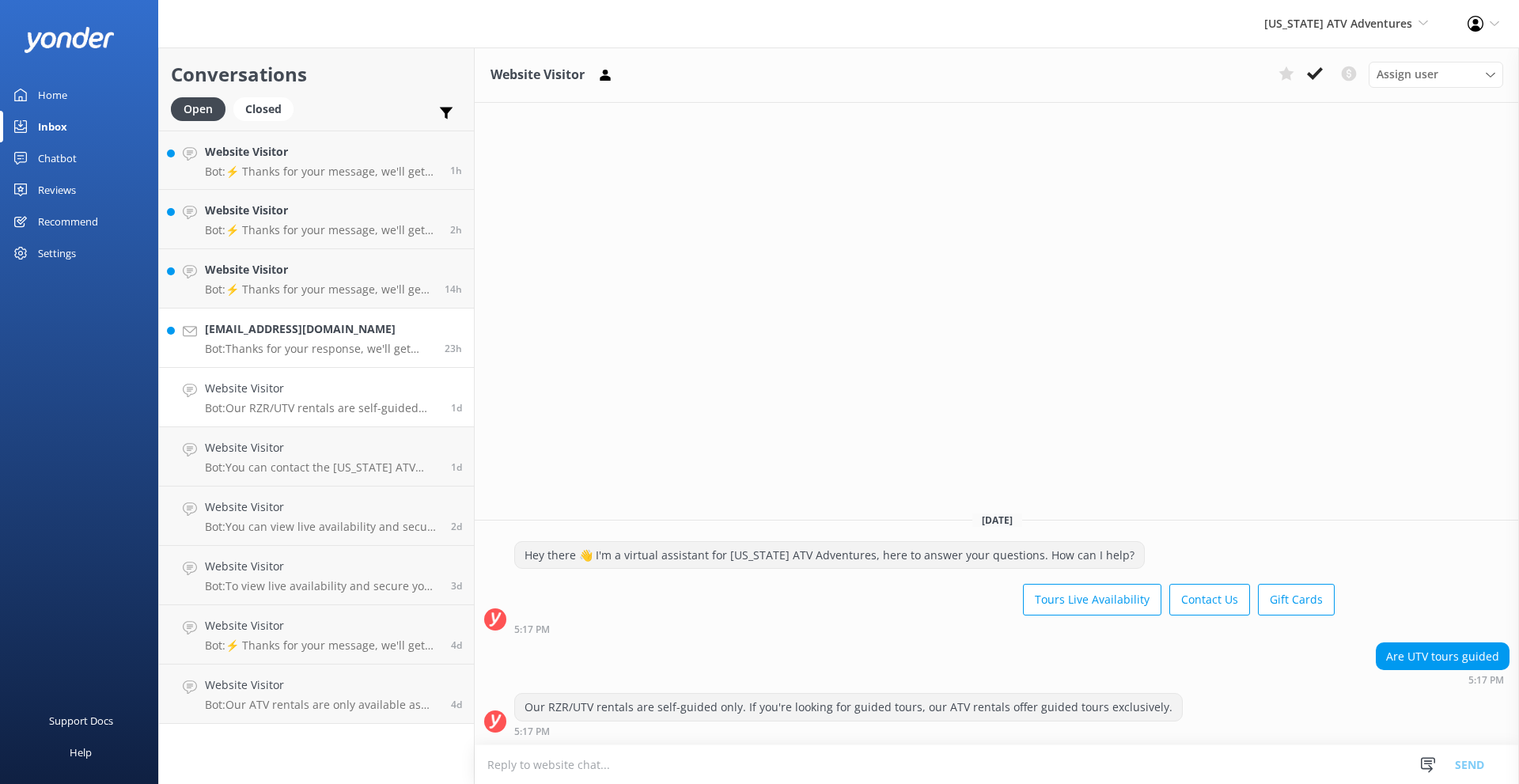
click at [287, 342] on p "Bot: Thanks for your response, we'll get back to you as soon as we can during o…" at bounding box center [318, 349] width 228 height 14
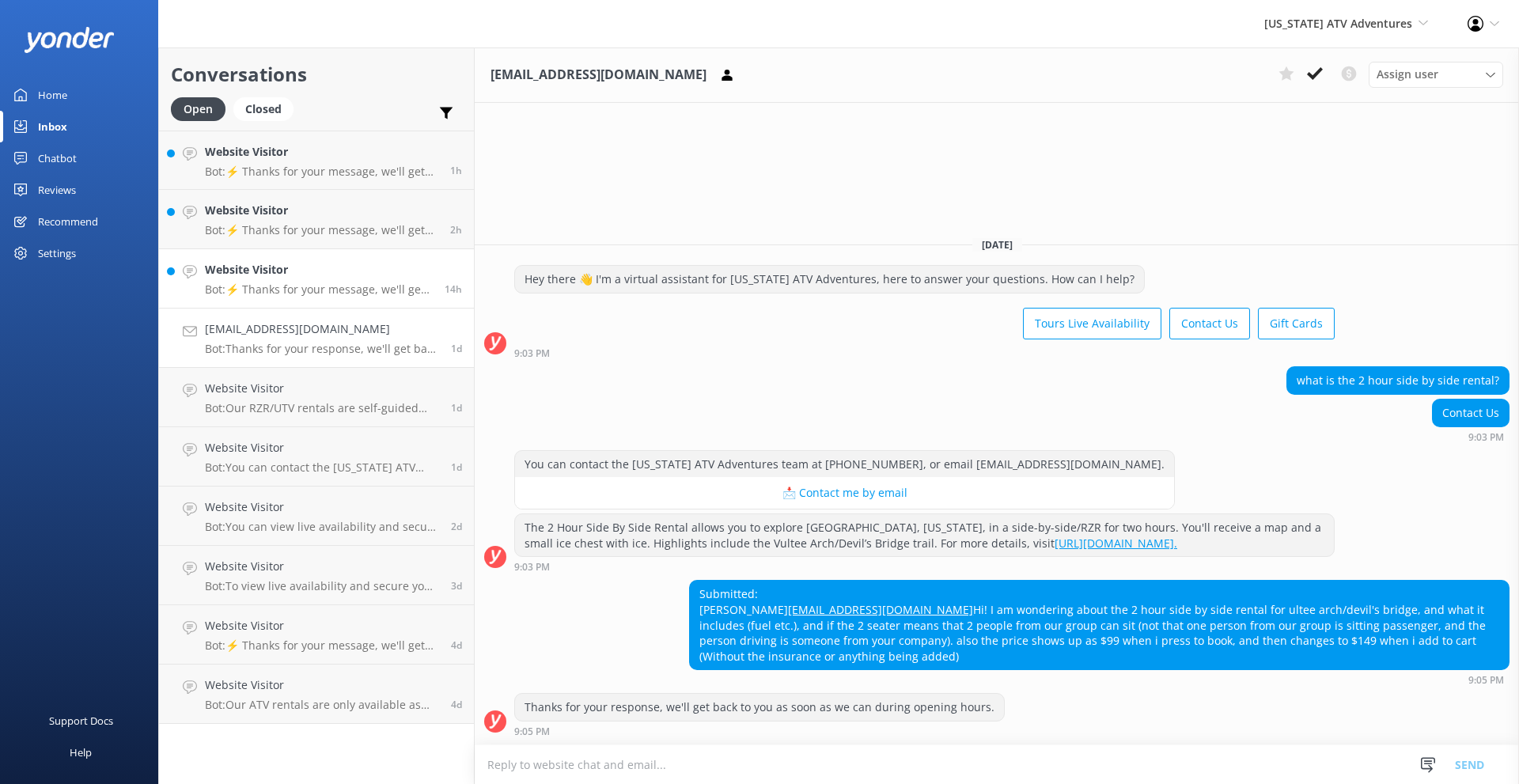
click at [395, 268] on h4 "Website Visitor" at bounding box center [318, 270] width 228 height 17
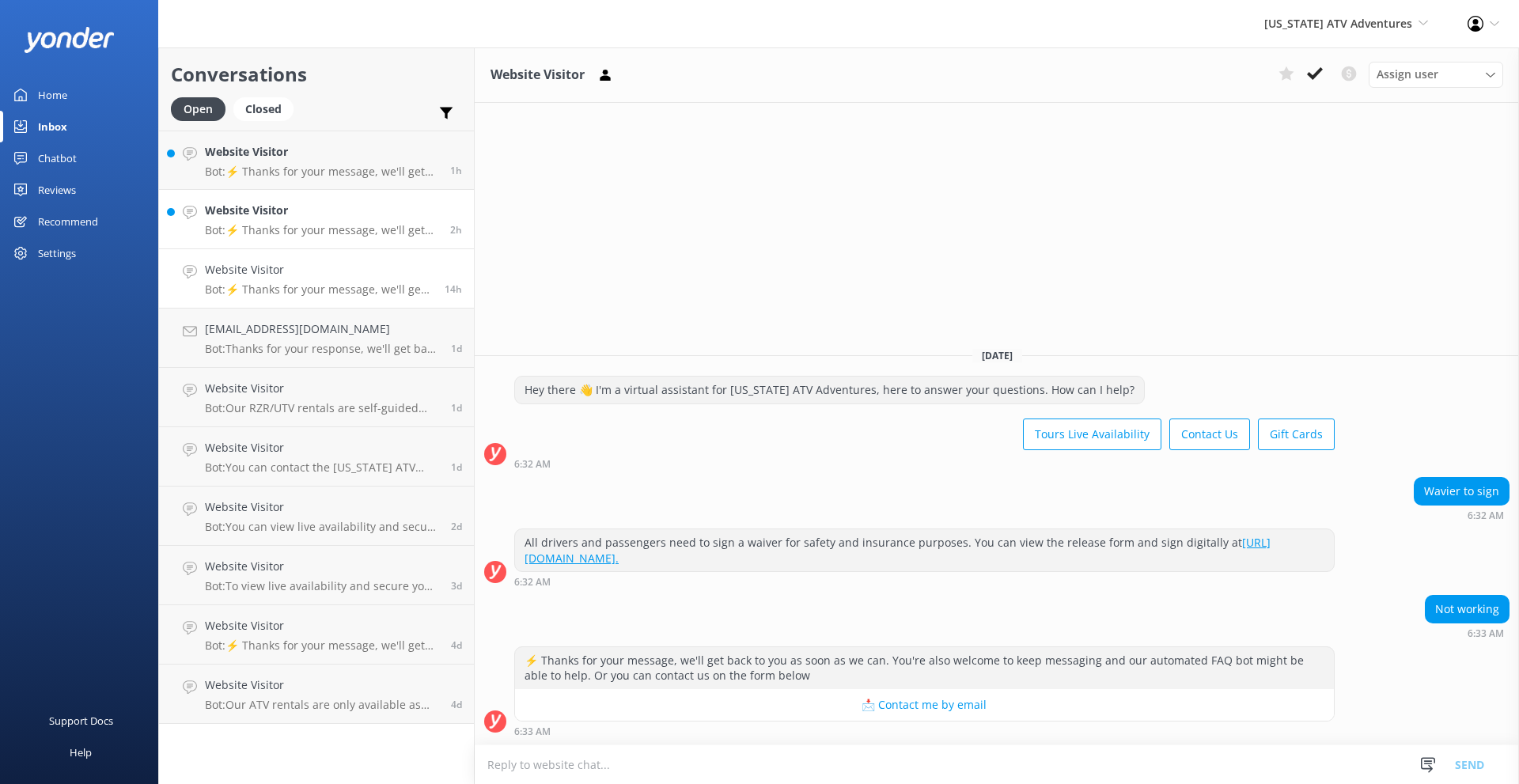
click at [277, 211] on h4 "Website Visitor" at bounding box center [321, 211] width 233 height 17
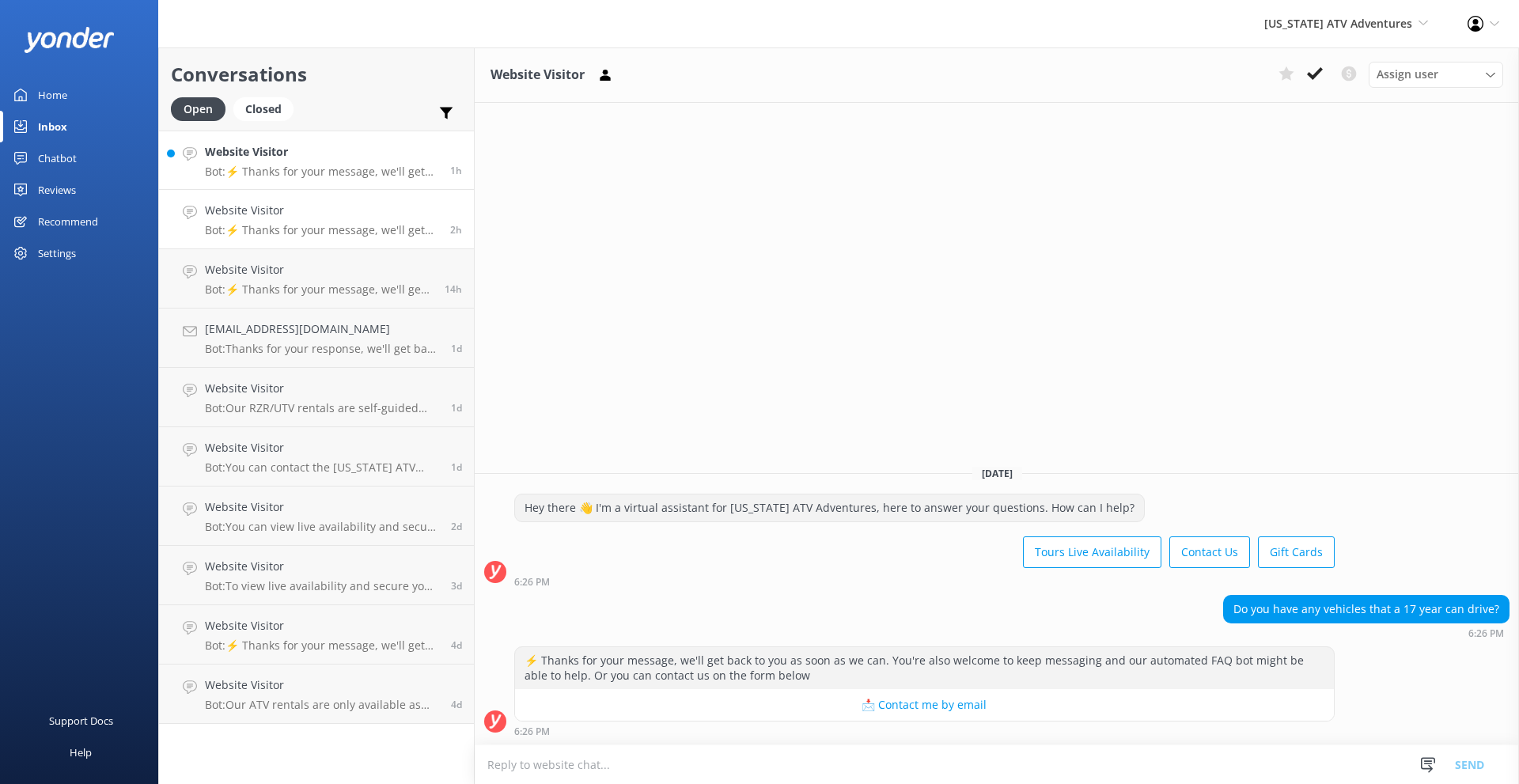
click at [281, 153] on h4 "Website Visitor" at bounding box center [321, 151] width 233 height 17
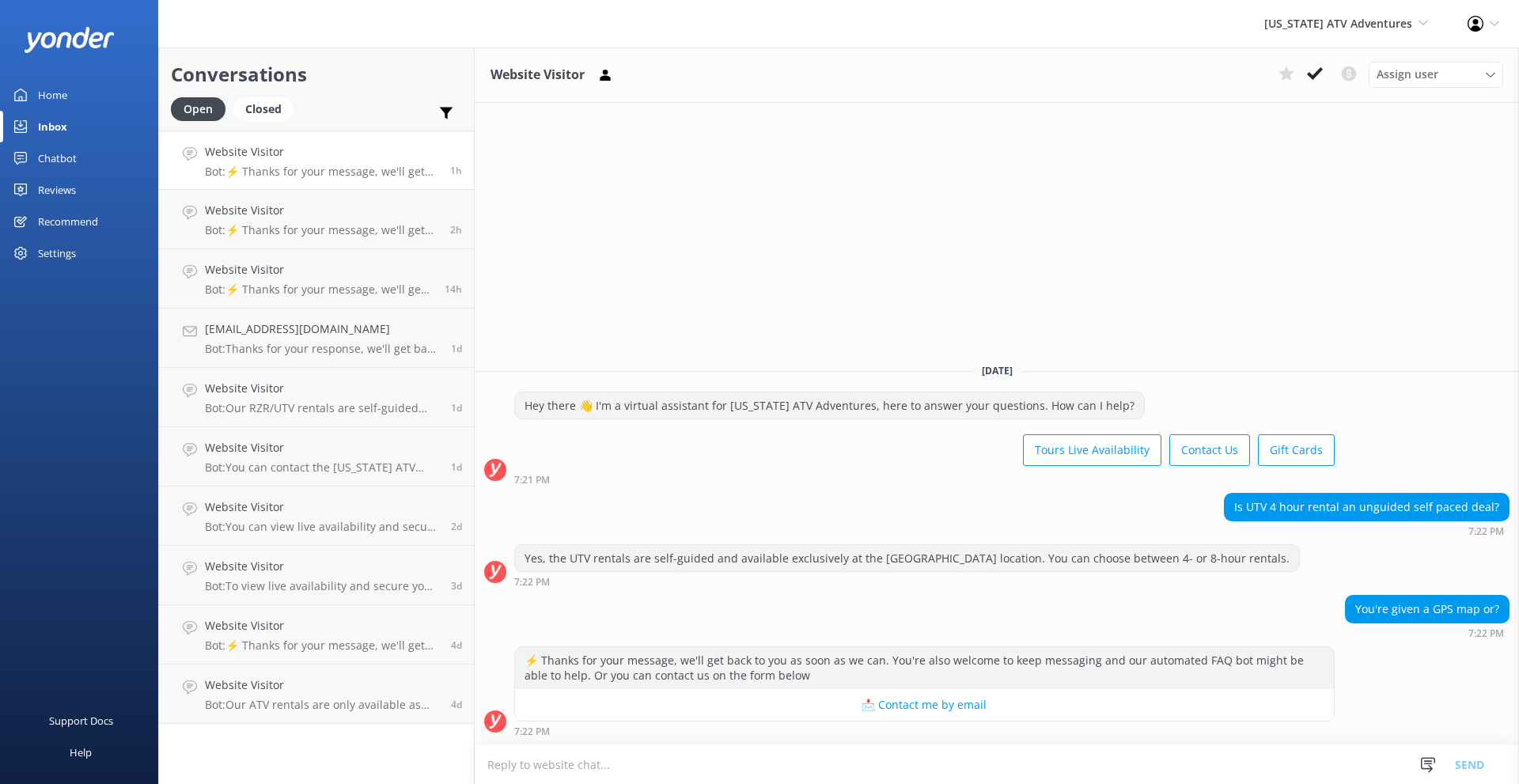
click at [685, 763] on textarea at bounding box center [997, 764] width 1044 height 39
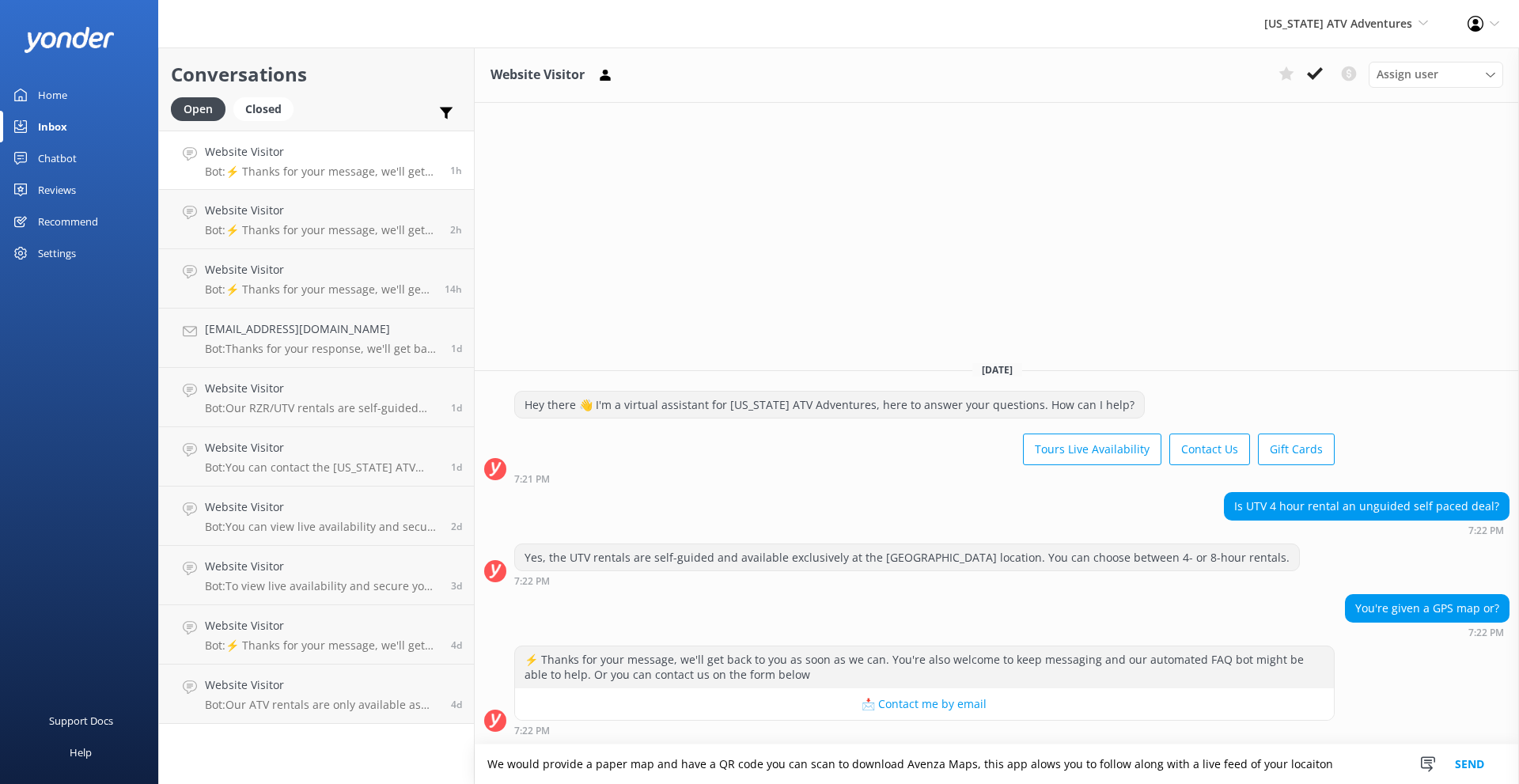
click at [1031, 766] on textarea "We would provide a paper map and have a QR code you can scan to download Avenza…" at bounding box center [997, 764] width 1044 height 40
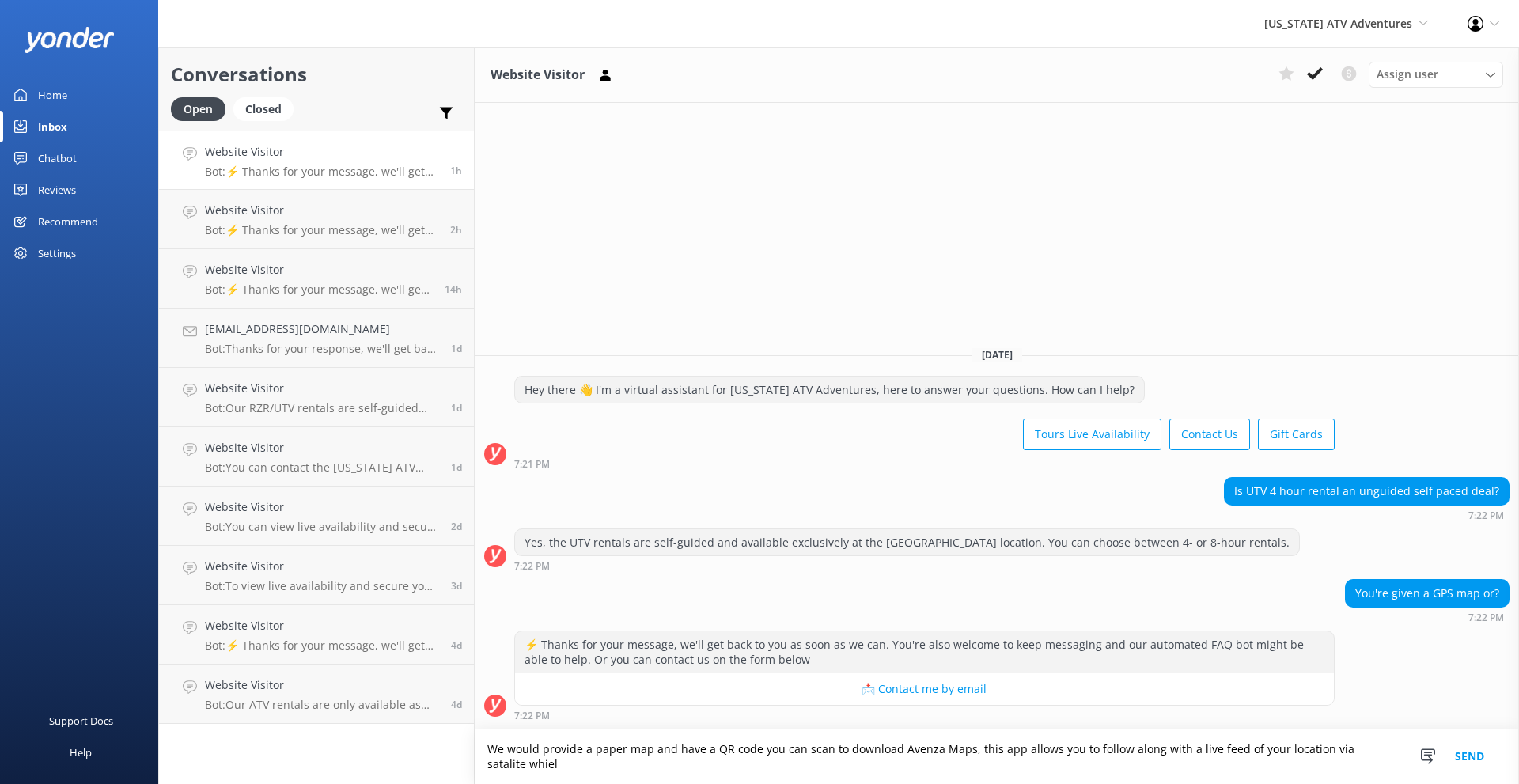
click at [1341, 749] on textarea "We would provide a paper map and have a QR code you can scan to download Avenza…" at bounding box center [997, 756] width 1044 height 54
click at [1225, 753] on textarea "We would provide a paper map and have a QR code you can scan to download Avenza…" at bounding box center [997, 756] width 1044 height 54
click at [1373, 746] on textarea "We would provide a paper map and have a QR code you can scan to download Avenza…" at bounding box center [997, 756] width 1044 height 54
click at [767, 769] on textarea "We would provide a paper map and have a QR code you can scan to download Avenza…" at bounding box center [997, 756] width 1044 height 54
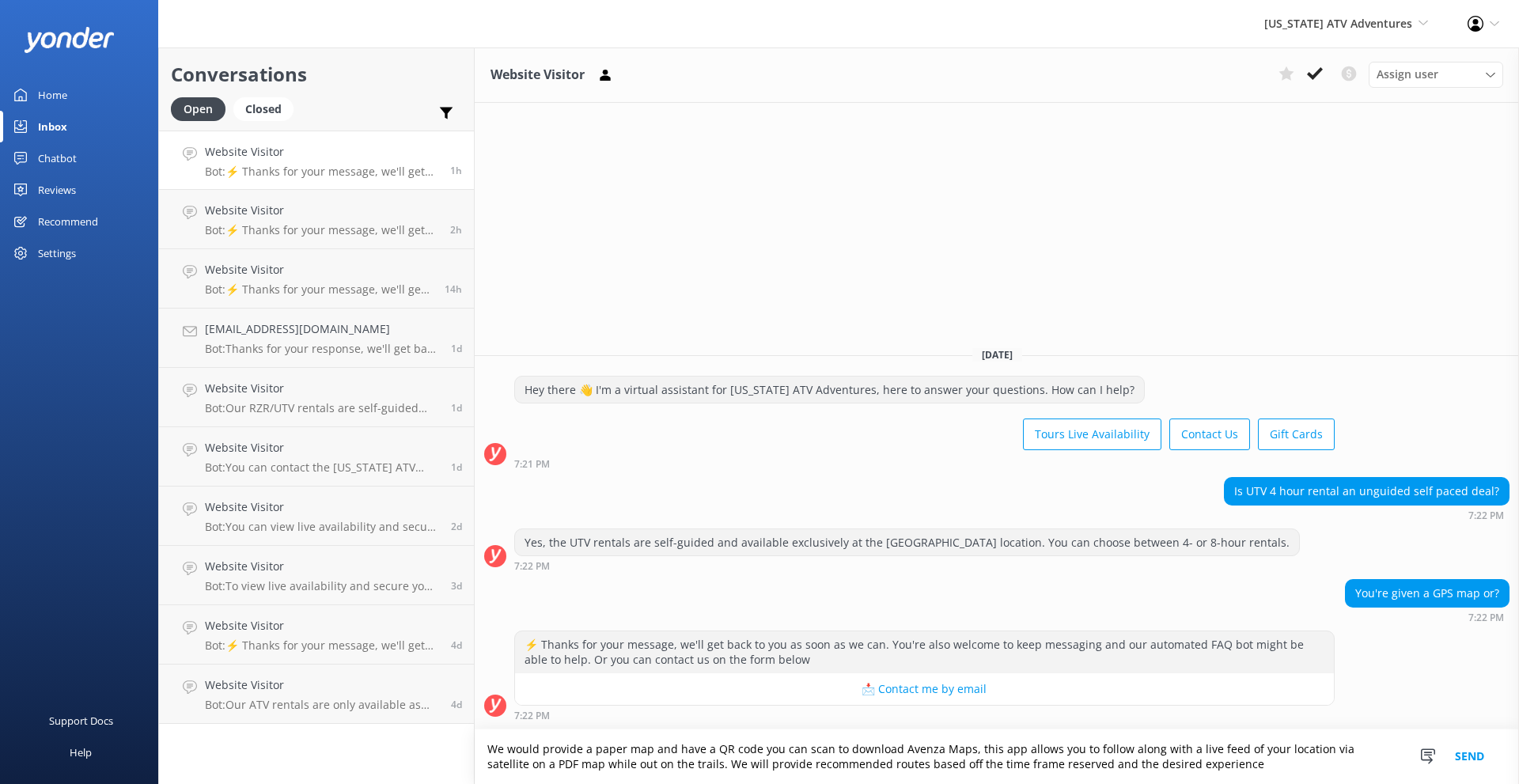
drag, startPoint x: 1095, startPoint y: 768, endPoint x: 1078, endPoint y: 758, distance: 19.7
click at [1078, 758] on textarea "We would provide a paper map and have a QR code you can scan to download Avenza…" at bounding box center [997, 756] width 1044 height 54
click at [1242, 762] on textarea "We would provide a paper map and have a QR code you can scan to download Avenza…" at bounding box center [997, 756] width 1044 height 54
type textarea "We would provide a paper map and have a QR code you can scan to download Avenza…"
click at [1485, 756] on button "Send" at bounding box center [1469, 756] width 59 height 54
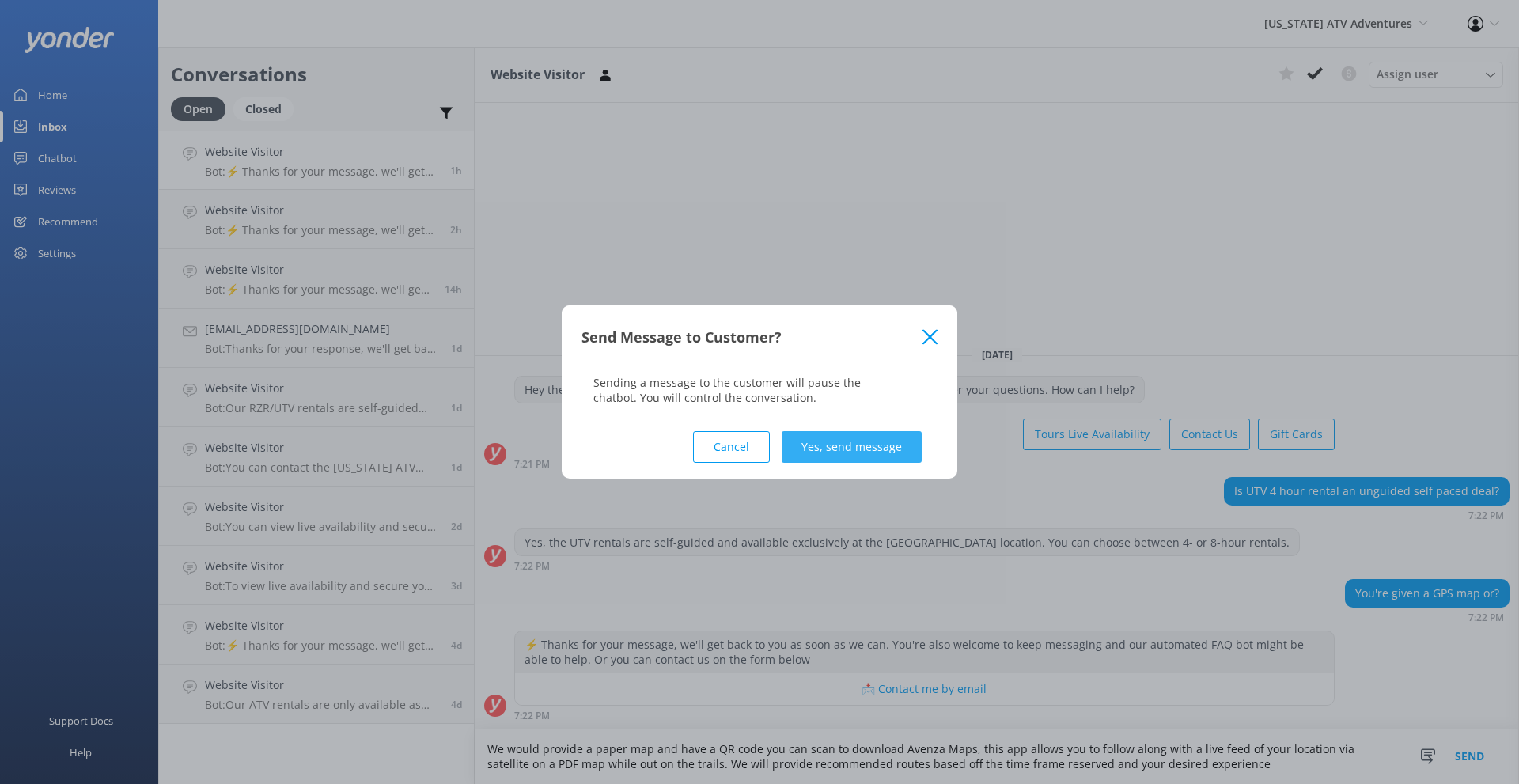
click at [875, 452] on button "Yes, send message" at bounding box center [851, 447] width 140 height 31
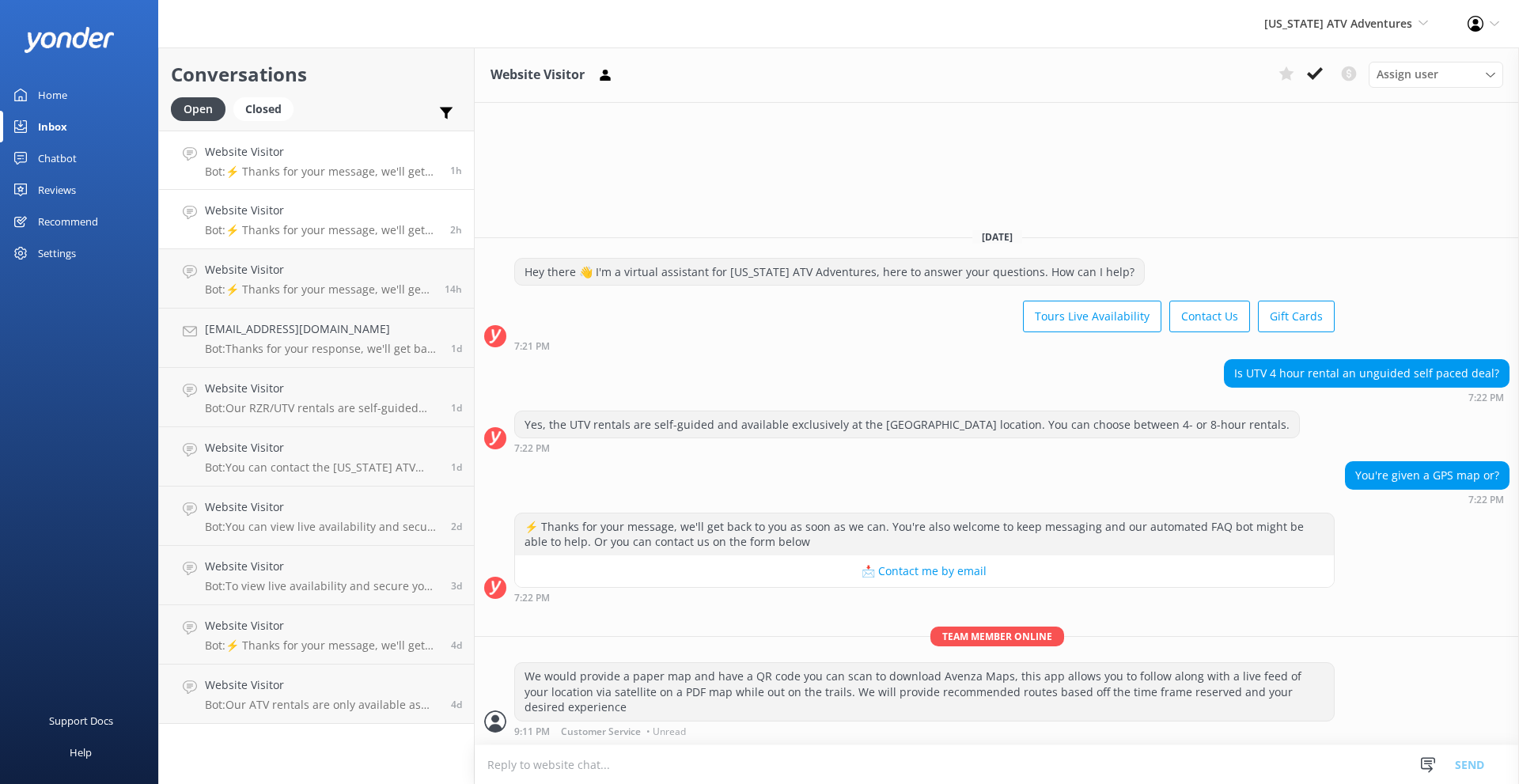
click at [377, 211] on h4 "Website Visitor" at bounding box center [321, 211] width 233 height 17
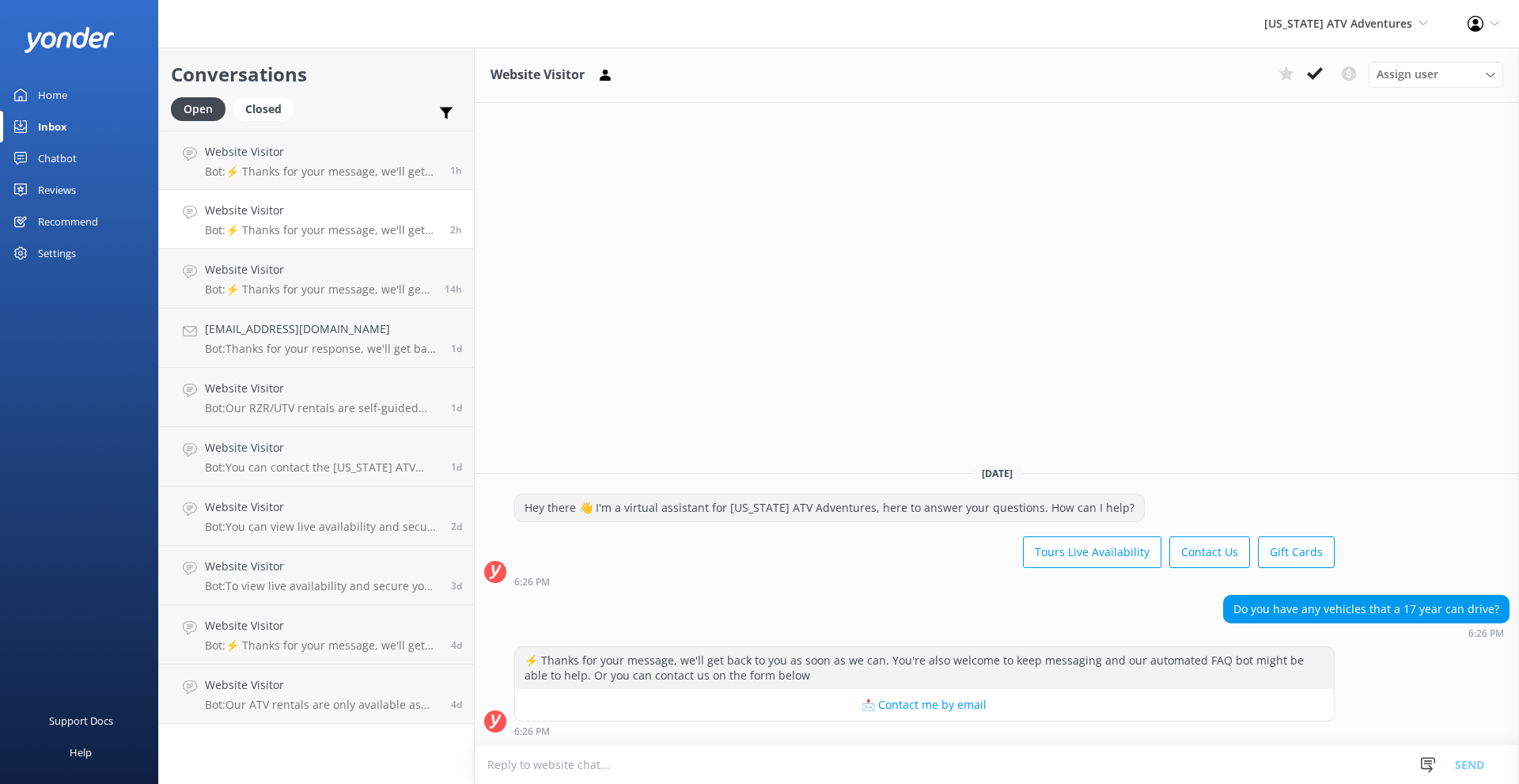
drag, startPoint x: 751, startPoint y: 757, endPoint x: 762, endPoint y: 759, distance: 11.2
click at [753, 757] on textarea at bounding box center [997, 764] width 1044 height 39
drag, startPoint x: 721, startPoint y: 766, endPoint x: 690, endPoint y: 766, distance: 31.0
click at [690, 766] on textarea "During the Guided ATV Tour as long as he has a registered l" at bounding box center [997, 764] width 1044 height 40
click at [840, 768] on textarea "During the Guided ATV Tour as long as they have a registered l" at bounding box center [997, 764] width 1044 height 40
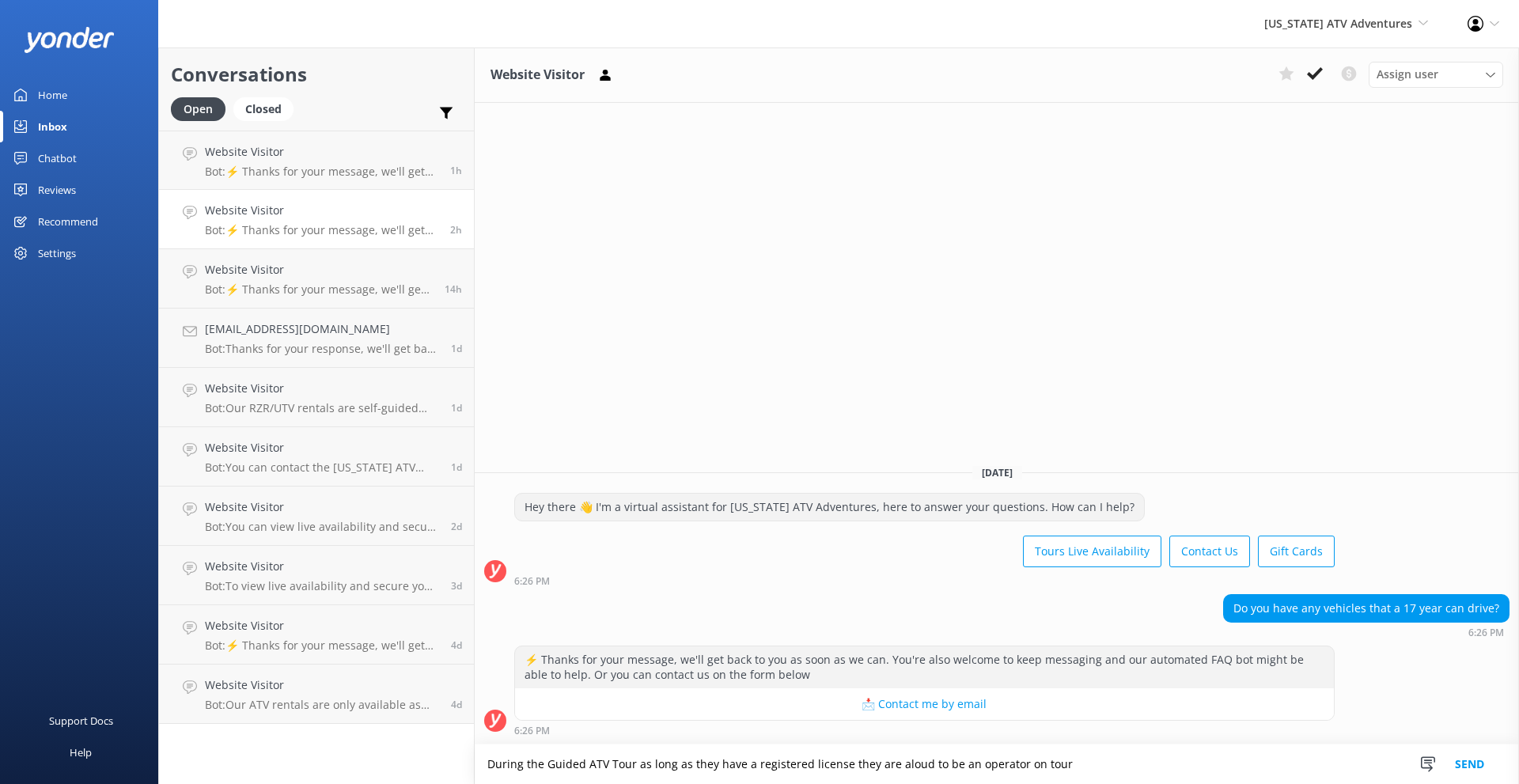
type textarea "During the Guided ATV Tour as long as they have a registered license they are a…"
click at [1481, 768] on button "Send" at bounding box center [1469, 764] width 59 height 40
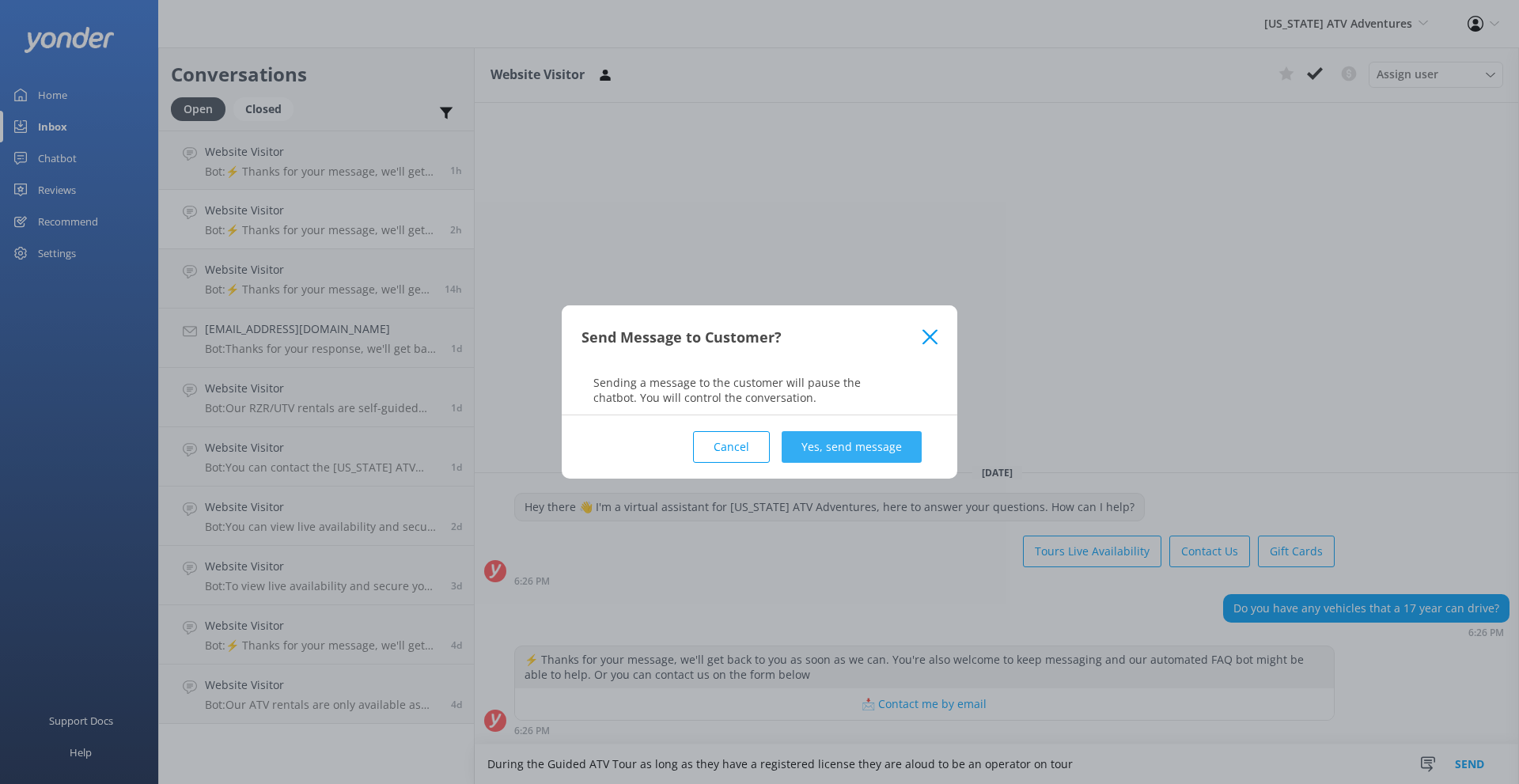
click at [870, 449] on button "Yes, send message" at bounding box center [851, 447] width 140 height 31
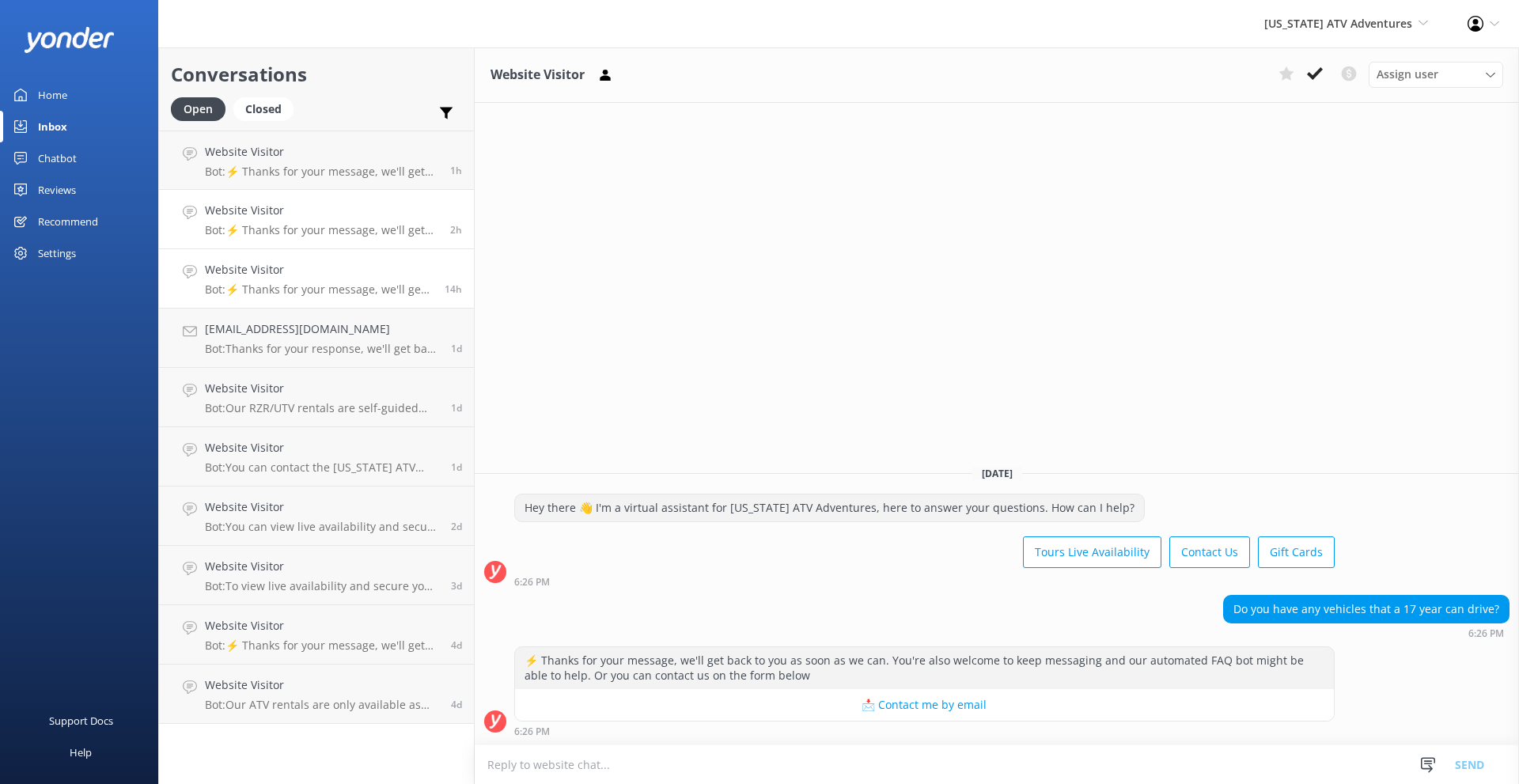
click at [328, 287] on p "Bot: ⚡ Thanks for your message, we'll get back to you as soon as we can. You're…" at bounding box center [318, 289] width 228 height 14
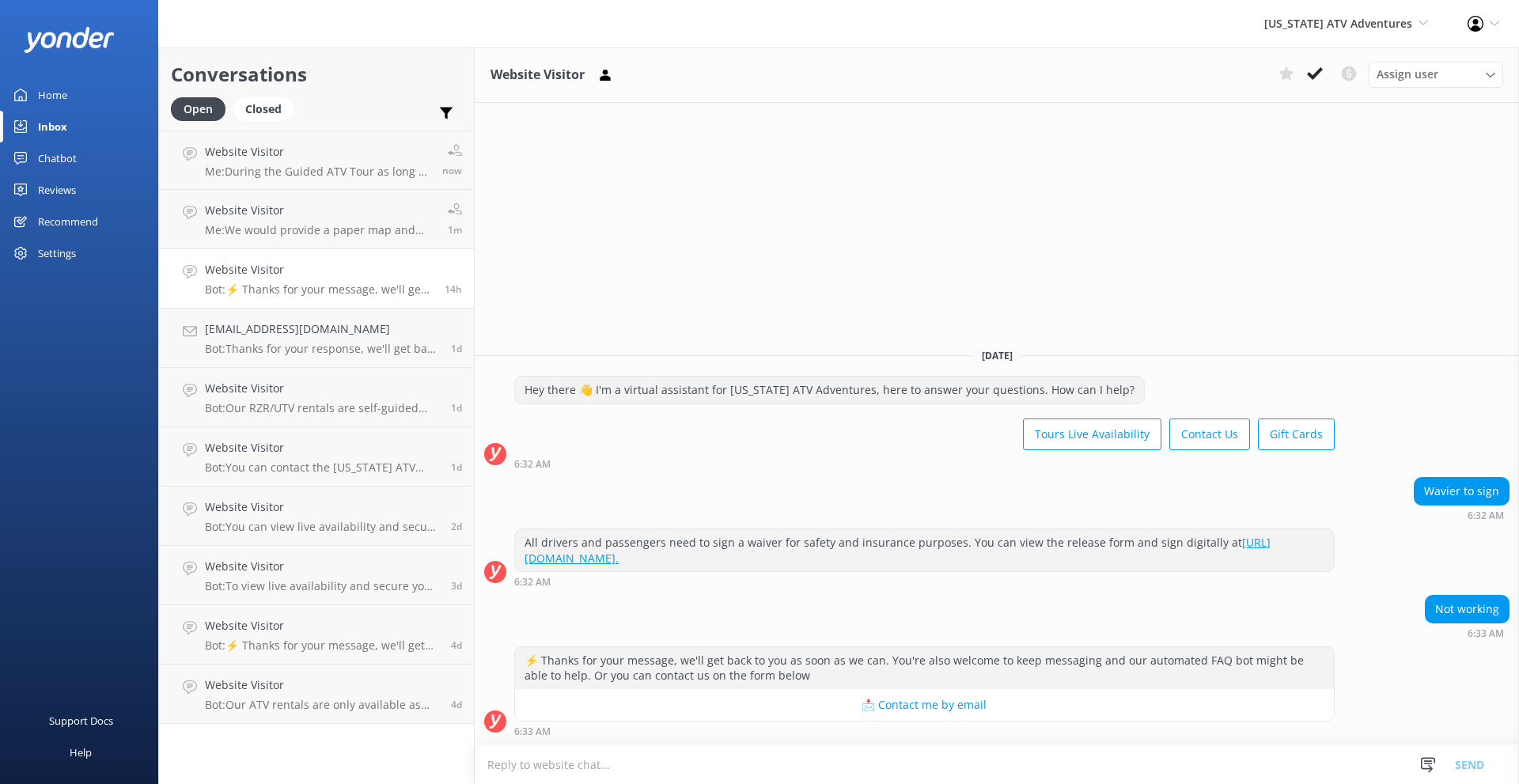
click at [57, 86] on div "Home" at bounding box center [52, 94] width 30 height 31
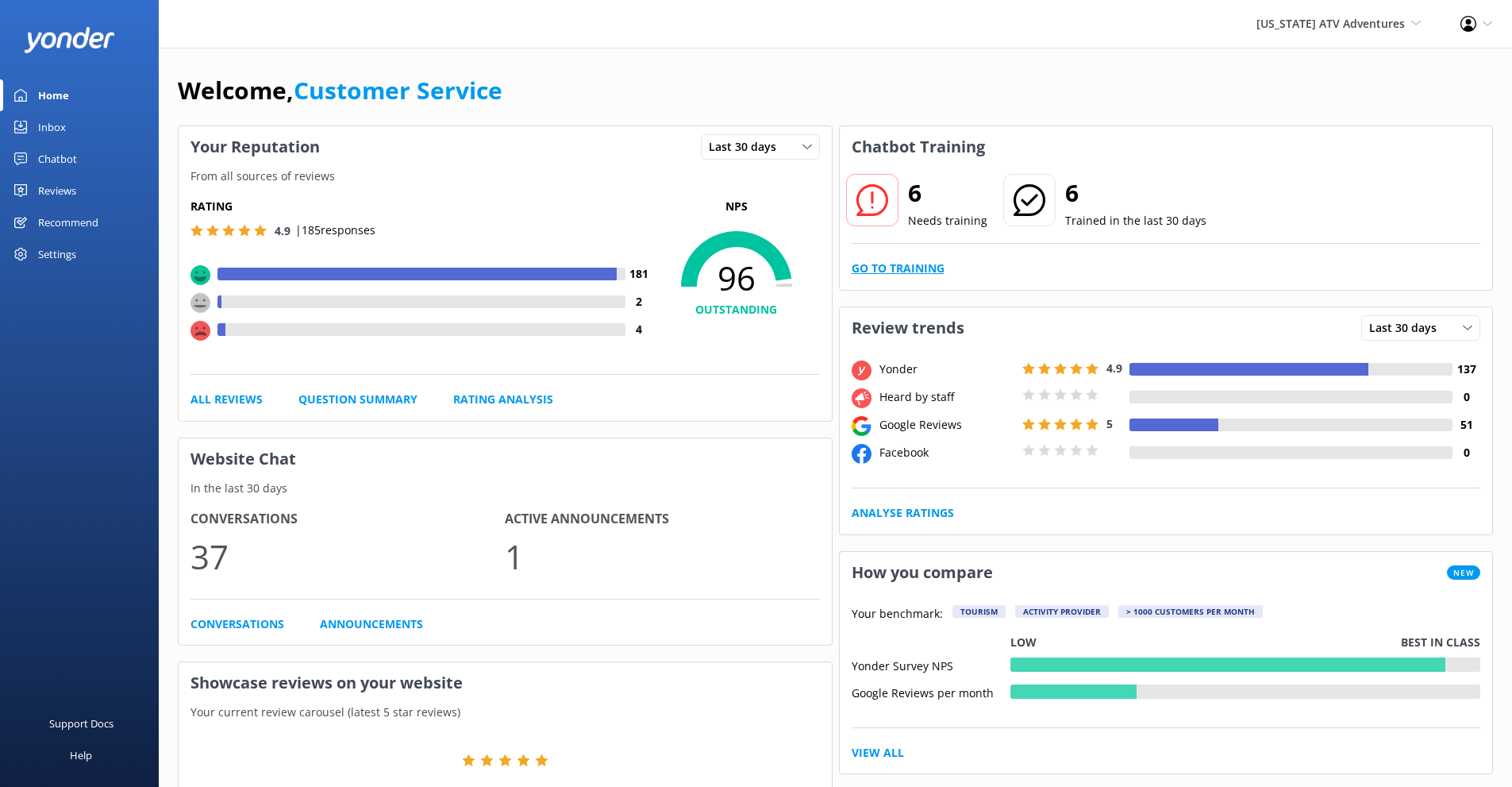
click at [894, 269] on link "Go to Training" at bounding box center [897, 269] width 93 height 17
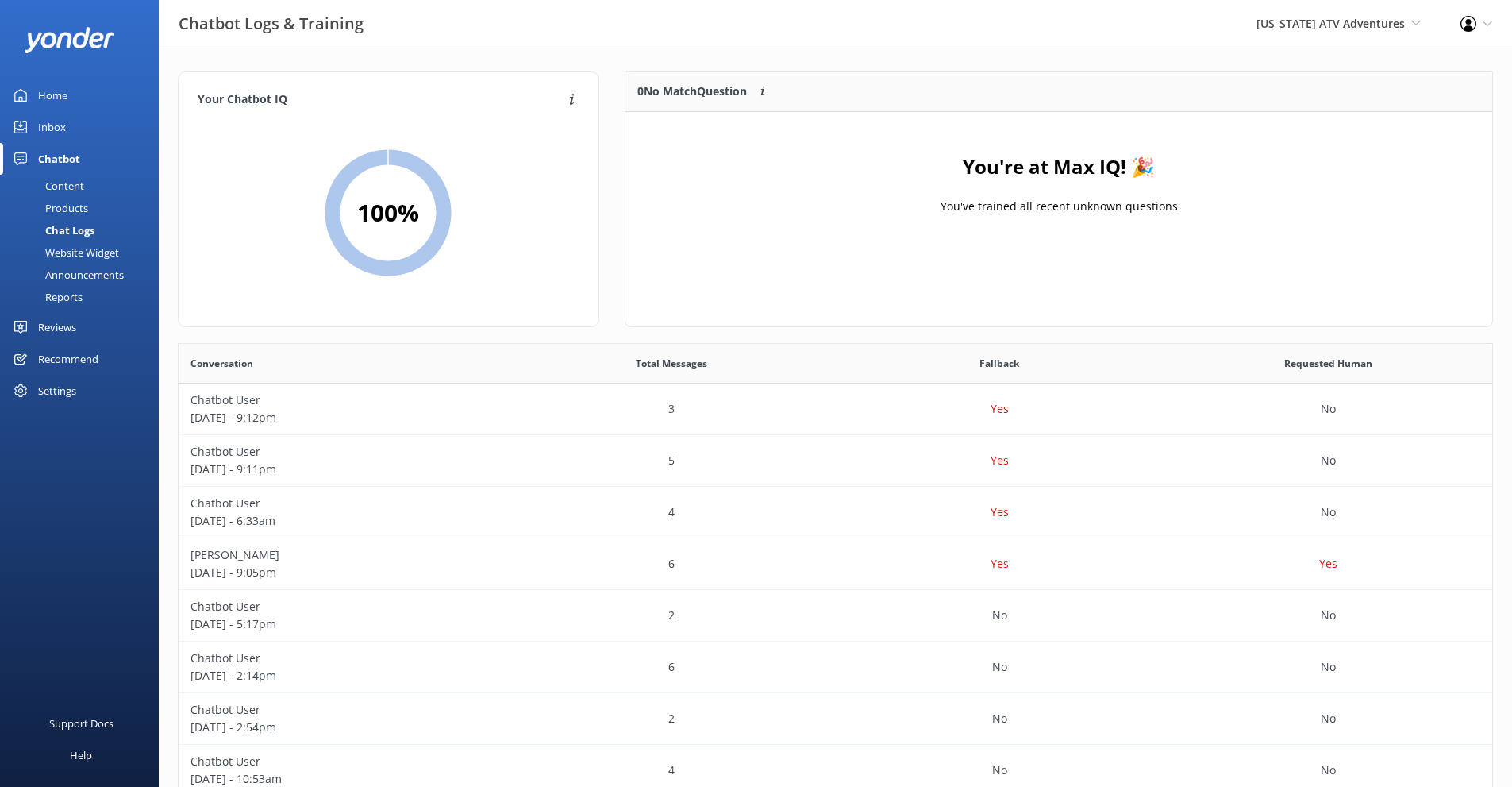
click at [42, 97] on div "Home" at bounding box center [53, 95] width 30 height 32
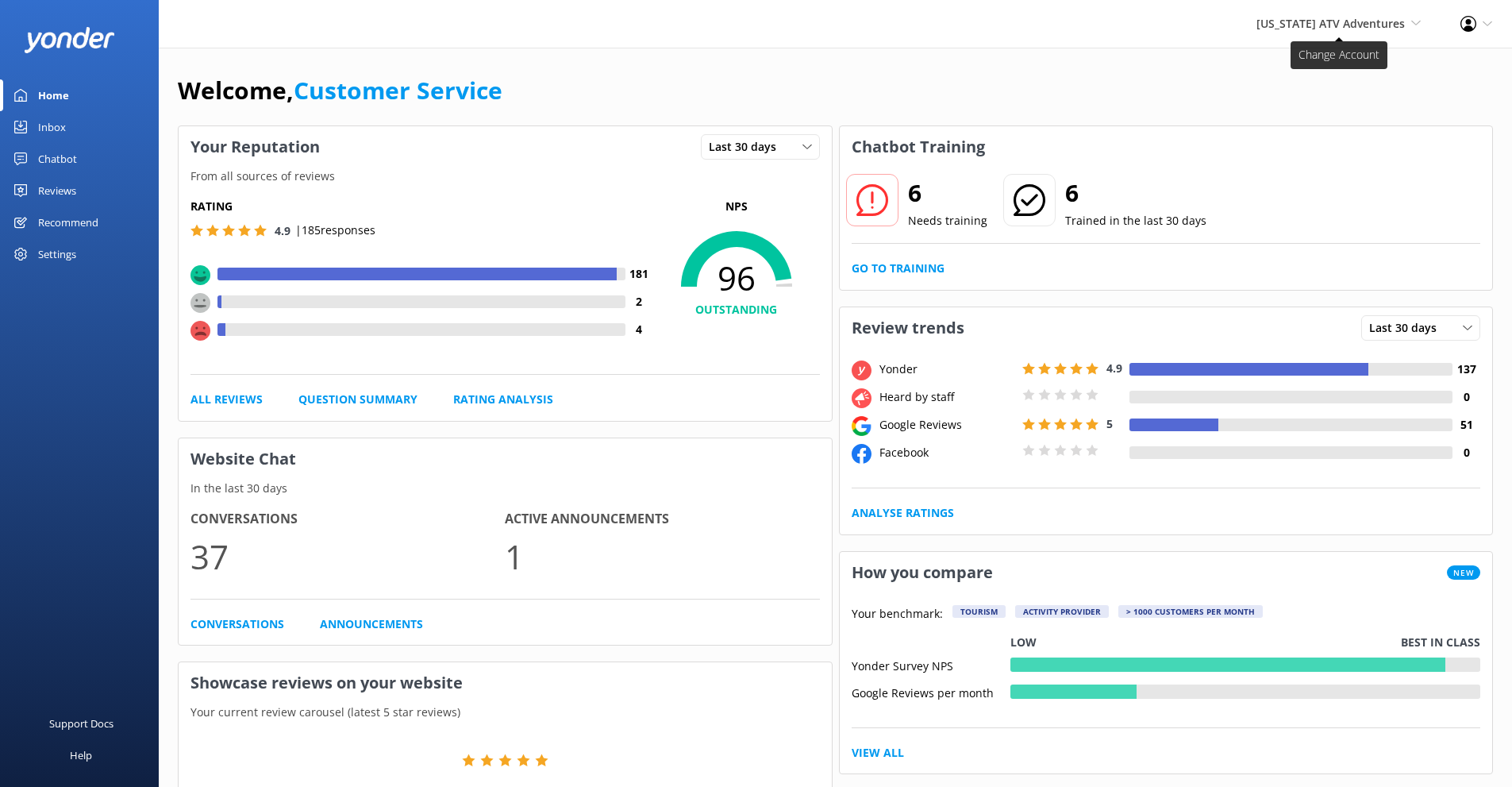
click at [1300, 20] on span "[US_STATE] ATV Adventures" at bounding box center [1329, 24] width 148 height 15
click at [1331, 110] on link "[US_STATE] Safari Jeep Tours" at bounding box center [1362, 106] width 159 height 38
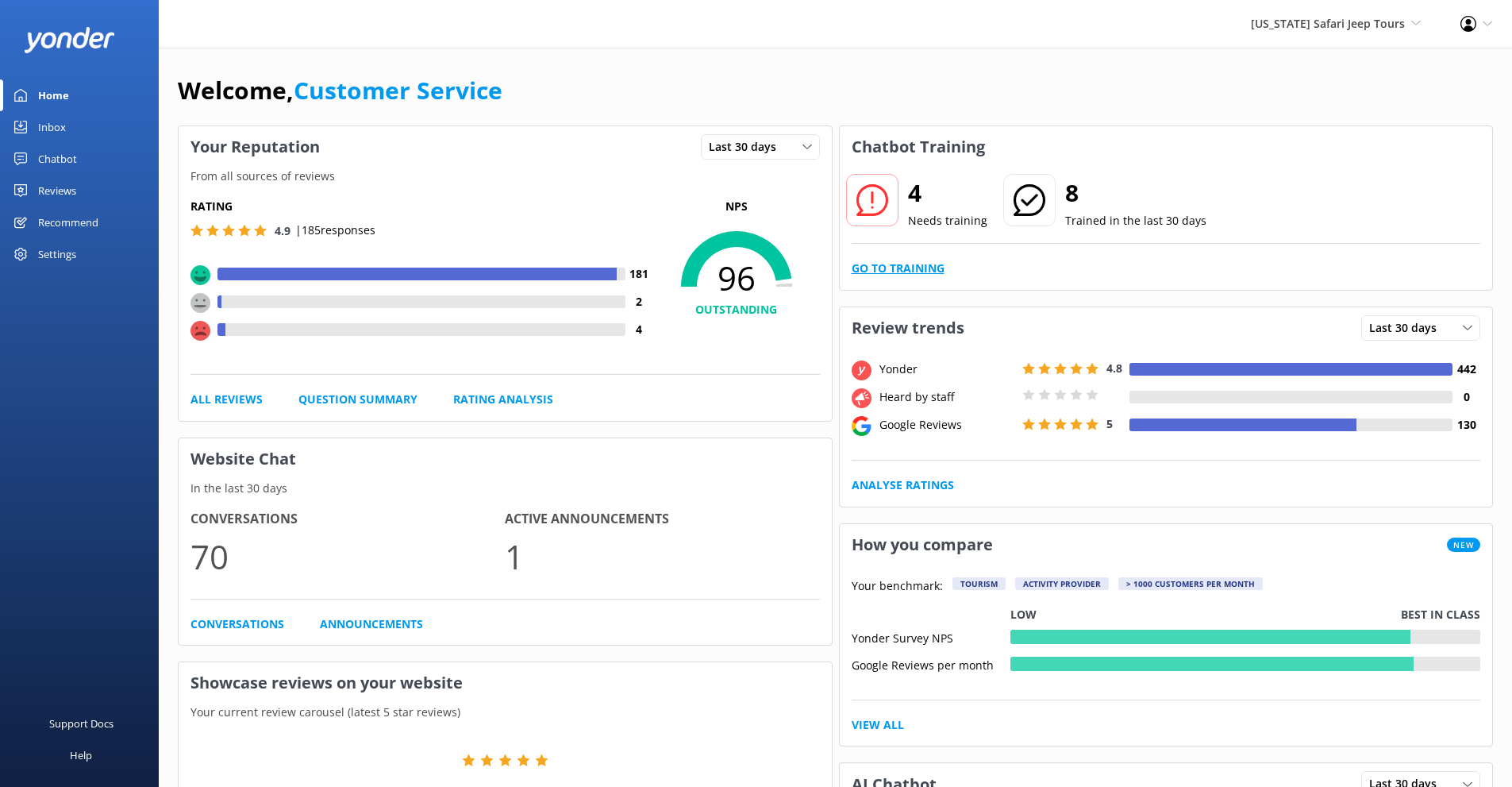
click at [888, 267] on link "Go to Training" at bounding box center [897, 269] width 93 height 17
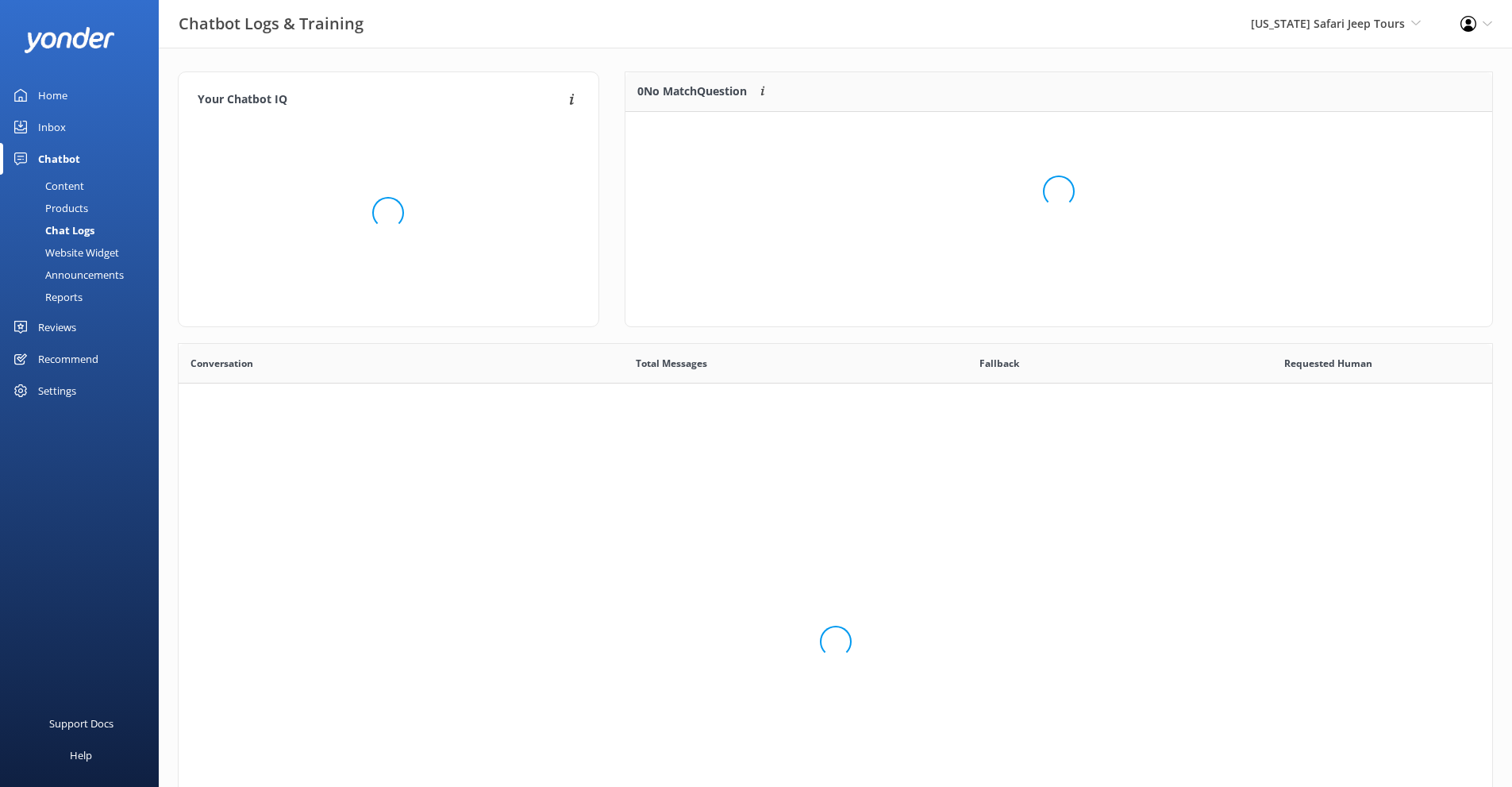
scroll to position [545, 1302]
